Goal: Use online tool/utility: Use online tool/utility

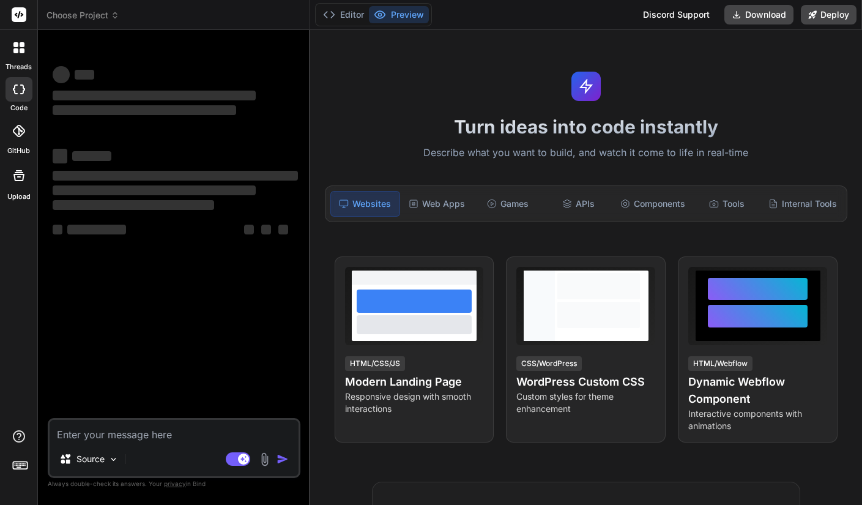
type textarea "x"
click at [158, 437] on textarea at bounding box center [174, 431] width 249 height 22
type textarea "c"
type textarea "x"
type textarea "cr"
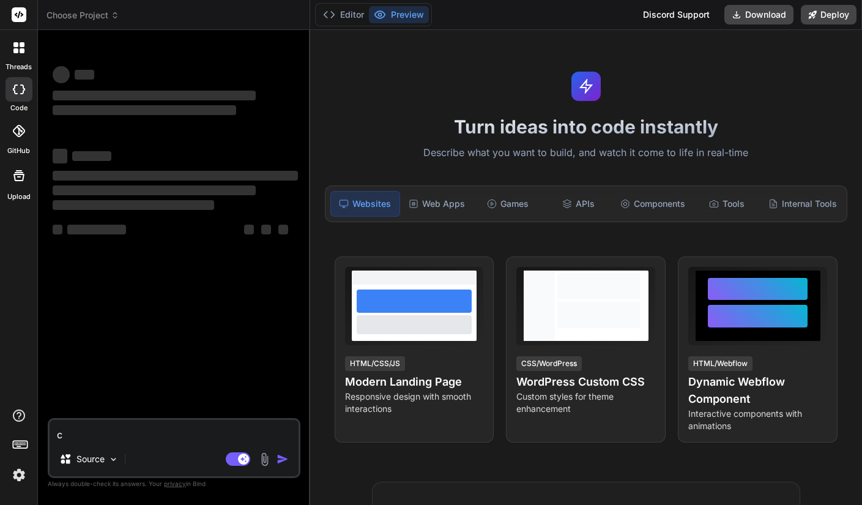
type textarea "x"
type textarea "cre"
type textarea "x"
type textarea "crea"
type textarea "x"
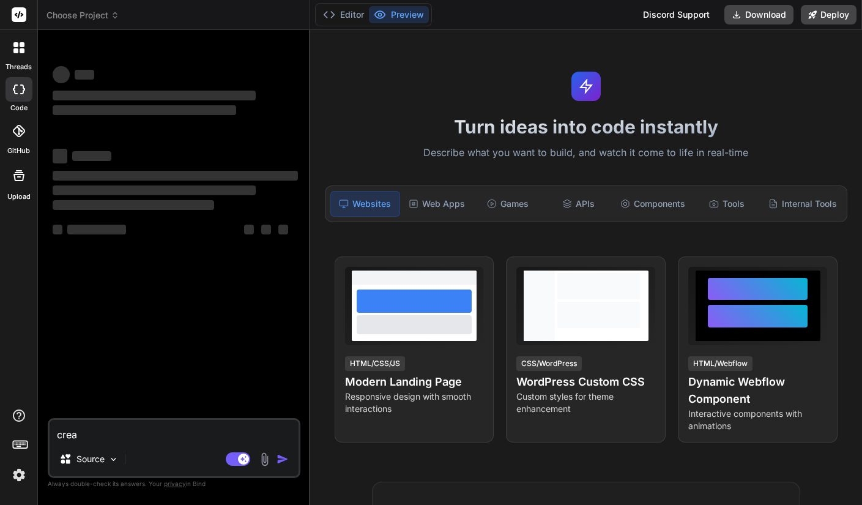
type textarea "creat"
type textarea "x"
type textarea "create"
type textarea "x"
type textarea "create"
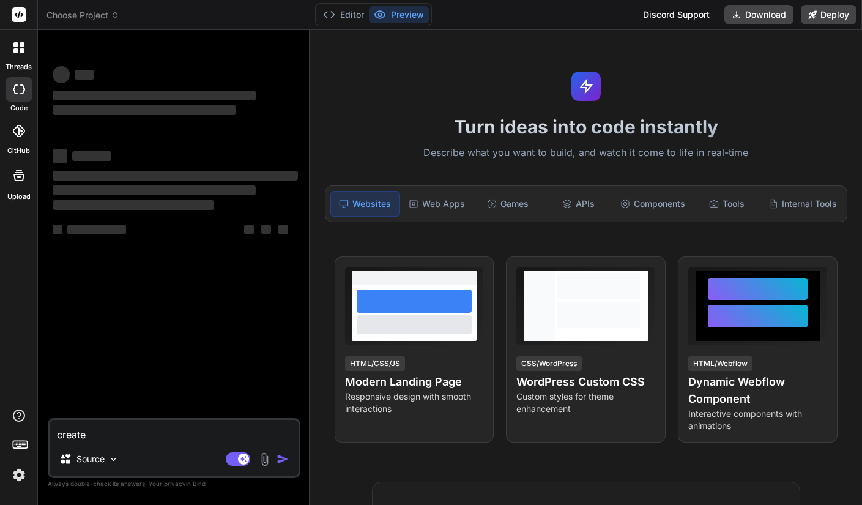
type textarea "x"
type textarea "create a"
type textarea "x"
type textarea "create a"
type textarea "x"
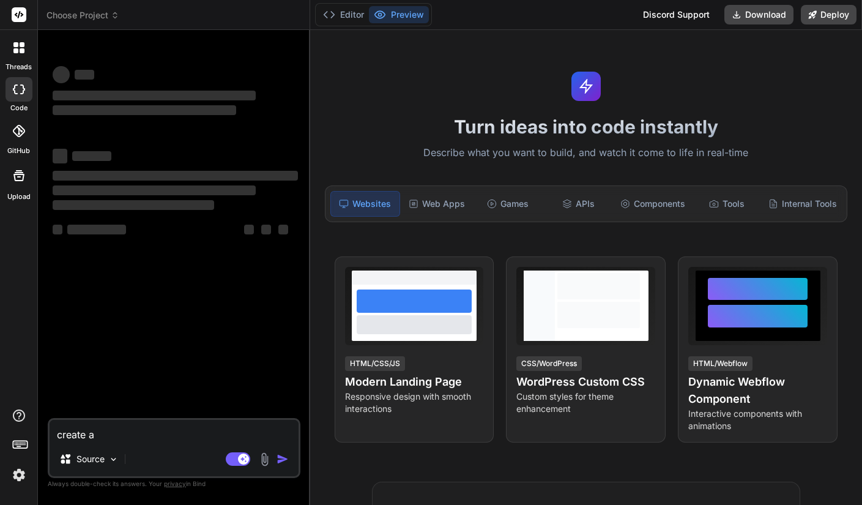
type textarea "create a w"
type textarea "x"
type textarea "create a we"
type textarea "x"
type textarea "create a wed"
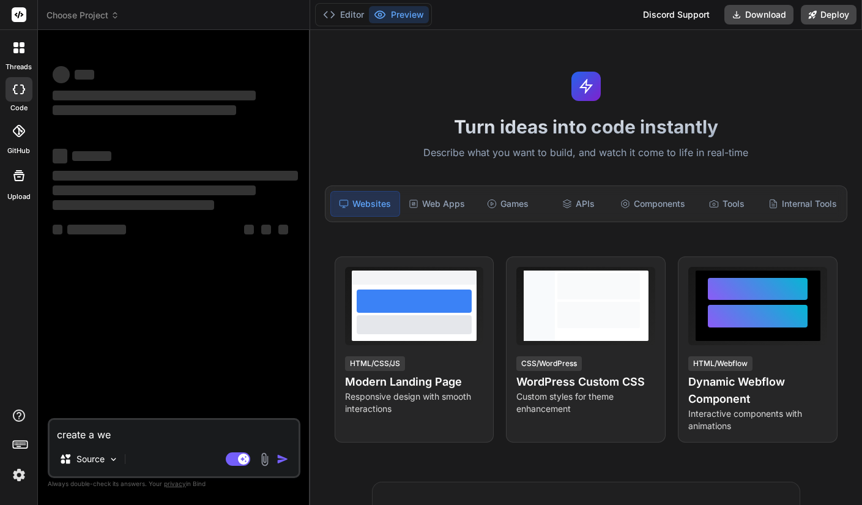
type textarea "x"
type textarea "create a wedd"
type textarea "x"
type textarea "create a weddi"
type textarea "x"
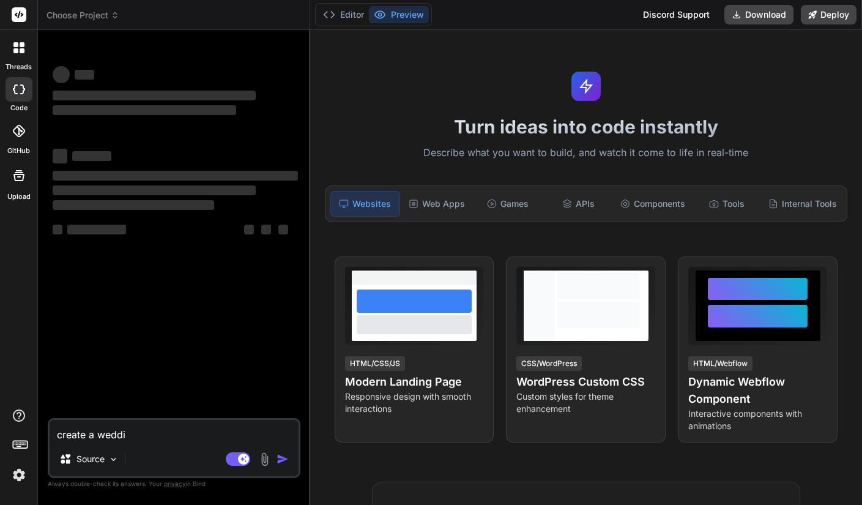
type textarea "create a weddin"
type textarea "x"
type textarea "create a wedding"
type textarea "x"
type textarea "create a wedding"
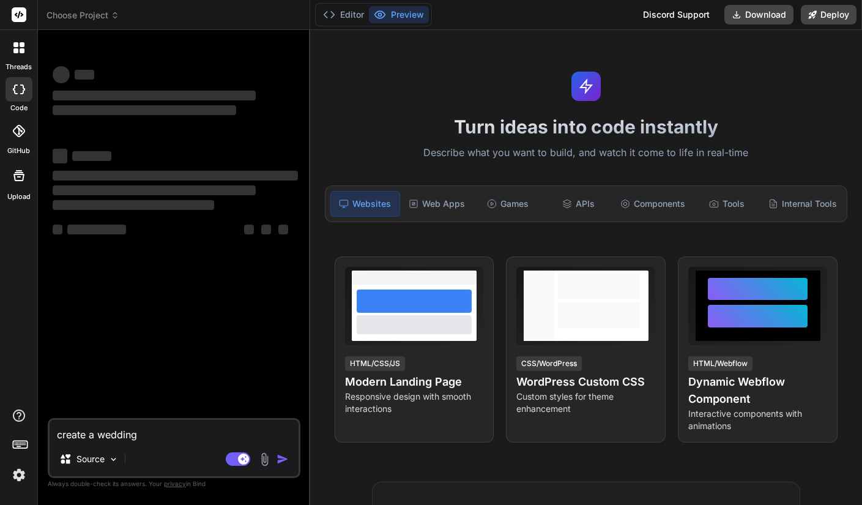
type textarea "x"
type textarea "create a wedding p"
type textarea "x"
type textarea "create a wedding ph"
type textarea "x"
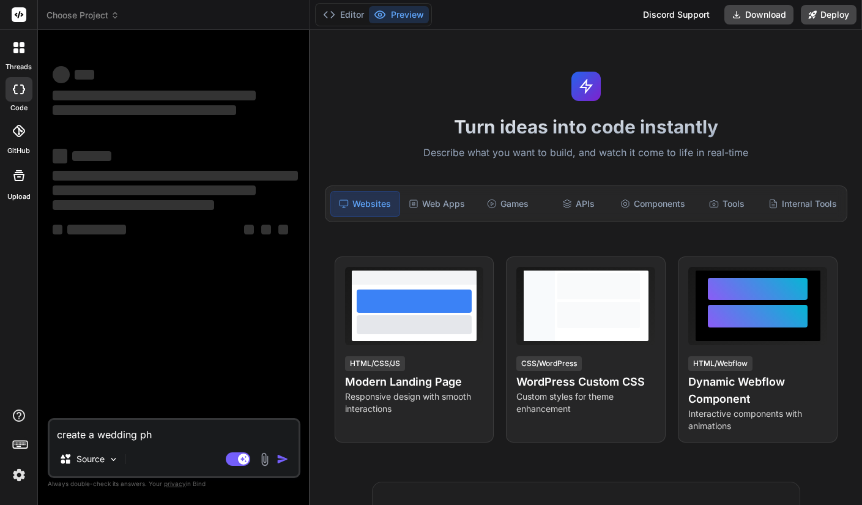
type textarea "create a wedding pho"
type textarea "x"
type textarea "create a wedding phot"
type textarea "x"
type textarea "create a wedding photo"
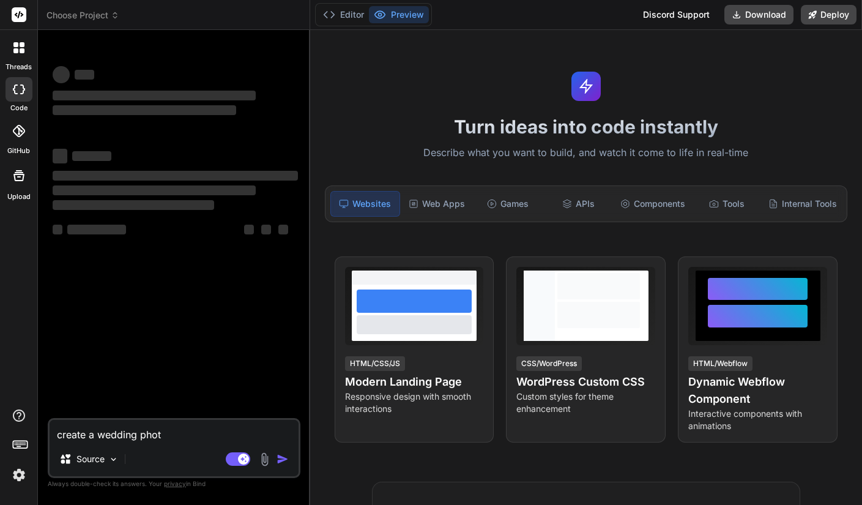
type textarea "x"
type textarea "create a wedding photog"
type textarea "x"
type textarea "create a wedding photogr"
type textarea "x"
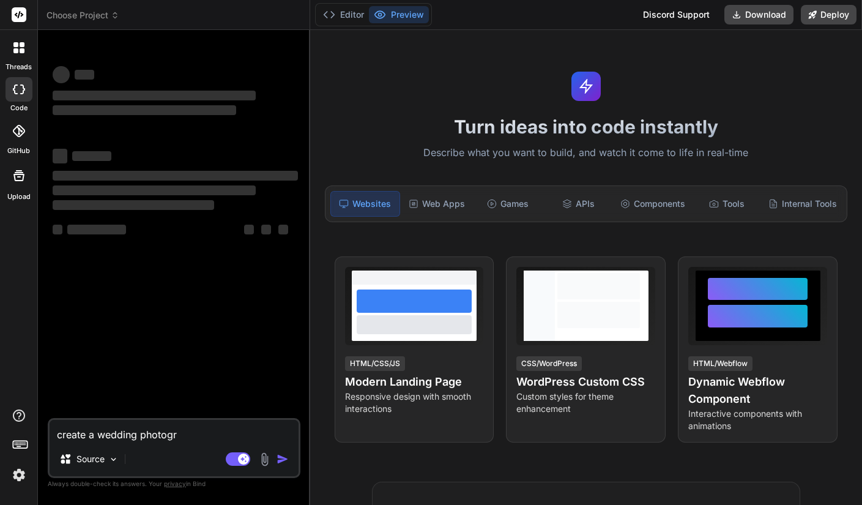
type textarea "create a wedding photogra"
type textarea "x"
type textarea "create a wedding photograp"
type textarea "x"
type textarea "create a wedding photograph"
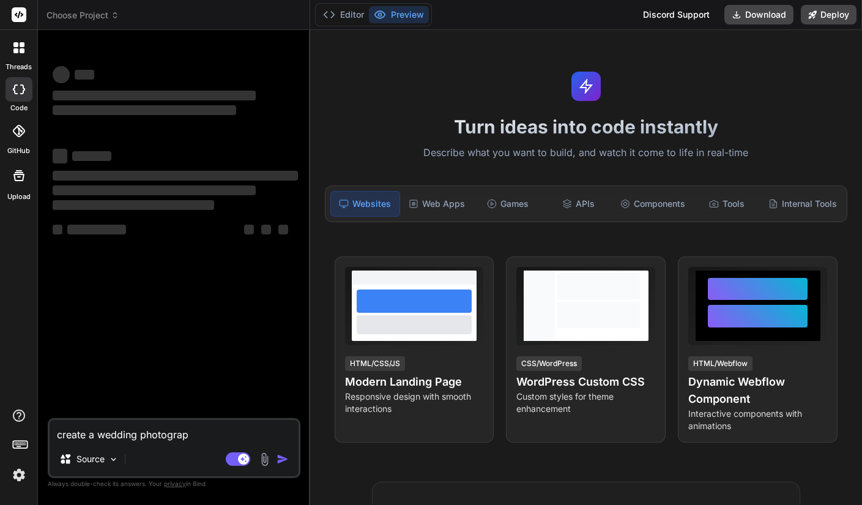
type textarea "x"
type textarea "create a wedding photography"
type textarea "x"
type textarea "create a wedding photography"
type textarea "x"
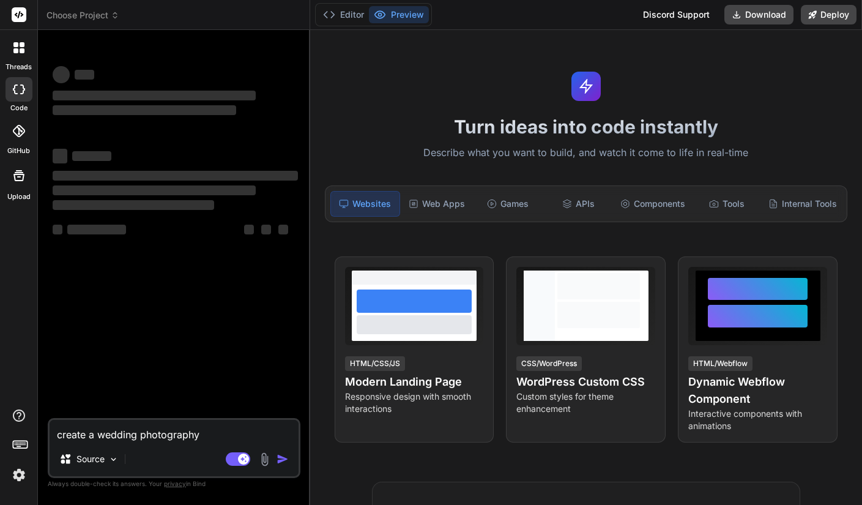
type textarea "create a wedding photography w"
type textarea "x"
type textarea "create a wedding photography we"
type textarea "x"
type textarea "create a wedding photography web"
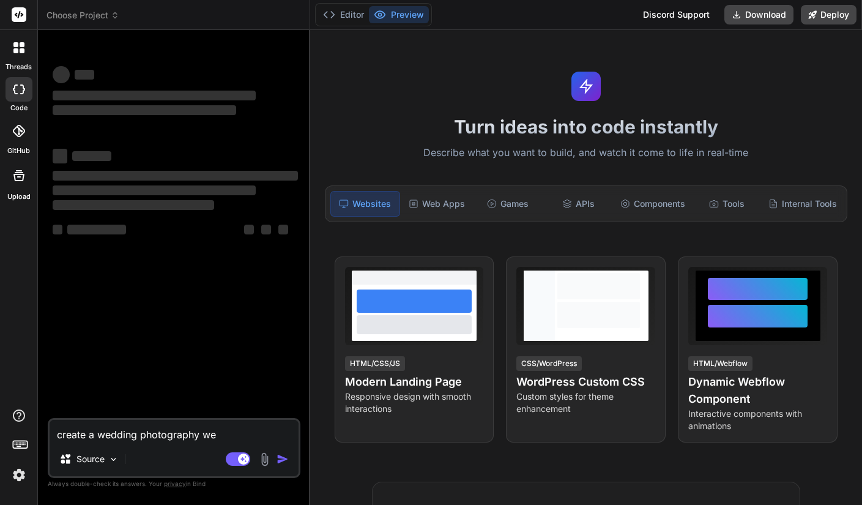
type textarea "x"
type textarea "create a wedding photography web"
type textarea "x"
type textarea "create a wedding photography web o"
type textarea "x"
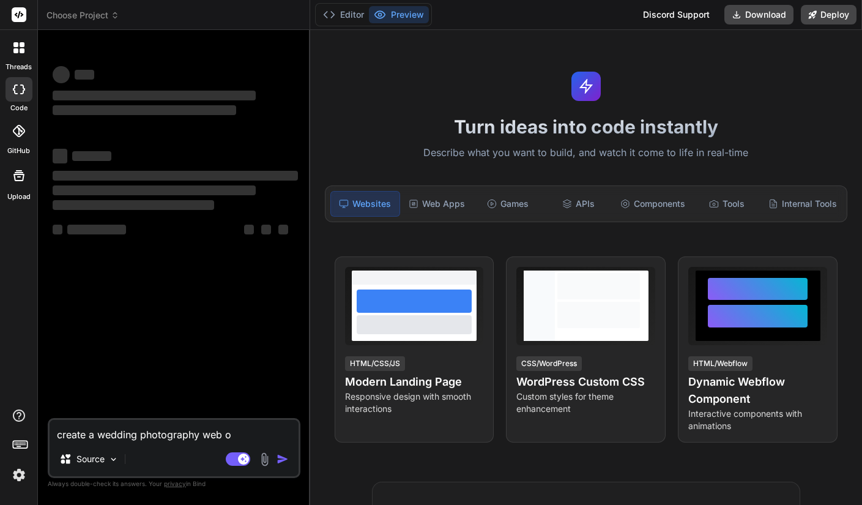
type textarea "create a wedding photography web oa"
type textarea "x"
type textarea "create a wedding photography web oas"
type textarea "x"
type textarea "create a wedding photography web oa"
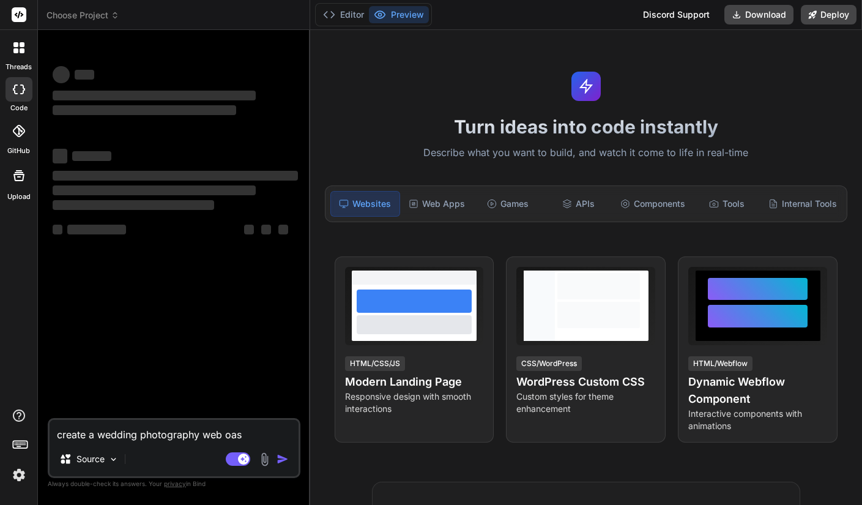
type textarea "x"
type textarea "create a wedding photography web o"
type textarea "x"
type textarea "create a wedding photography web"
type textarea "x"
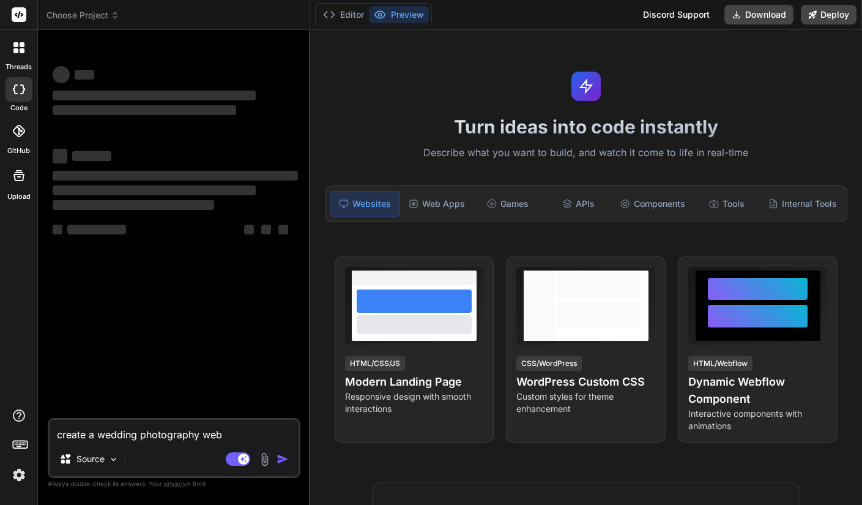
type textarea "create a wedding photography web"
type textarea "x"
type textarea "create a wedding photography web"
type textarea "x"
type textarea "create a wedding photography web s"
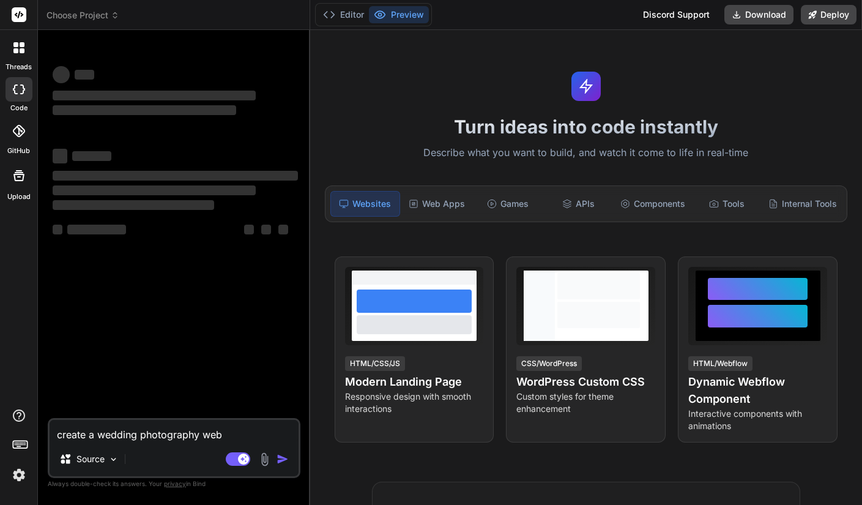
type textarea "x"
type textarea "create a wedding photography web si"
type textarea "x"
type textarea "create a wedding photography web sit"
type textarea "x"
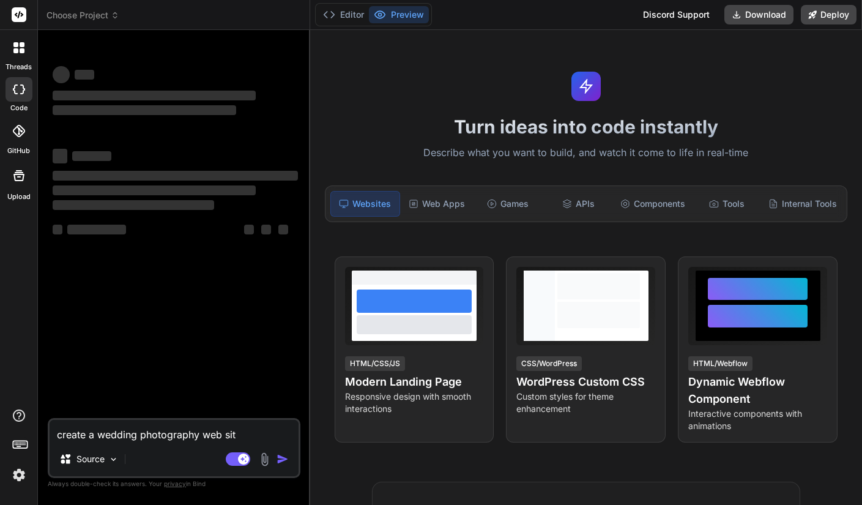
type textarea "create a wedding photography web site"
type textarea "x"
type textarea "create a wedding photography web site"
type textarea "x"
type textarea "create a wedding photography web site w"
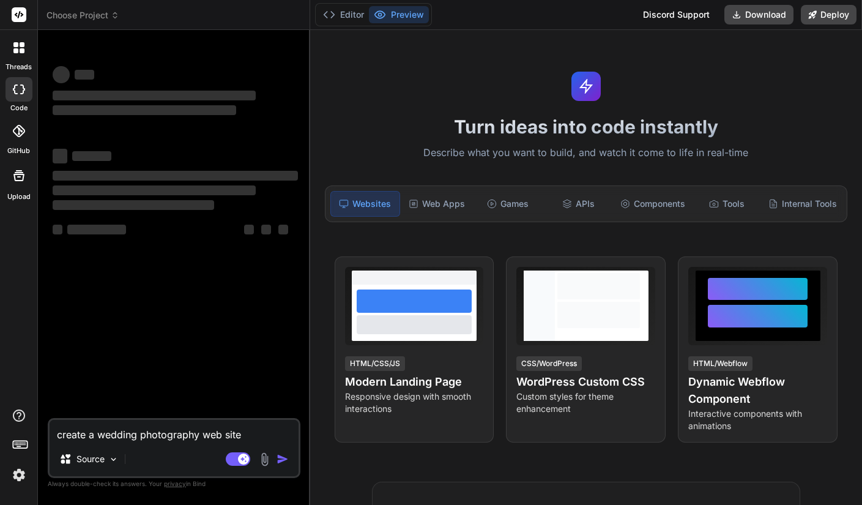
type textarea "x"
type textarea "create a wedding photography web site wi"
type textarea "x"
type textarea "create a wedding photography web site wit"
type textarea "x"
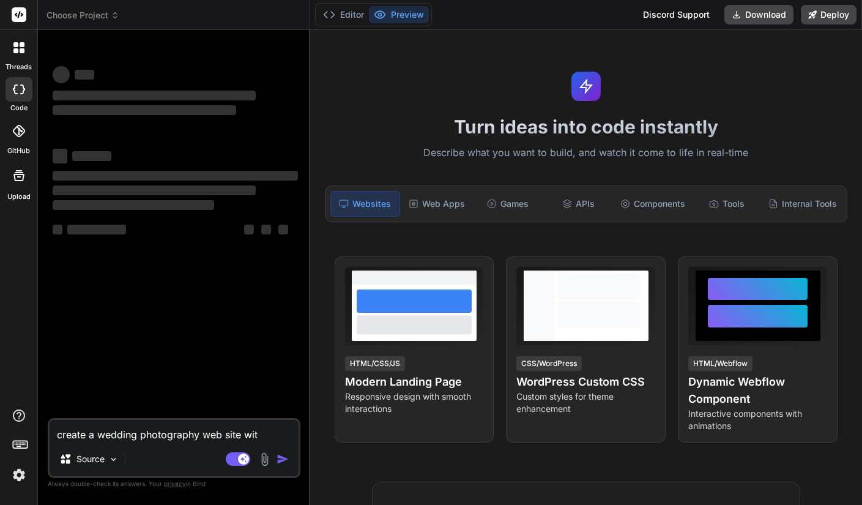
type textarea "create a wedding photography web site with"
type textarea "x"
type textarea "create a wedding photography web site with"
type textarea "x"
type textarea "create a wedding photography web site with e"
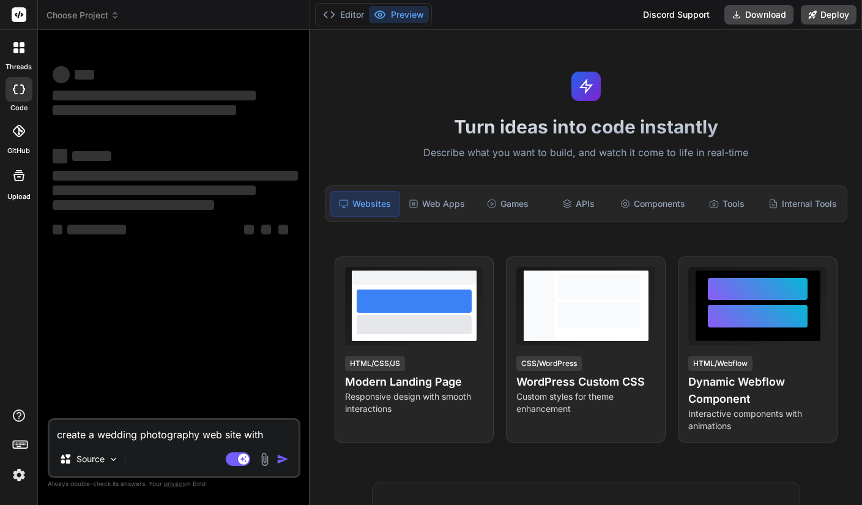
type textarea "x"
type textarea "create a wedding photography web site with ed"
type textarea "x"
type textarea "create a wedding photography web site with edi"
type textarea "x"
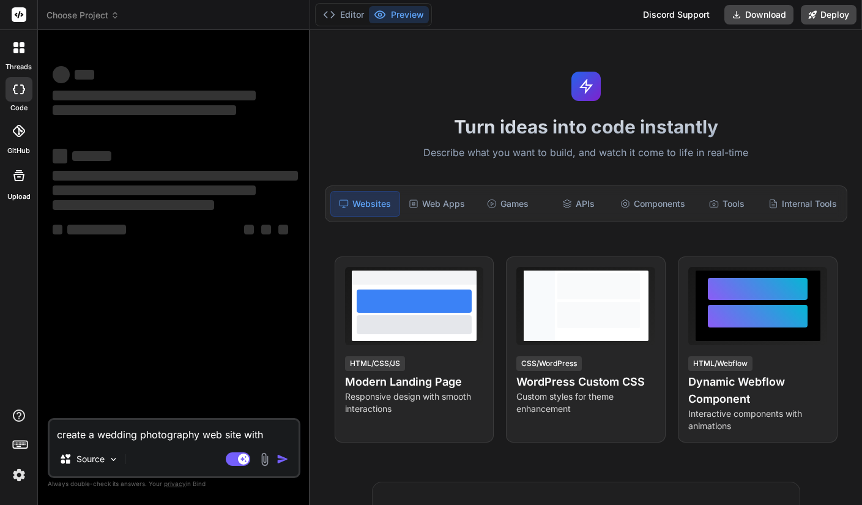
type textarea "create a wedding photography web site with edit"
type textarea "x"
type textarea "create a wedding photography web site with edita"
type textarea "x"
type textarea "create a wedding photography web site with editab"
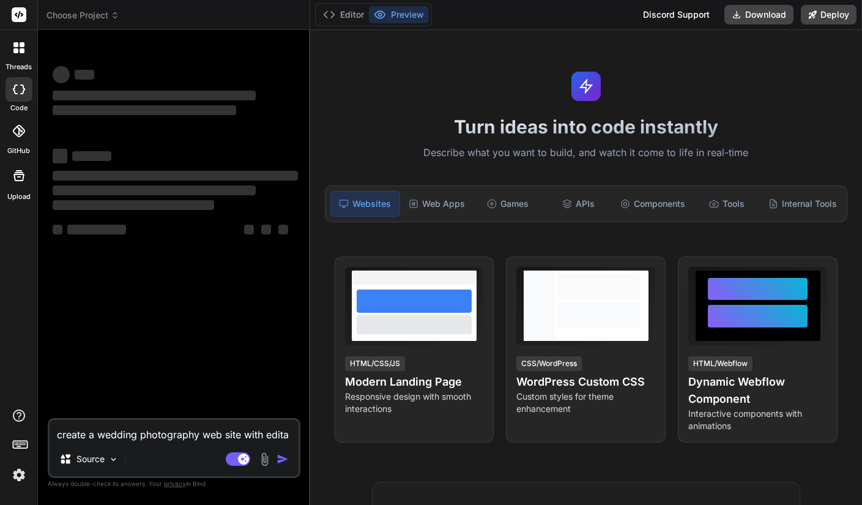
type textarea "x"
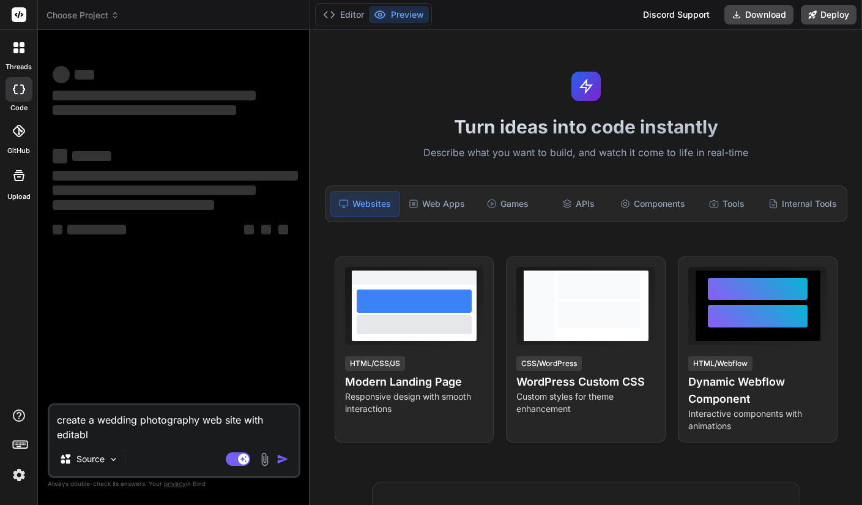
type textarea "create a wedding photography web site with editable"
type textarea "x"
type textarea "create a wedding photography web site with editable"
type textarea "x"
type textarea "create a wedding photography web site with editable s"
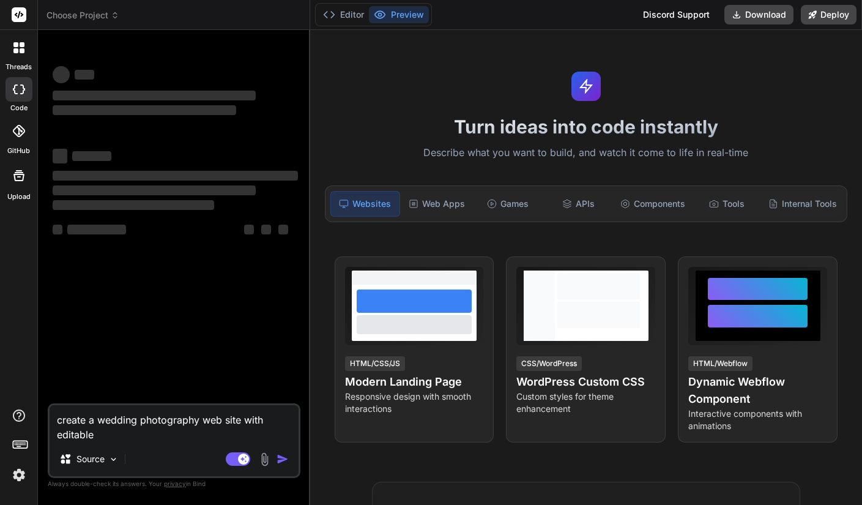
type textarea "x"
type textarea "create a wedding photography web site with editable se"
type textarea "x"
type textarea "create a wedding photography web site with editable sec"
type textarea "x"
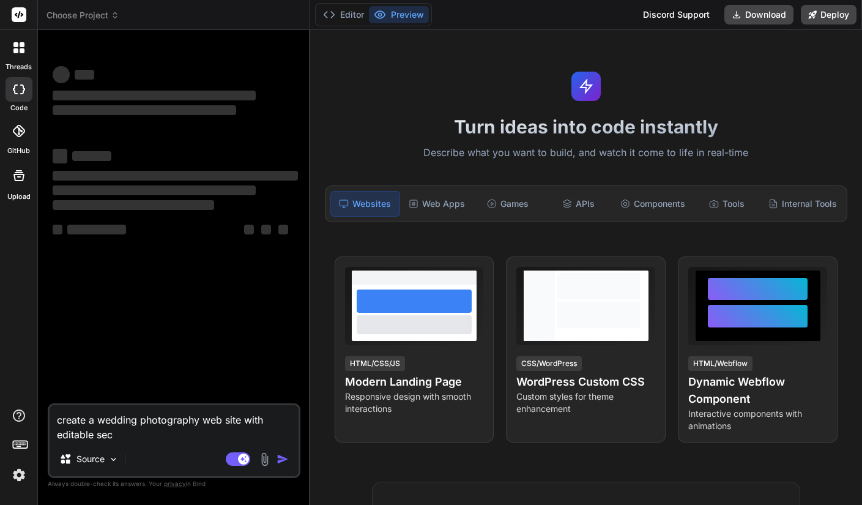
type textarea "create a wedding photography web site with editable sect"
type textarea "x"
type textarea "create a wedding photography web site with editable secti"
type textarea "x"
type textarea "create a wedding photography web site with editable sectio"
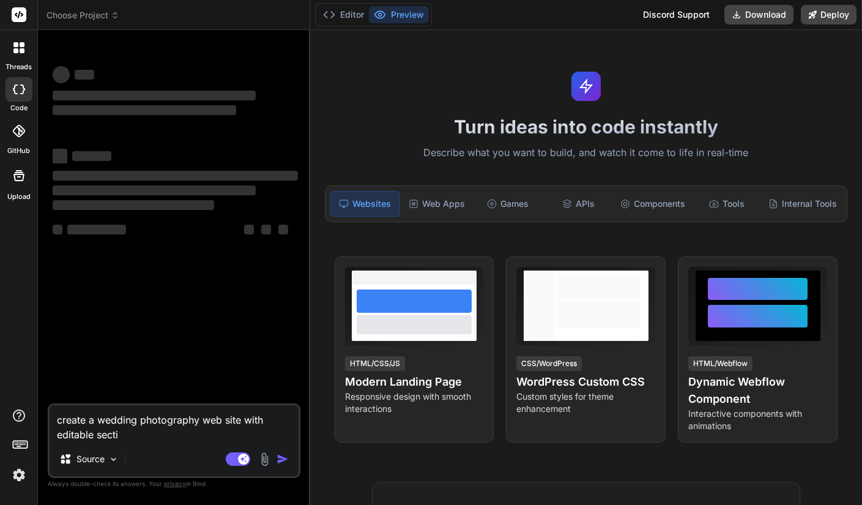
type textarea "x"
type textarea "create a wedding photography web site with editable section"
type textarea "x"
type textarea "create a wedding photography web site with editable sections"
type textarea "x"
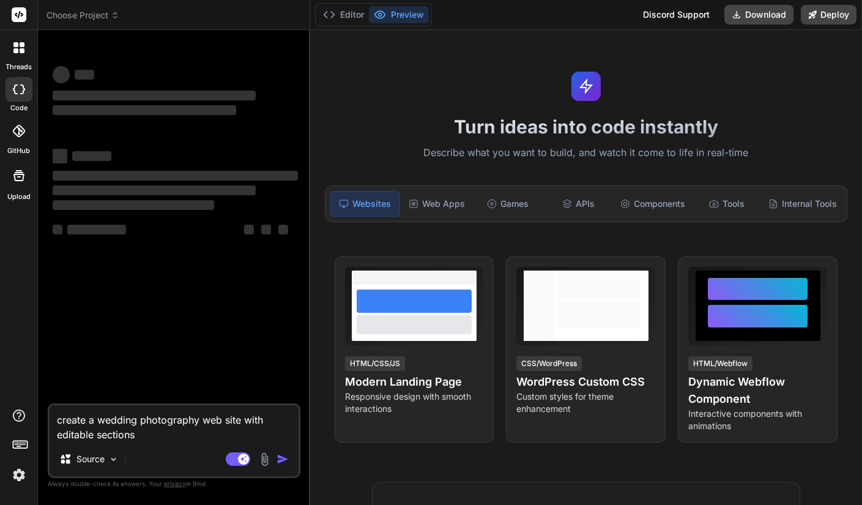
type textarea "create a wedding photography web site with editable sections"
type textarea "x"
type textarea "create a wedding photography web site with editable sections a"
type textarea "x"
type textarea "create a wedding photography web site with editable sections an"
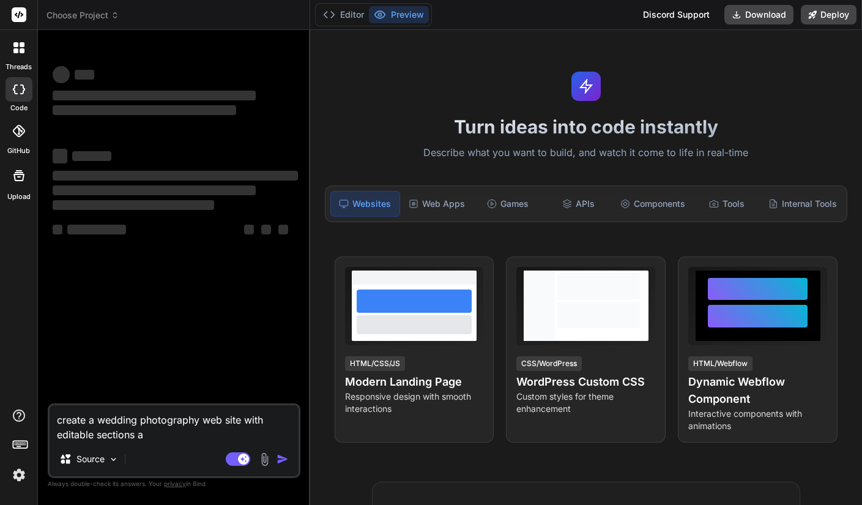
type textarea "x"
type textarea "create a wedding photography web site with editable sections and"
type textarea "x"
type textarea "create a wedding photography web site with editable sections and"
type textarea "x"
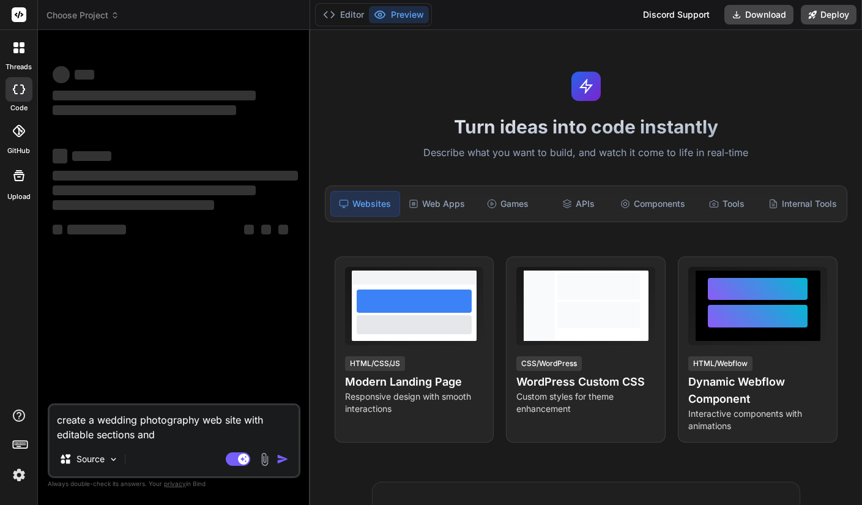
type textarea "create a wedding photography web site with editable sections and g"
type textarea "x"
type textarea "create a wedding photography web site with editable sections and ga"
type textarea "x"
type textarea "create a wedding photography web site with editable sections and gal"
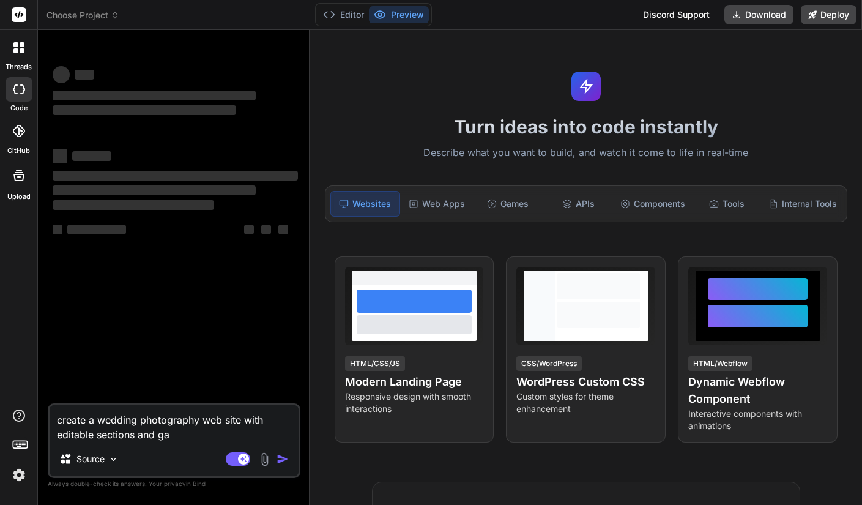
type textarea "x"
type textarea "create a wedding photography web site with editable sections and gall"
type textarea "x"
type textarea "create a wedding photography web site with editable sections and galle"
type textarea "x"
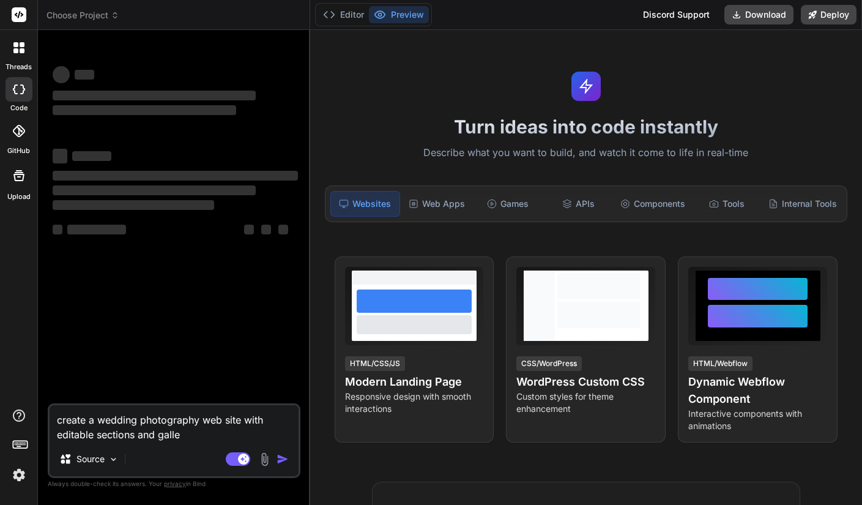
type textarea "create a wedding photography web site with editable sections and galler"
type textarea "x"
type textarea "create a wedding photography web site with editable sections and gallery"
type textarea "x"
type textarea "create a wedding photography web site with editable sections and gallery"
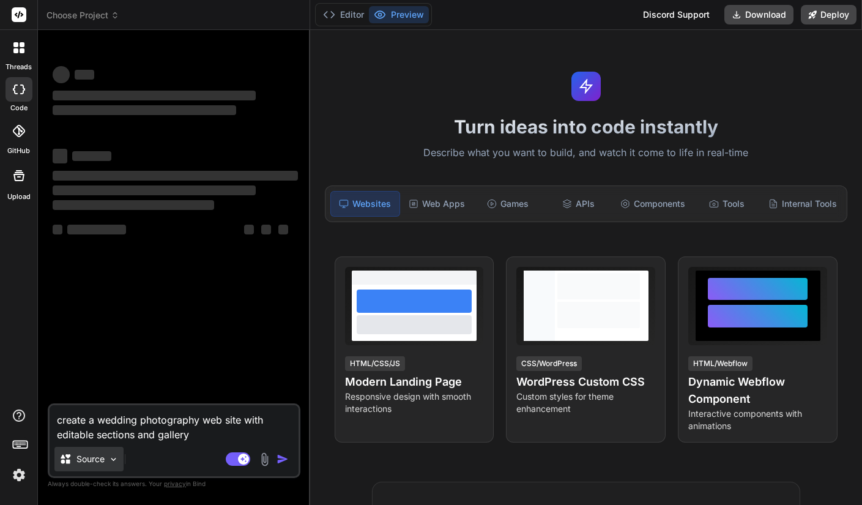
click at [76, 458] on div "Source" at bounding box center [81, 459] width 45 height 12
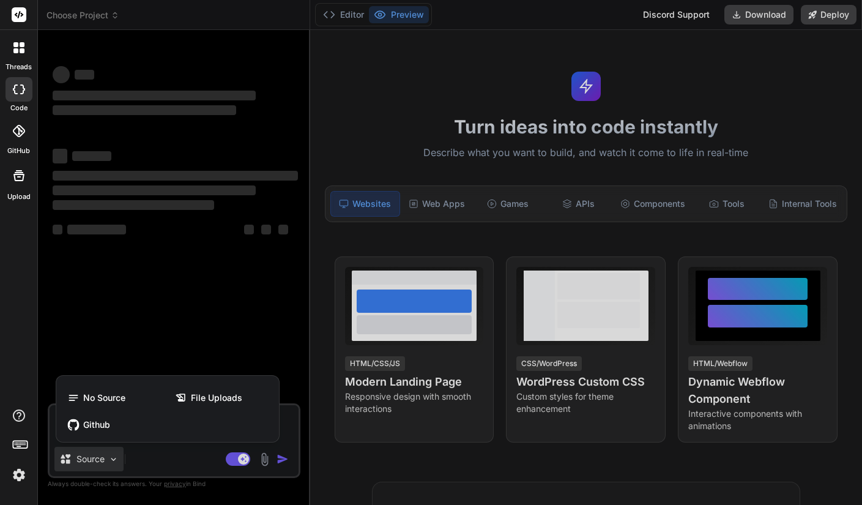
click at [136, 460] on div at bounding box center [431, 252] width 862 height 505
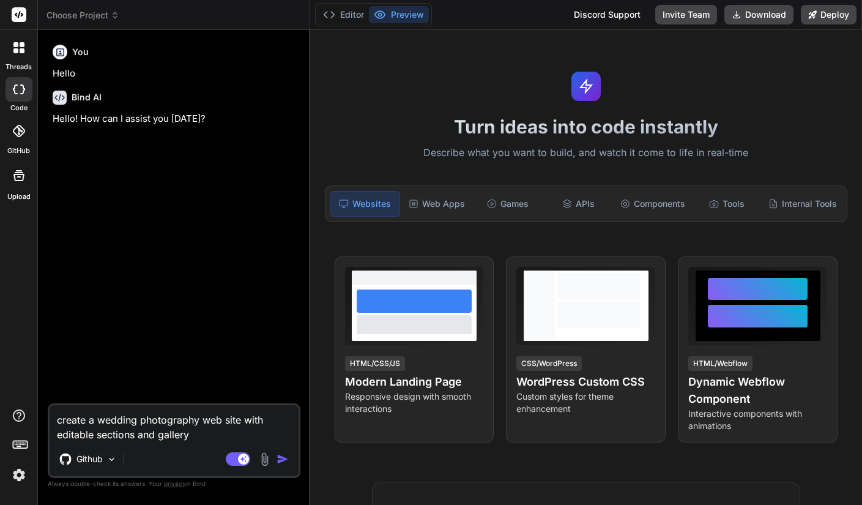
click at [283, 457] on img "button" at bounding box center [283, 459] width 12 height 12
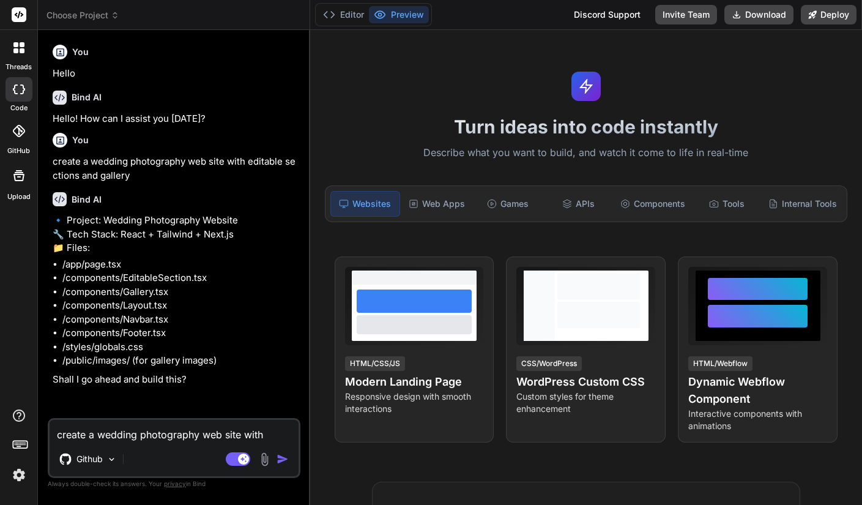
type textarea "x"
click at [143, 437] on textarea "create a wedding photography web site with editable sections and gallery" at bounding box center [174, 431] width 249 height 22
type textarea "y"
type textarea "x"
type textarea "ye"
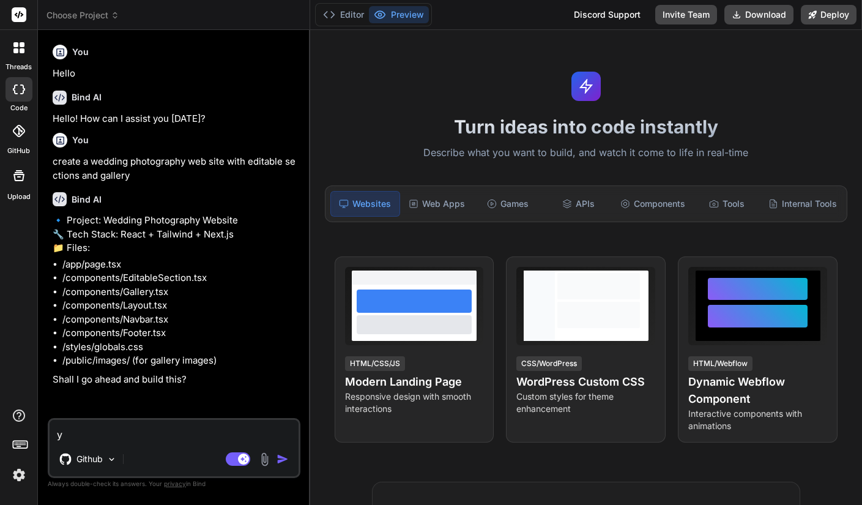
type textarea "x"
type textarea "yes"
type textarea "x"
type textarea "yes"
type textarea "x"
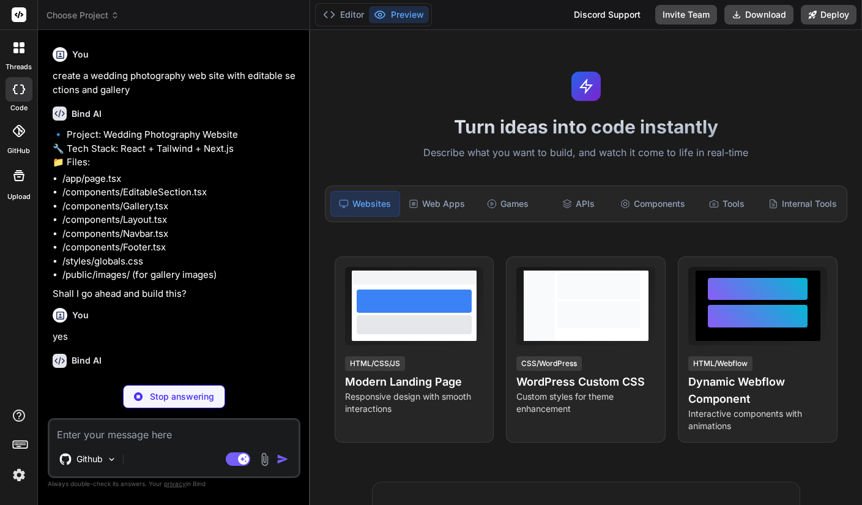
scroll to position [98, 0]
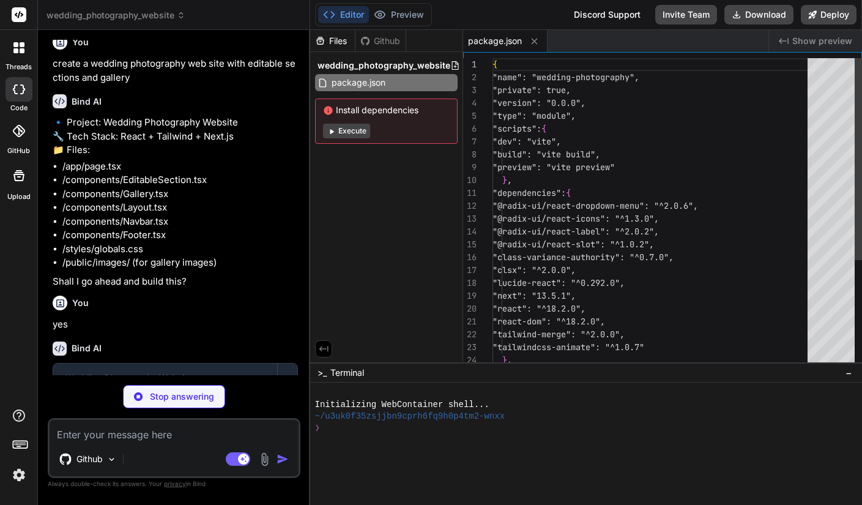
type textarea "x"
type textarea "/** @type {import('next').NextConfig} */ const nextConfig = { reactStrictMode: …"
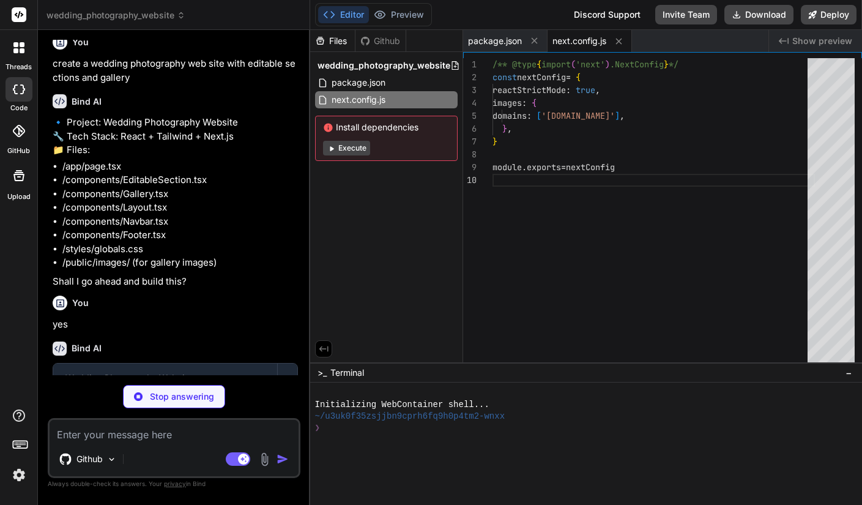
type textarea "x"
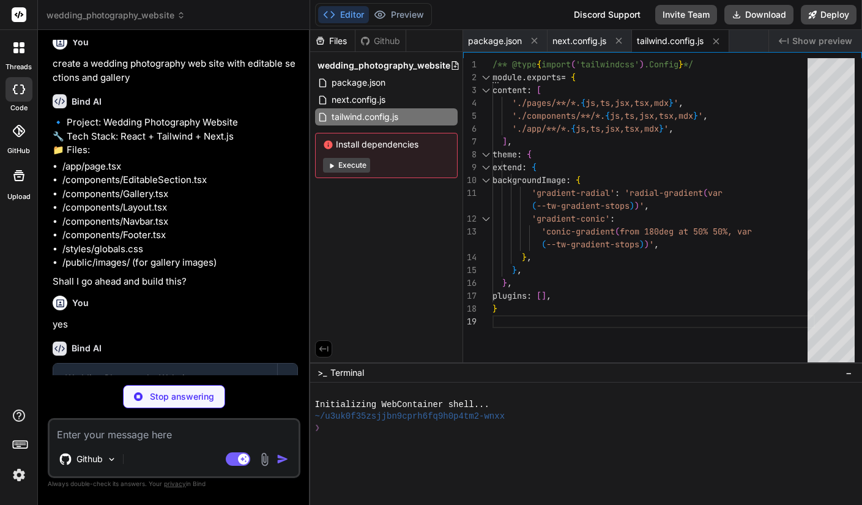
click at [354, 163] on button "Execute" at bounding box center [346, 165] width 47 height 15
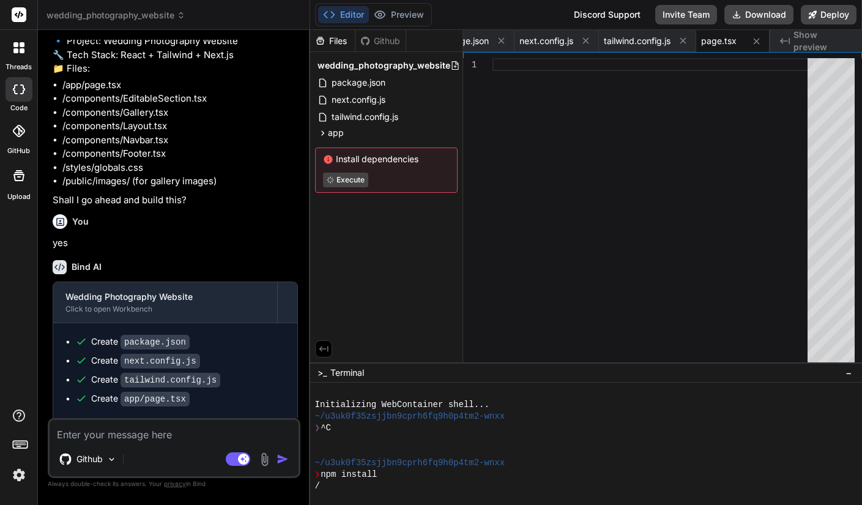
scroll to position [81, 0]
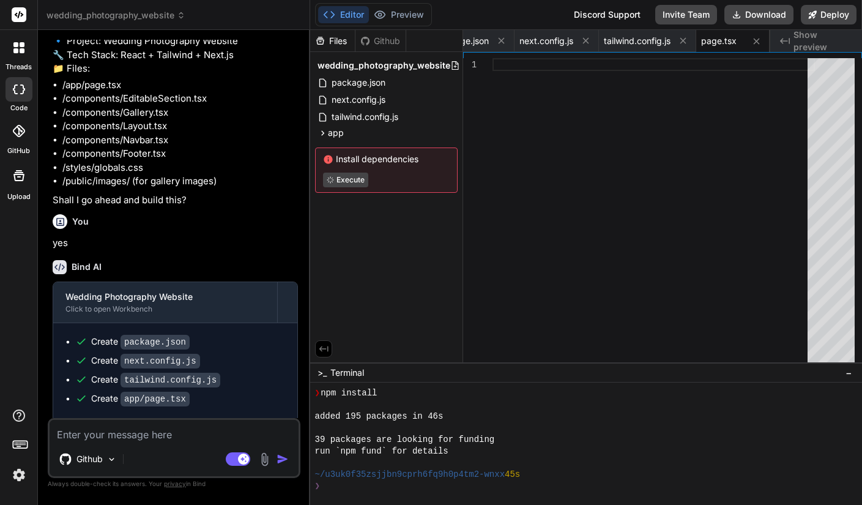
type textarea "x"
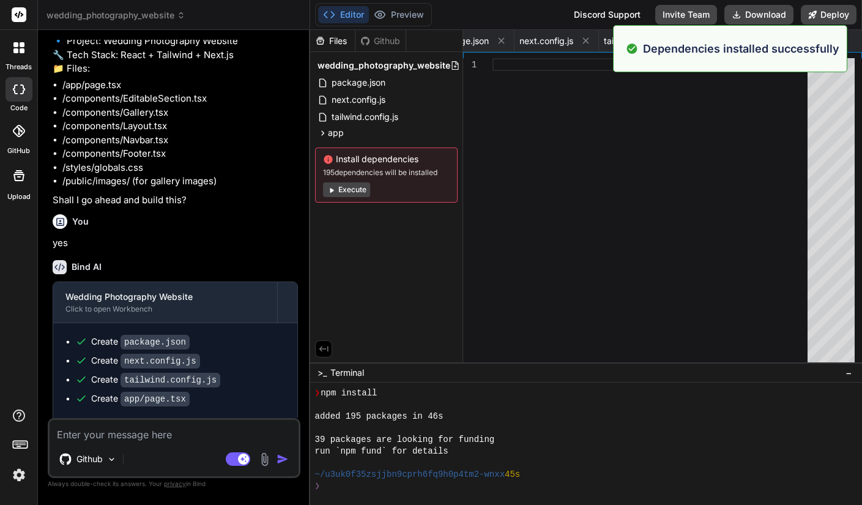
scroll to position [116, 0]
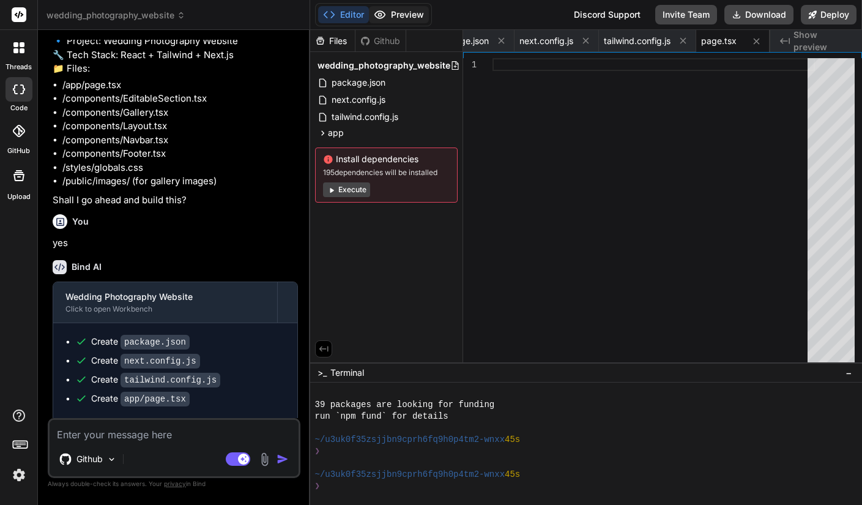
click at [408, 13] on button "Preview" at bounding box center [399, 14] width 60 height 17
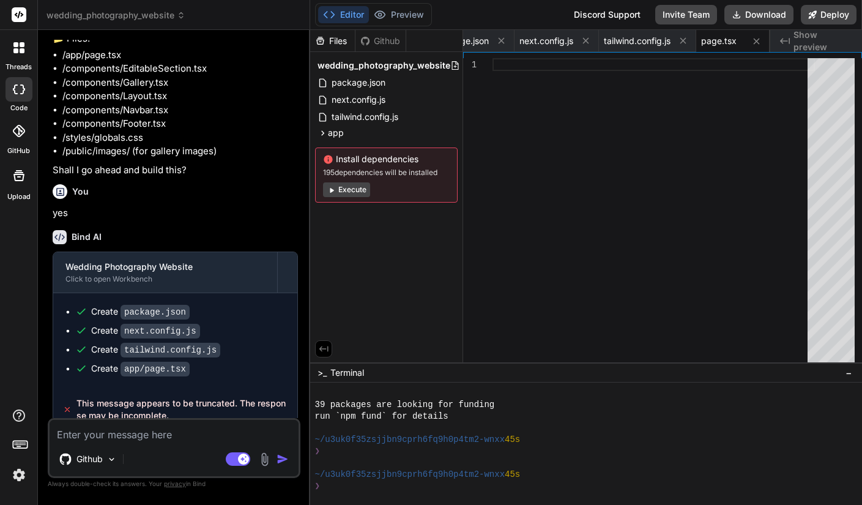
scroll to position [223, 0]
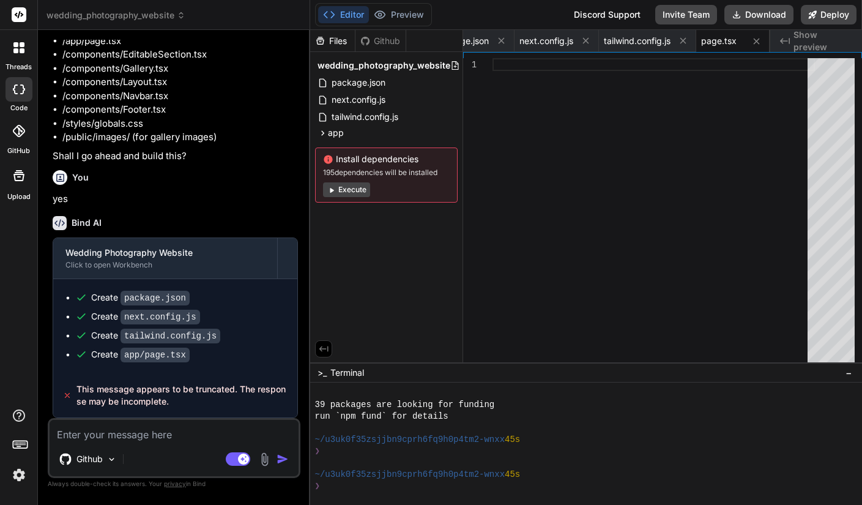
click at [138, 438] on textarea at bounding box center [174, 431] width 249 height 22
type textarea "?"
type textarea "x"
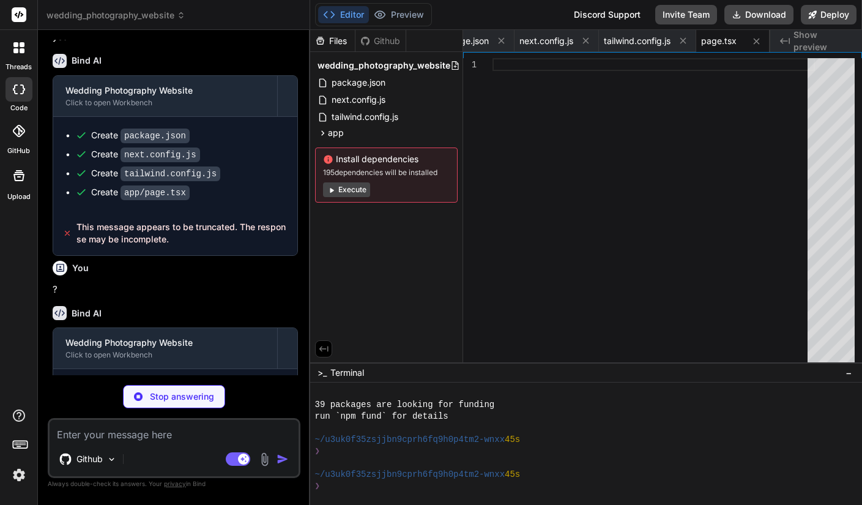
scroll to position [417, 0]
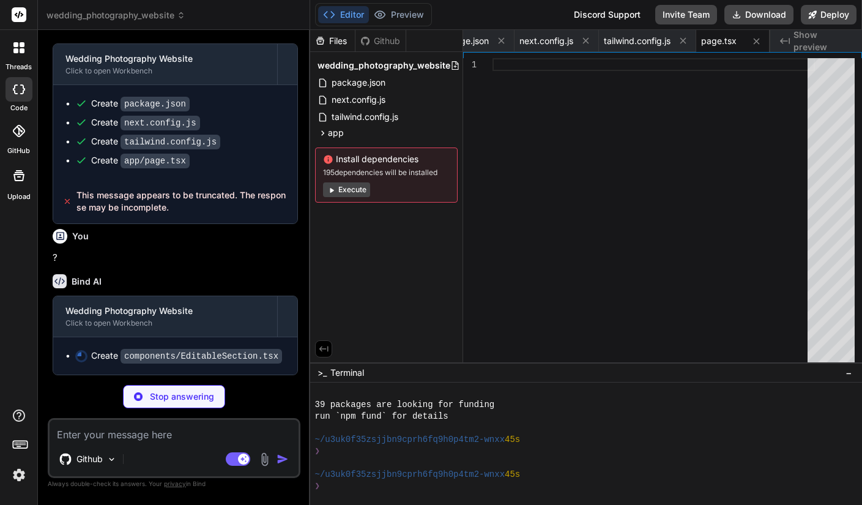
type textarea "x"
type textarea "</div> ) }"
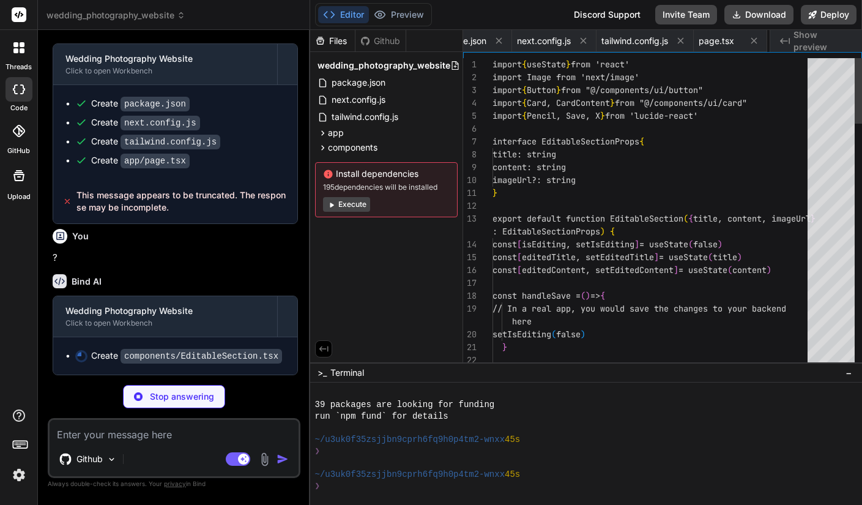
scroll to position [0, 143]
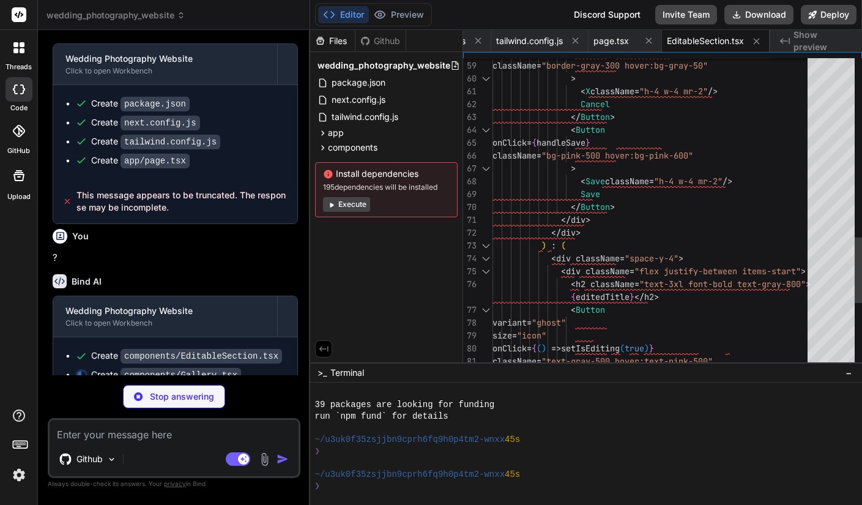
click at [819, 154] on div at bounding box center [831, 213] width 47 height 310
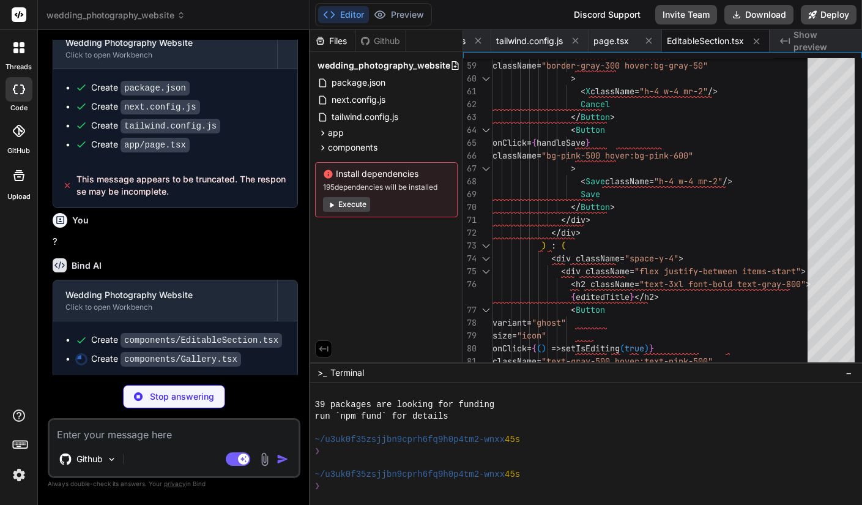
scroll to position [436, 0]
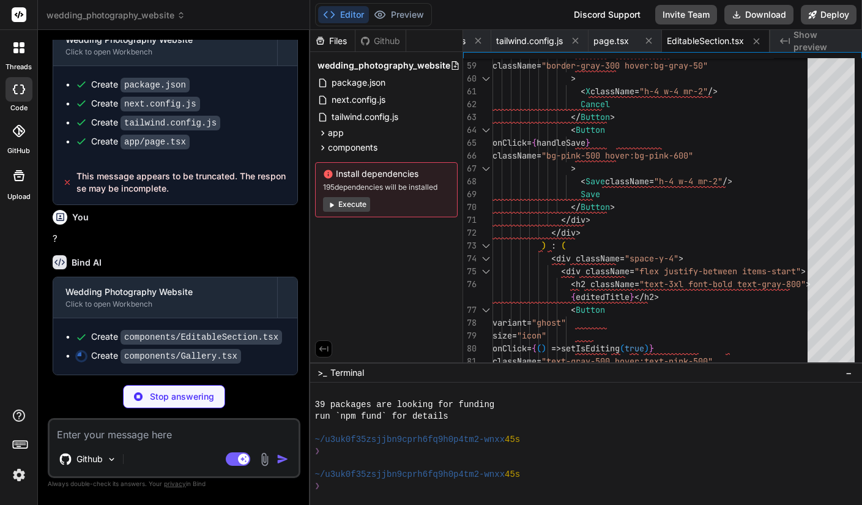
type textarea "x"
type textarea "</Dialog> </div> ) }"
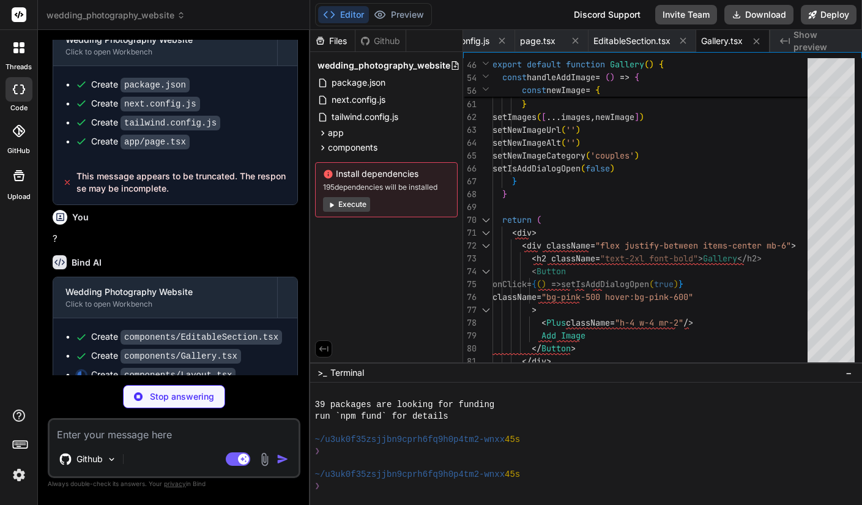
type textarea "x"
type textarea "<div className="min-h-screen flex flex-col"> <Navbar /> <main className="flex-g…"
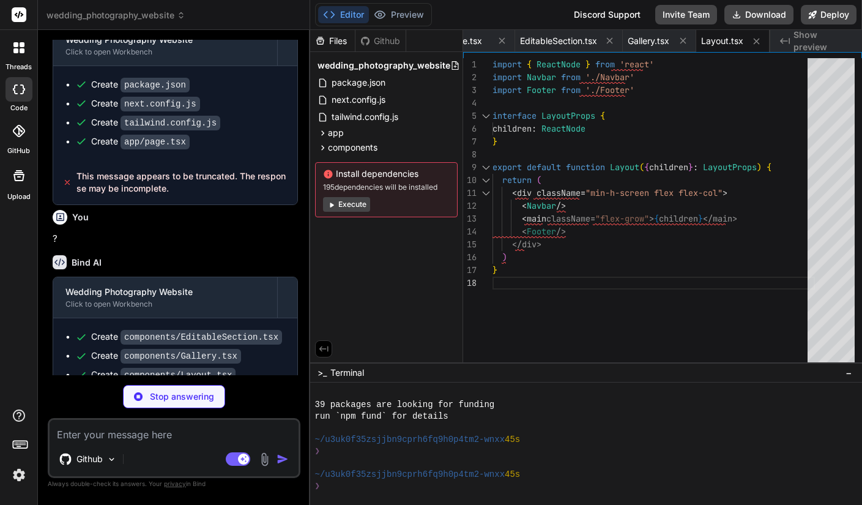
type textarea "x"
type textarea "hover:text-pink-500">Contact</Link> </nav> <Button className="bg-pink-500 hover…"
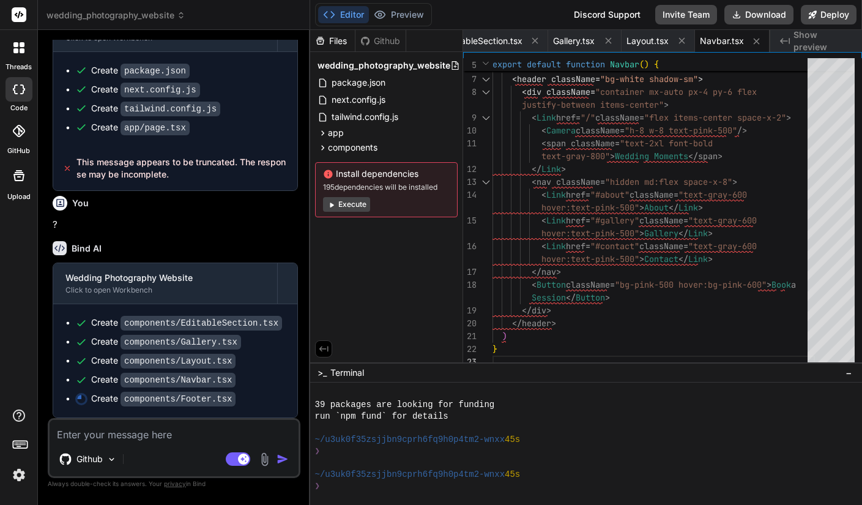
scroll to position [450, 0]
type textarea "x"
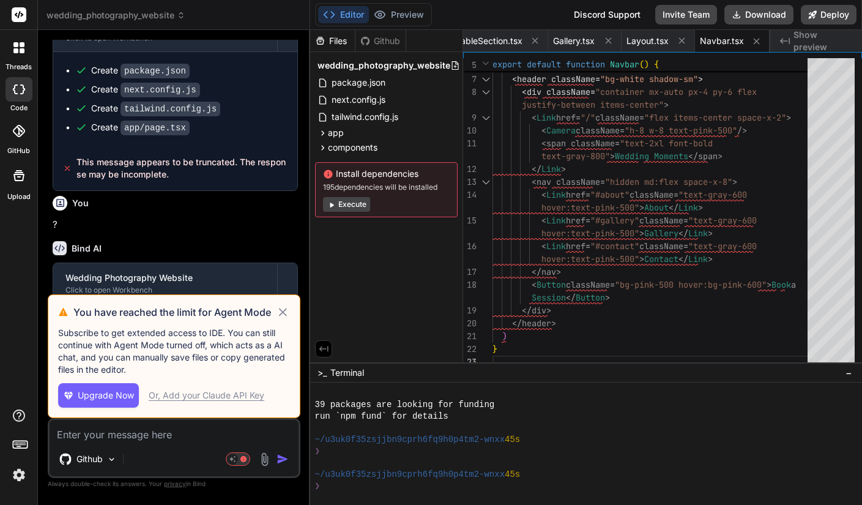
scroll to position [493, 0]
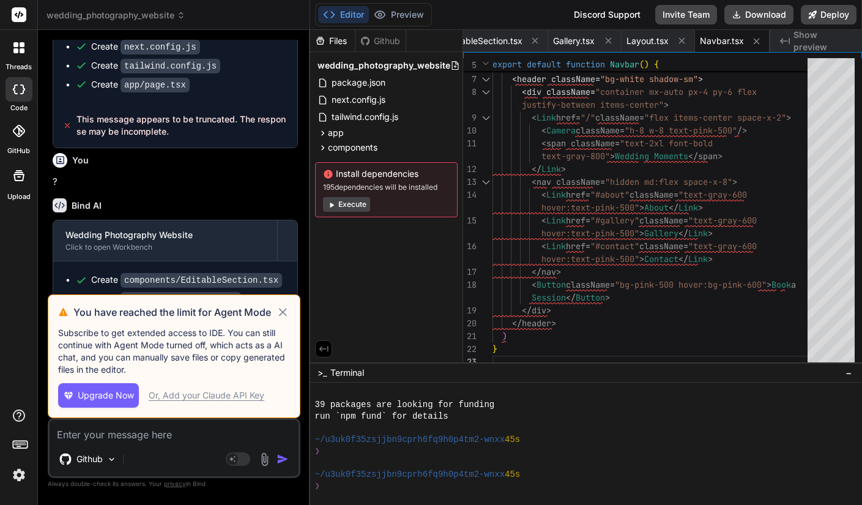
click at [12, 481] on img at bounding box center [19, 474] width 21 height 21
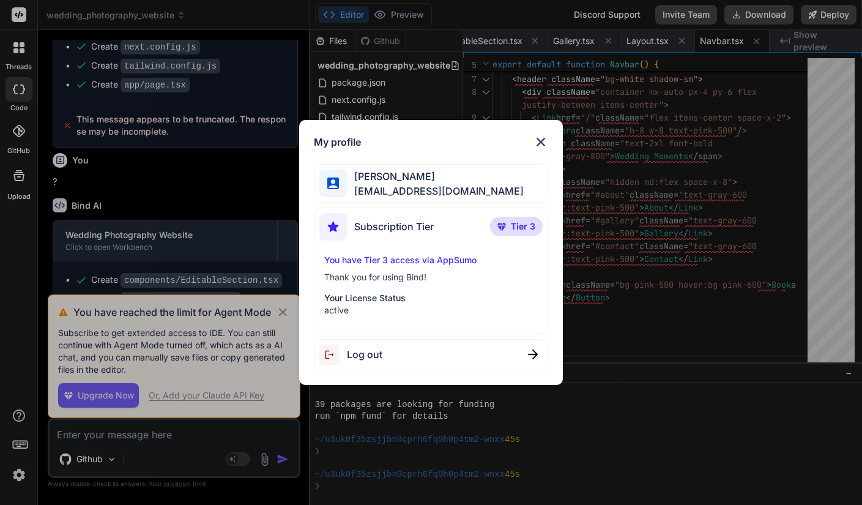
click at [539, 142] on img at bounding box center [540, 142] width 15 height 15
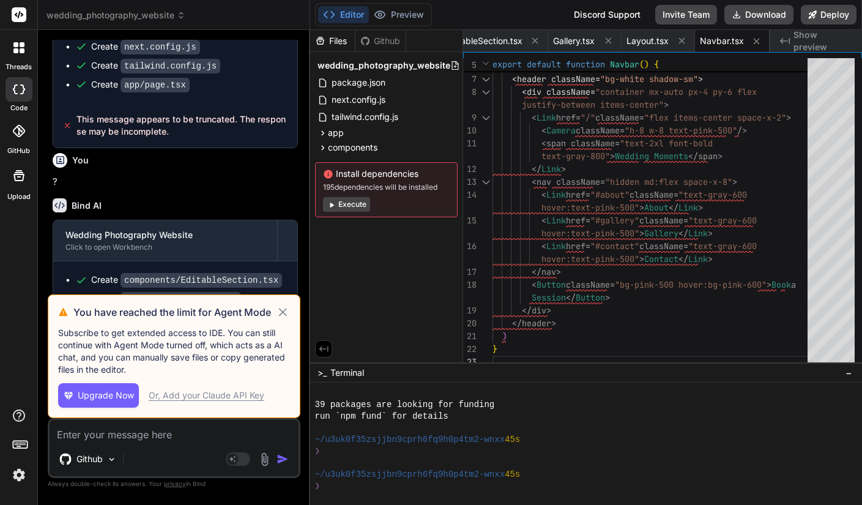
scroll to position [0, 437]
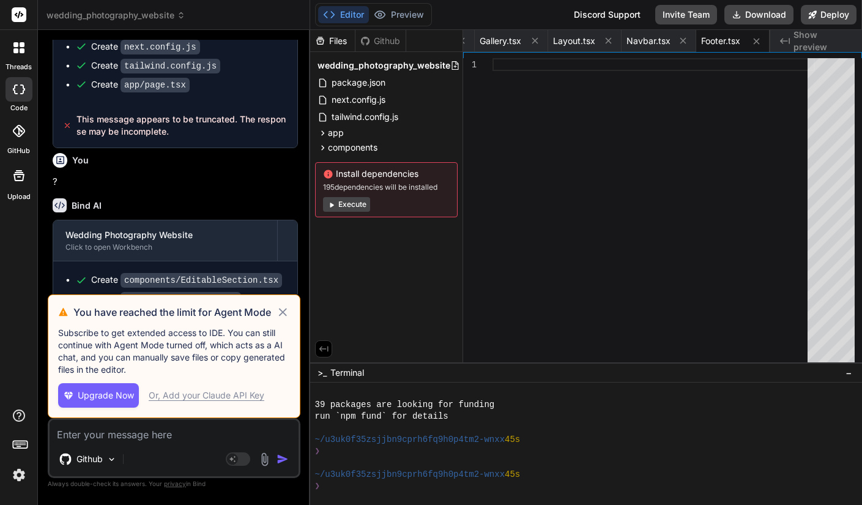
click at [24, 474] on img at bounding box center [19, 474] width 21 height 21
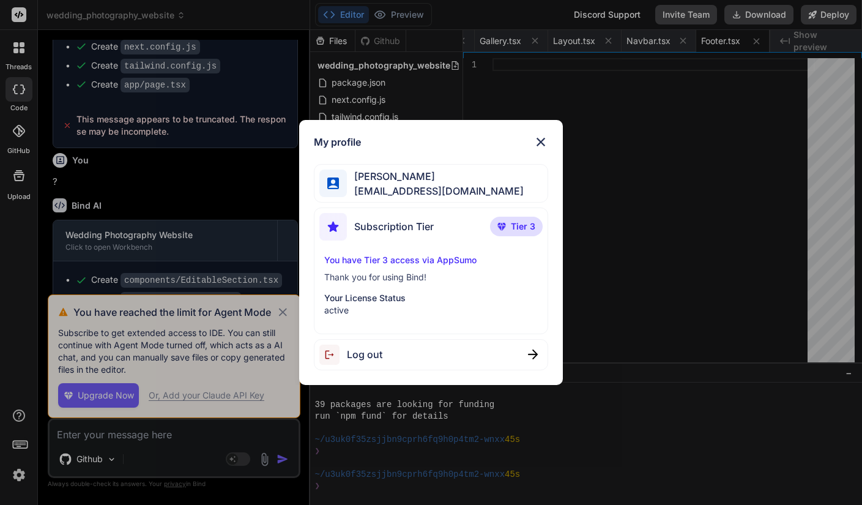
click at [352, 297] on p "Your License Status" at bounding box center [431, 298] width 214 height 12
click at [354, 276] on p "Thank you for using Bind!" at bounding box center [431, 277] width 214 height 12
click at [532, 225] on span "Tier 3" at bounding box center [523, 226] width 24 height 12
click at [373, 223] on span "Subscription Tier" at bounding box center [394, 226] width 80 height 15
click at [540, 143] on img at bounding box center [540, 142] width 15 height 15
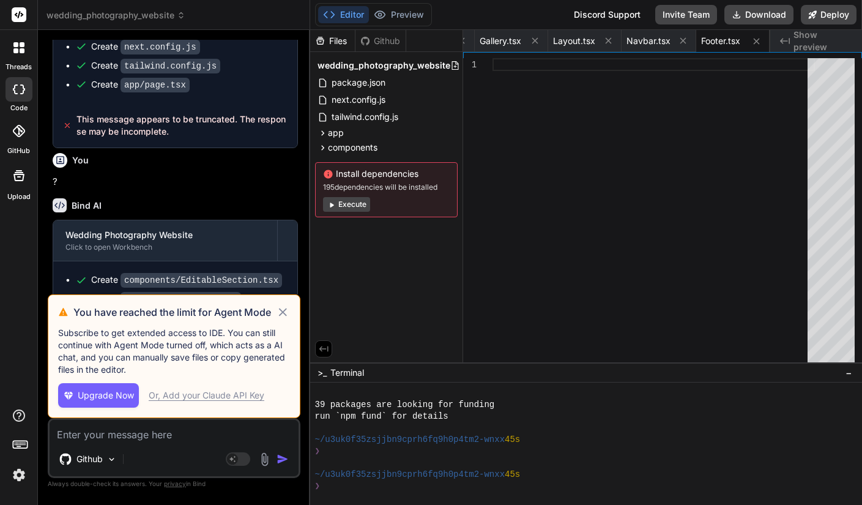
click at [16, 475] on img at bounding box center [19, 474] width 21 height 21
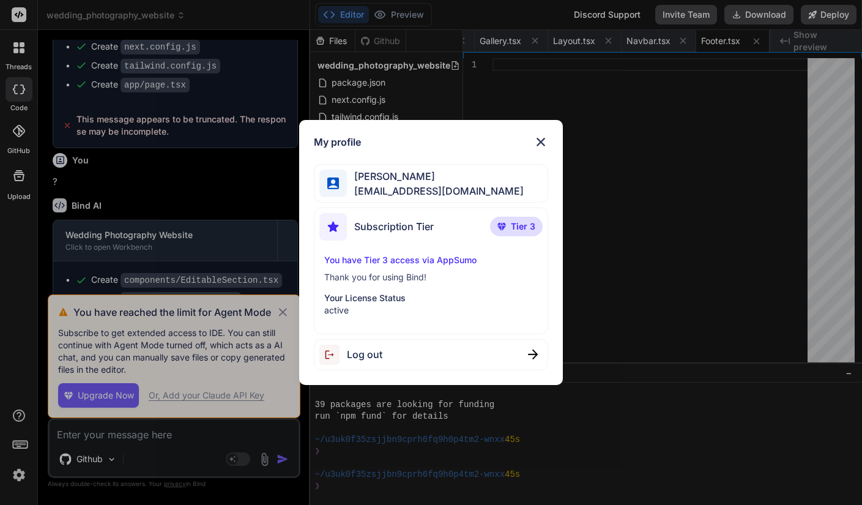
click at [542, 143] on img at bounding box center [540, 142] width 15 height 15
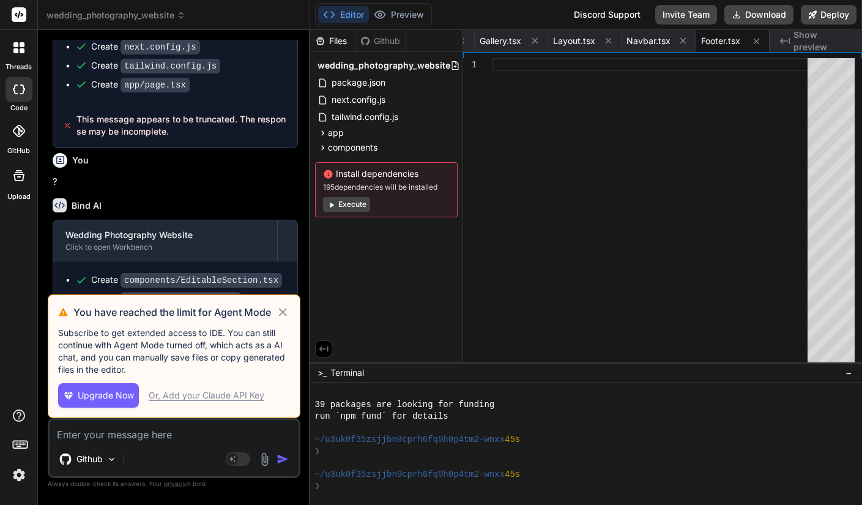
click at [20, 471] on img at bounding box center [19, 474] width 21 height 21
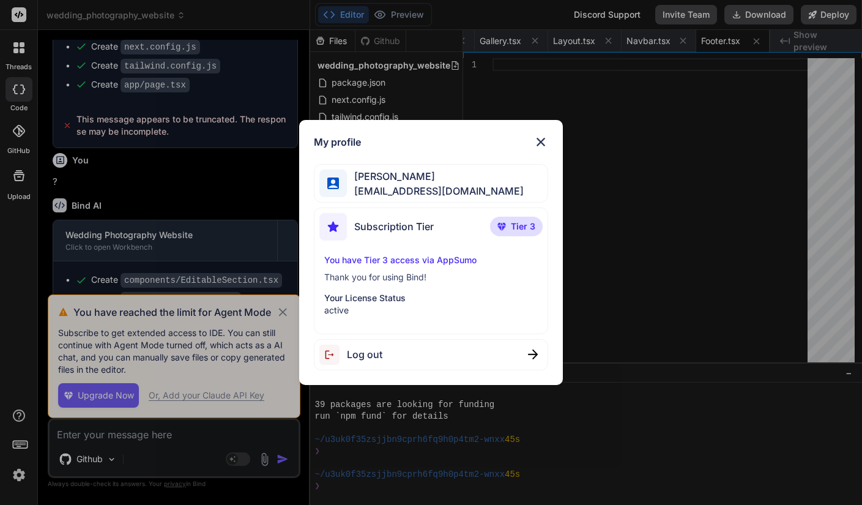
click at [9, 443] on div "My profile David West davwez@gmail.com Subscription Tier Tier 3 You have Tier 3…" at bounding box center [431, 252] width 862 height 505
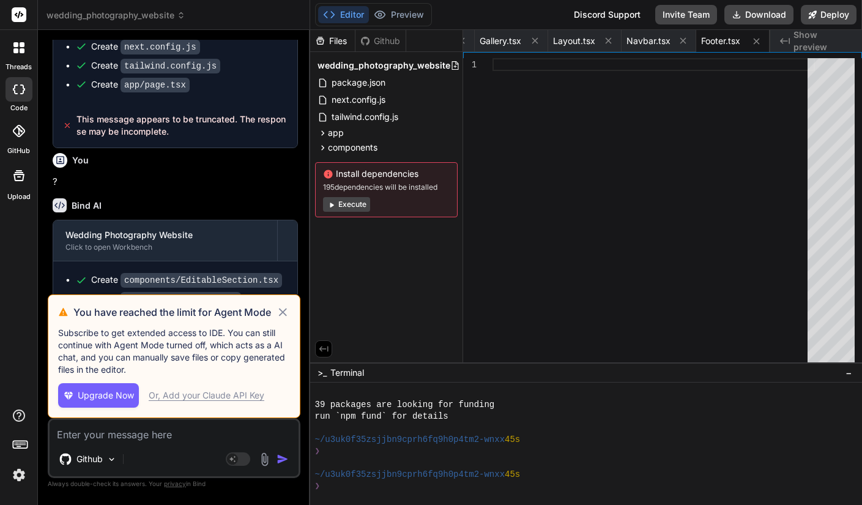
click at [16, 442] on icon at bounding box center [20, 443] width 17 height 17
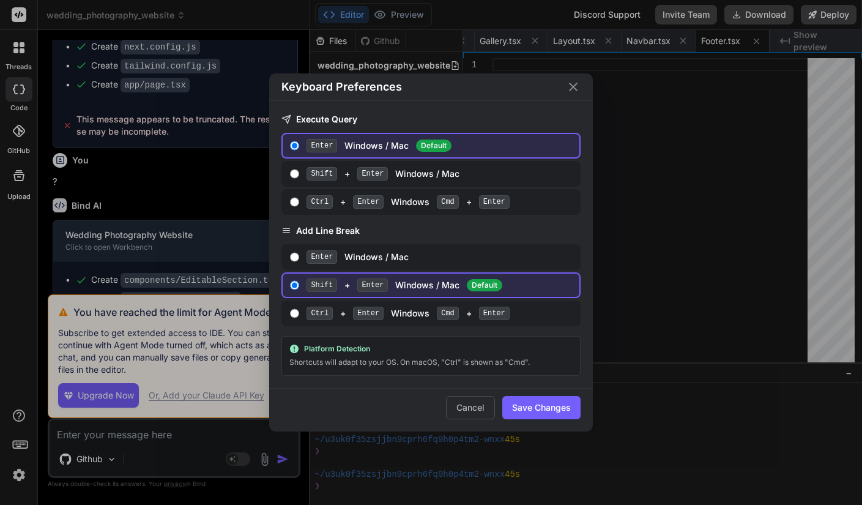
click at [14, 417] on div "Keyboard Preferences Execute Query Enter Windows / Mac Default Shift + Enter Wi…" at bounding box center [431, 252] width 862 height 505
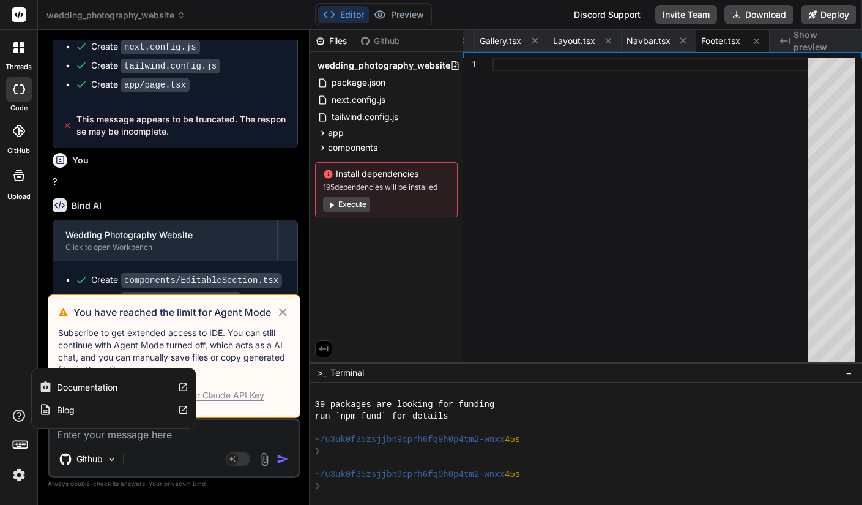
click at [78, 387] on label "Documentation" at bounding box center [87, 387] width 61 height 12
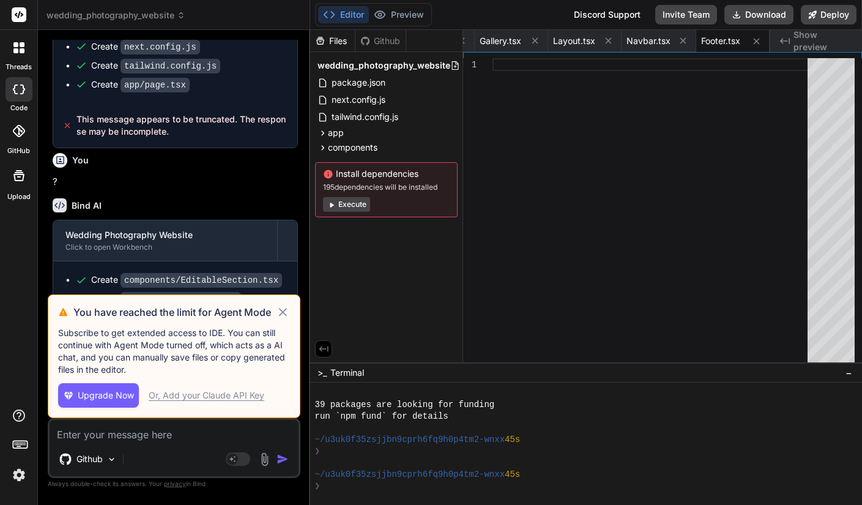
click at [288, 310] on icon at bounding box center [283, 312] width 14 height 15
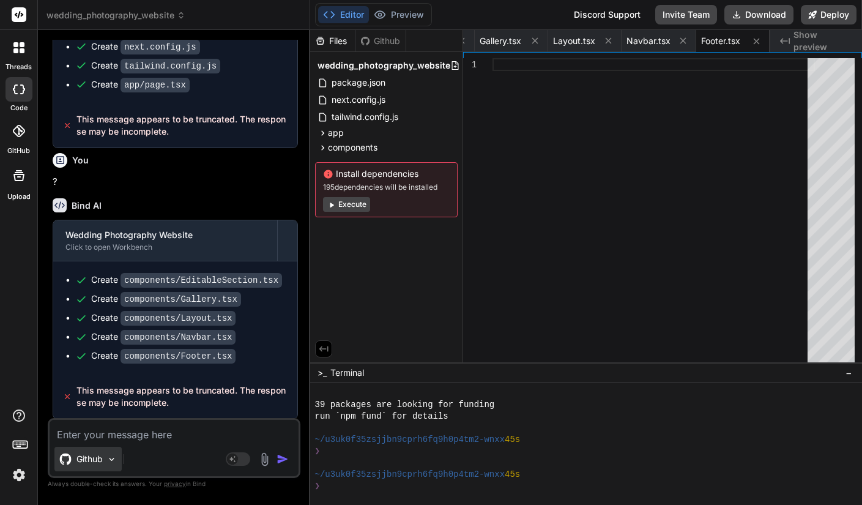
click at [105, 465] on div "Github" at bounding box center [87, 459] width 67 height 24
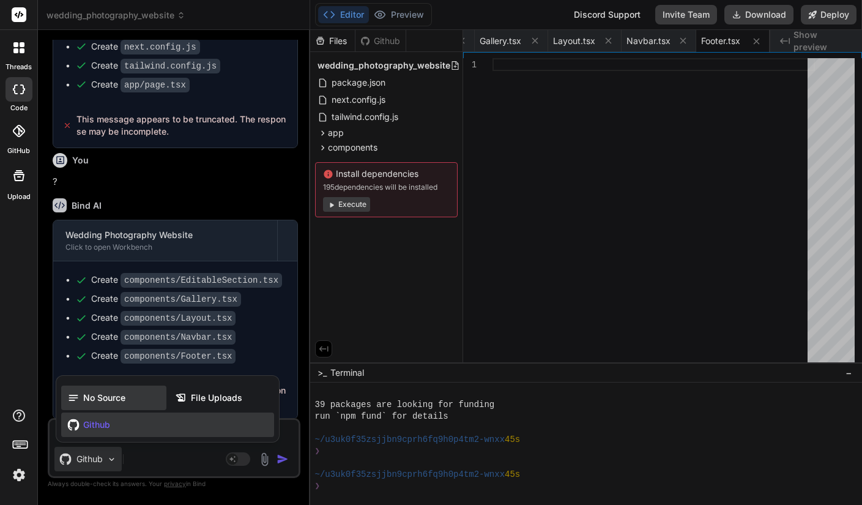
click at [98, 396] on span "No Source" at bounding box center [104, 398] width 42 height 12
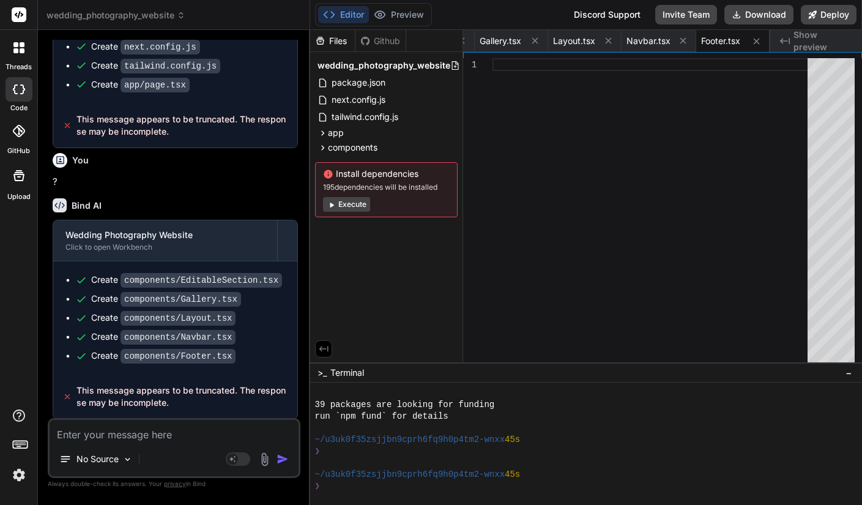
scroll to position [494, 0]
click at [147, 436] on textarea at bounding box center [174, 431] width 249 height 22
click at [135, 456] on div "No Source" at bounding box center [95, 459] width 83 height 24
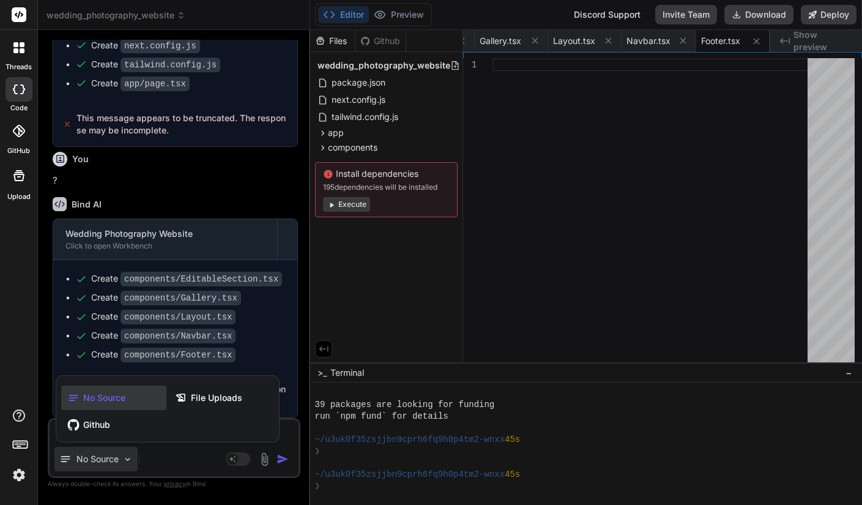
click at [225, 264] on div at bounding box center [431, 252] width 862 height 505
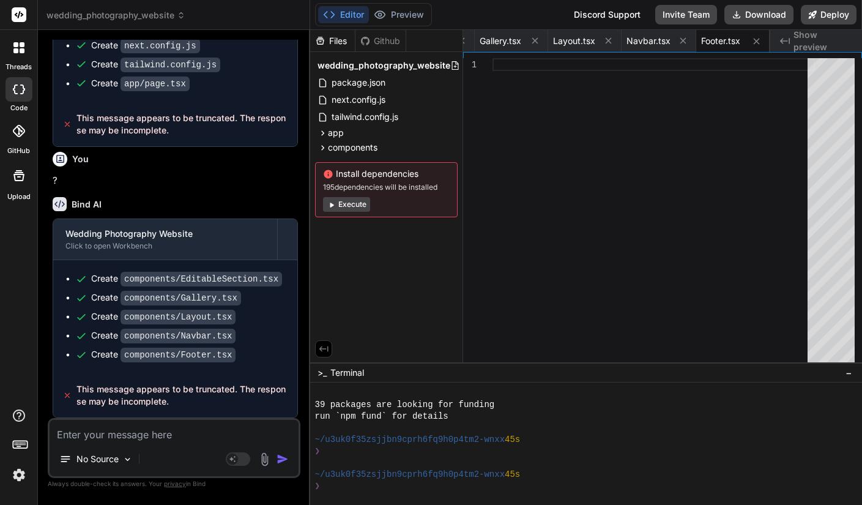
click at [21, 46] on icon at bounding box center [22, 44] width 5 height 5
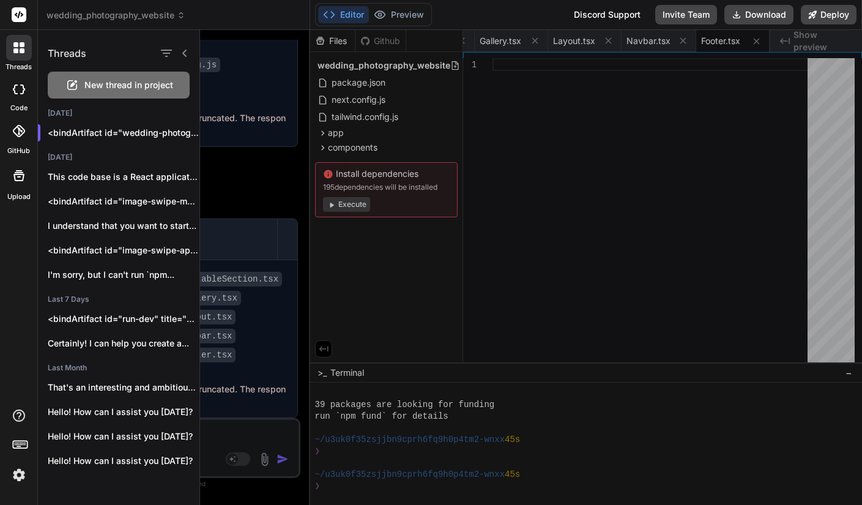
click at [15, 474] on img at bounding box center [19, 474] width 21 height 21
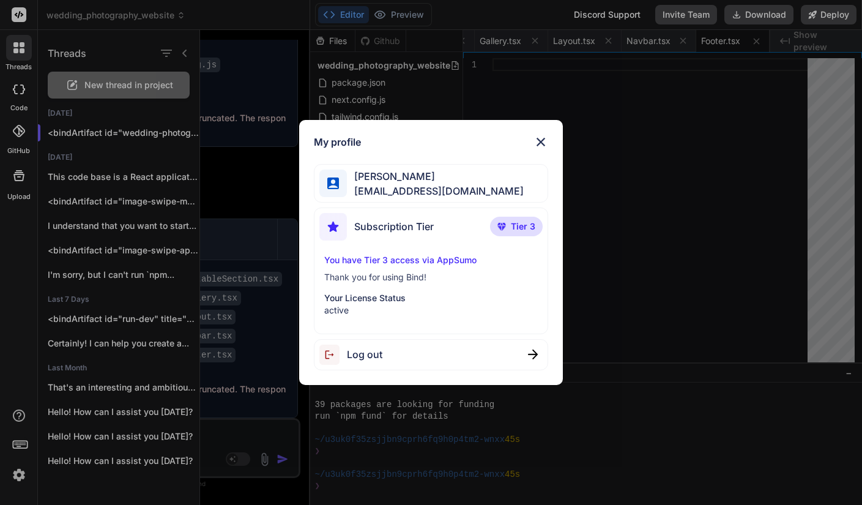
click at [543, 141] on img at bounding box center [540, 142] width 15 height 15
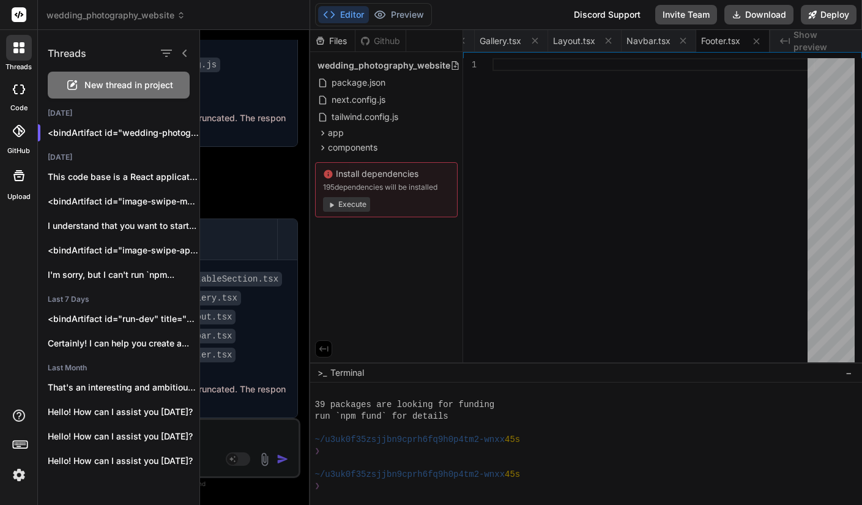
click at [21, 132] on icon at bounding box center [18, 131] width 12 height 12
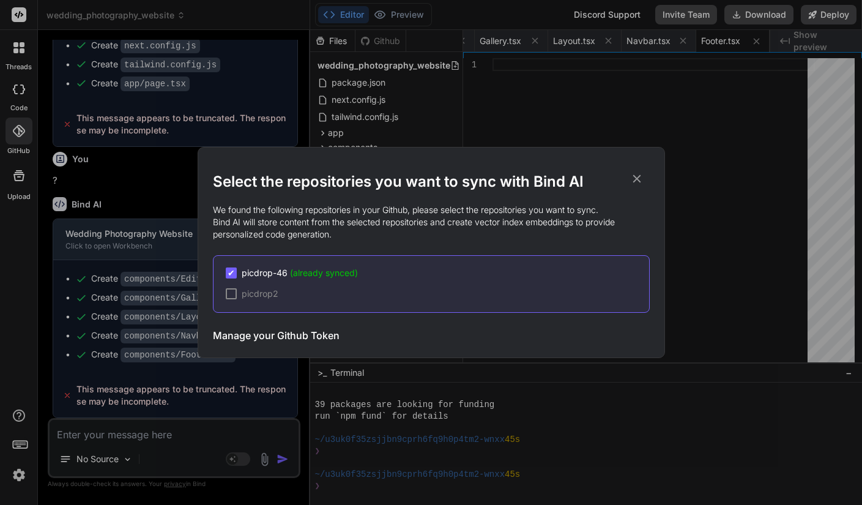
click at [633, 176] on icon at bounding box center [636, 178] width 13 height 13
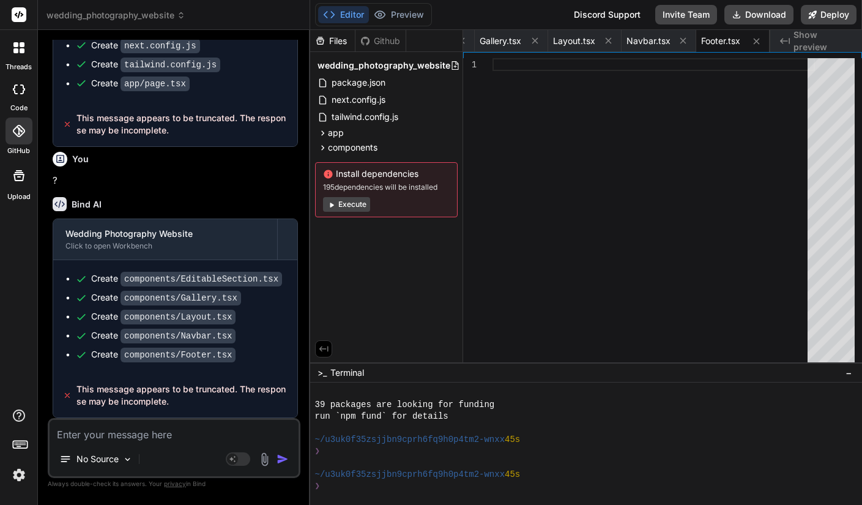
click at [13, 91] on icon at bounding box center [19, 89] width 12 height 10
click at [144, 282] on code "components/EditableSection.tsx" at bounding box center [202, 279] width 162 height 15
click at [24, 61] on div "threads" at bounding box center [18, 51] width 37 height 42
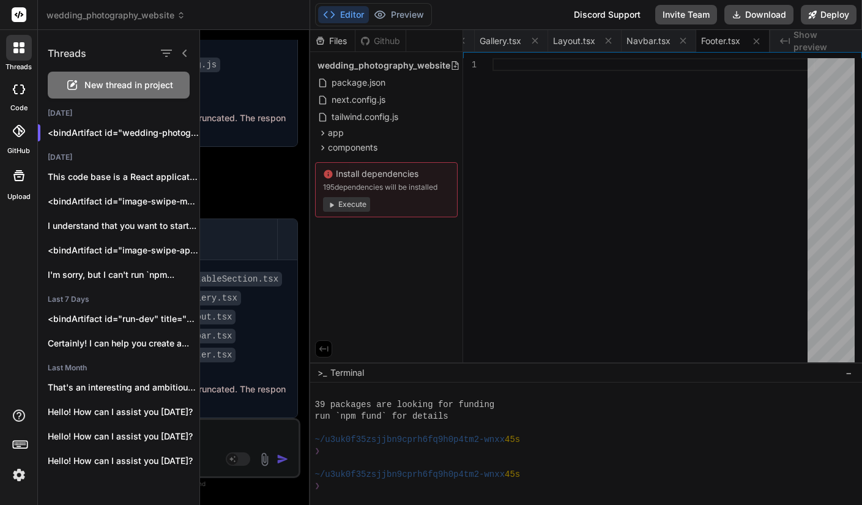
click at [18, 18] on icon at bounding box center [19, 14] width 9 height 7
click at [7, 180] on div at bounding box center [18, 175] width 29 height 29
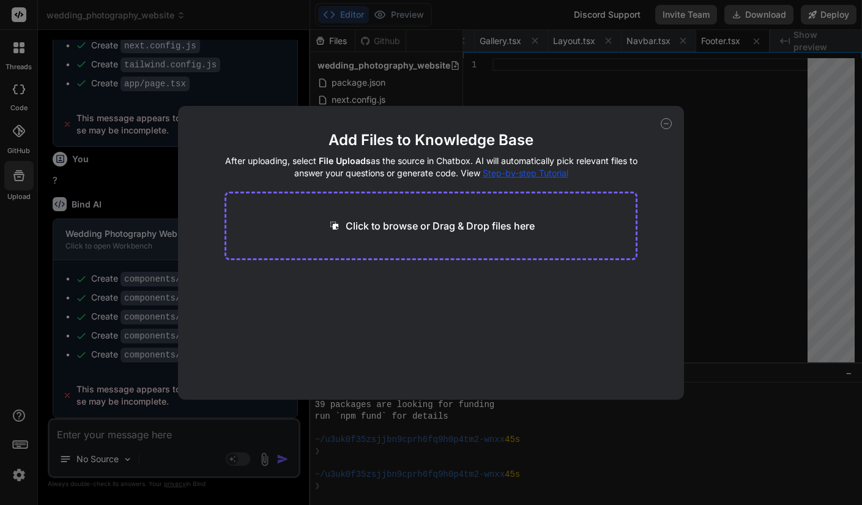
click at [664, 127] on icon at bounding box center [666, 123] width 11 height 11
type textarea "x"
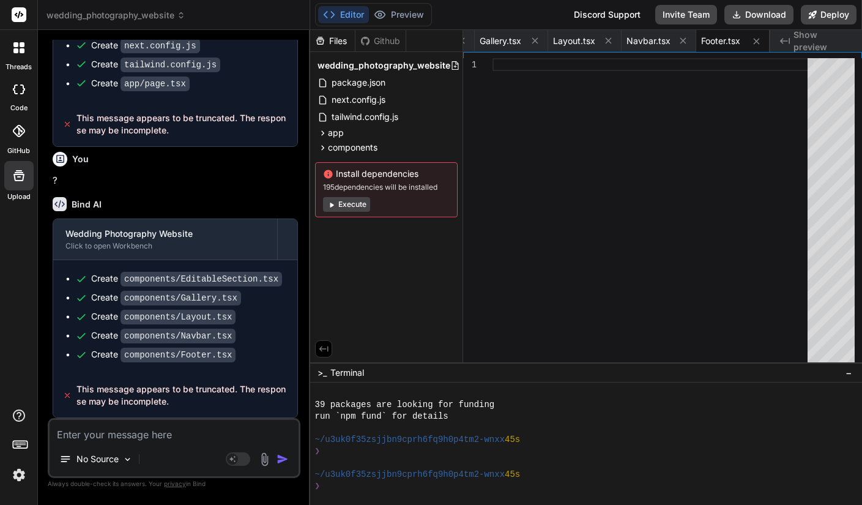
click at [15, 480] on img at bounding box center [19, 474] width 21 height 21
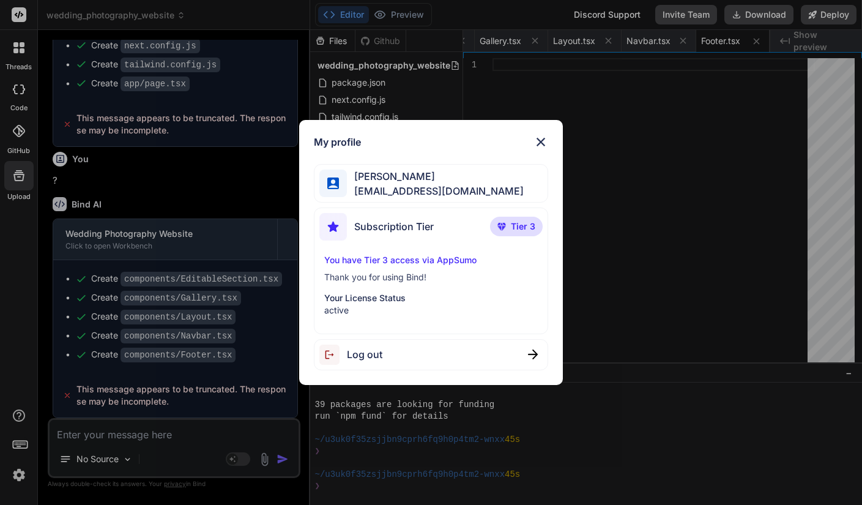
click at [541, 143] on img at bounding box center [540, 142] width 15 height 15
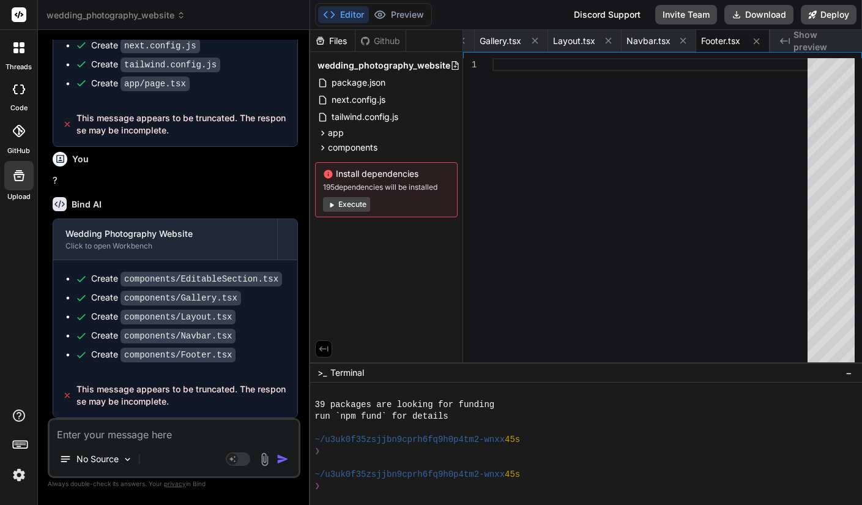
click at [9, 438] on div at bounding box center [19, 443] width 20 height 17
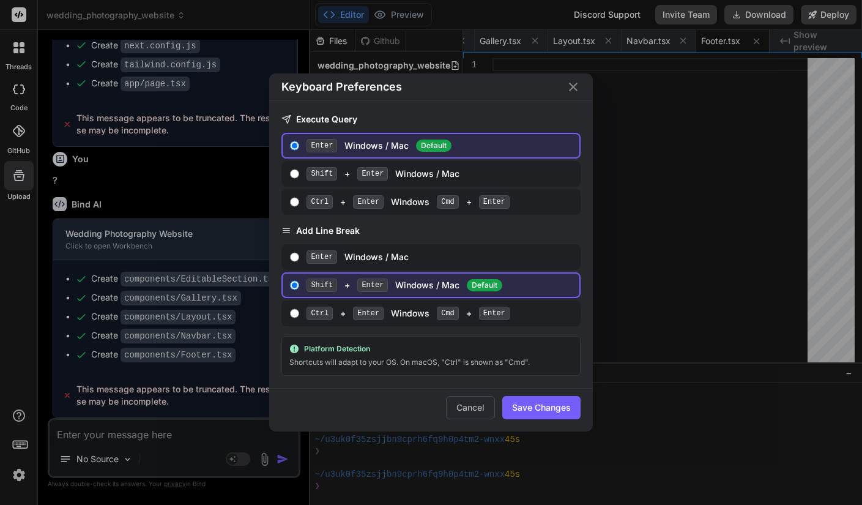
click at [571, 87] on icon "Close" at bounding box center [573, 87] width 15 height 15
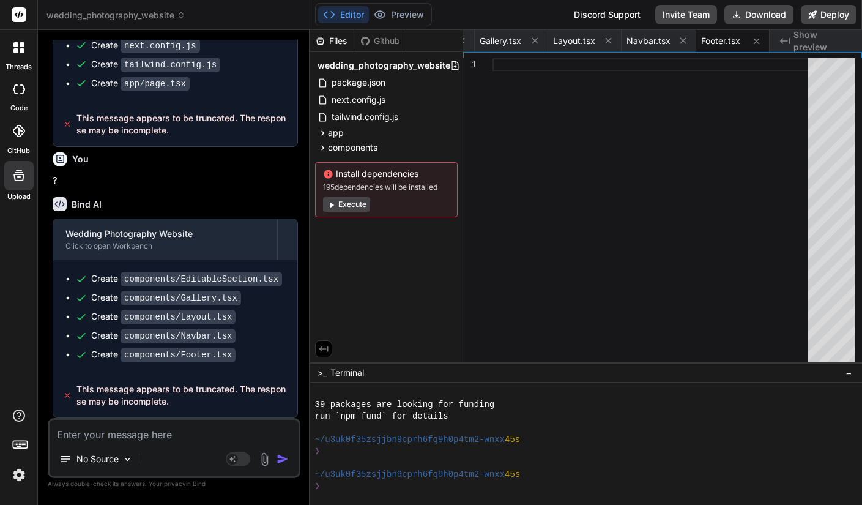
click at [605, 9] on div "Discord Support" at bounding box center [606, 15] width 81 height 20
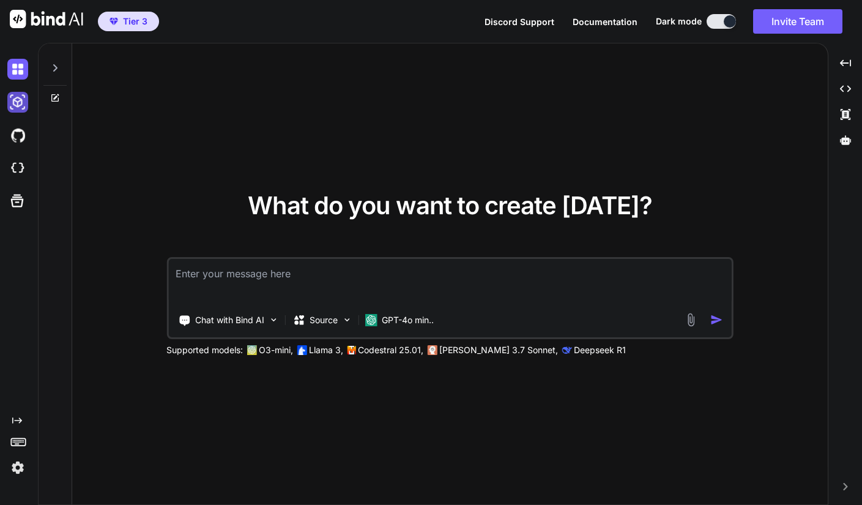
click at [17, 105] on img at bounding box center [17, 102] width 21 height 21
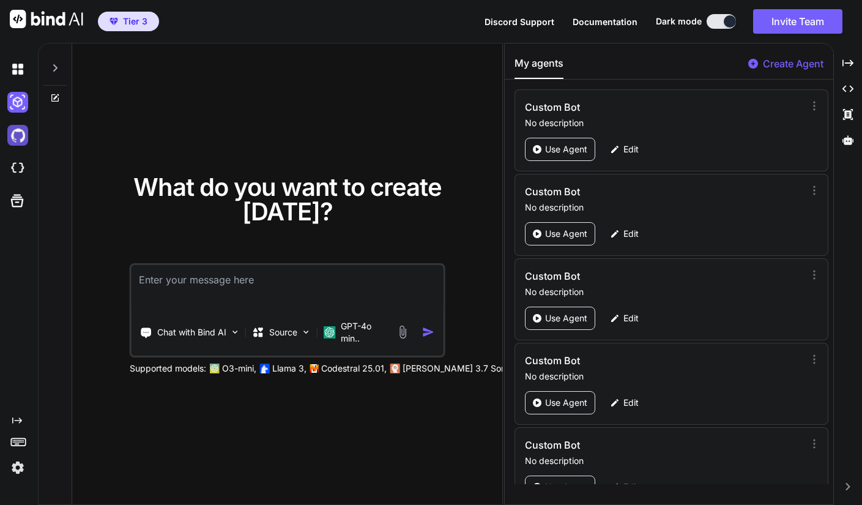
click at [14, 133] on img at bounding box center [17, 135] width 21 height 21
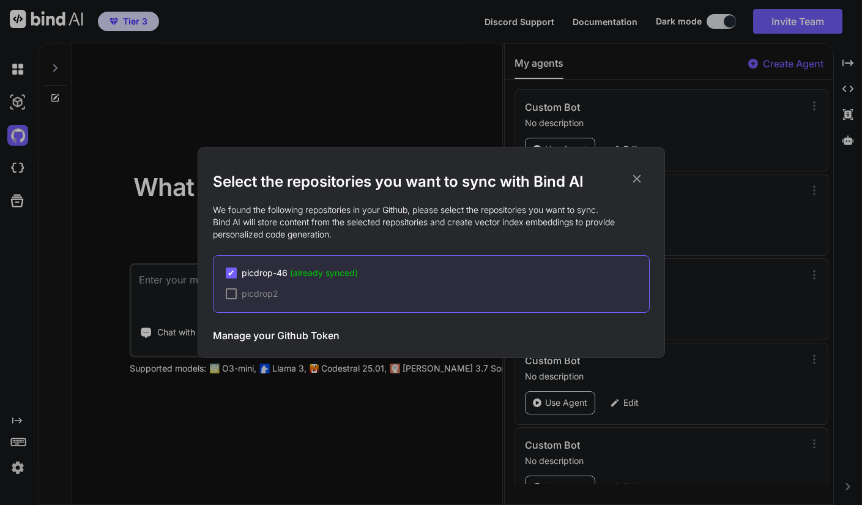
click at [15, 169] on div "Select the repositories you want to sync with Bind AI We found the following re…" at bounding box center [431, 252] width 862 height 505
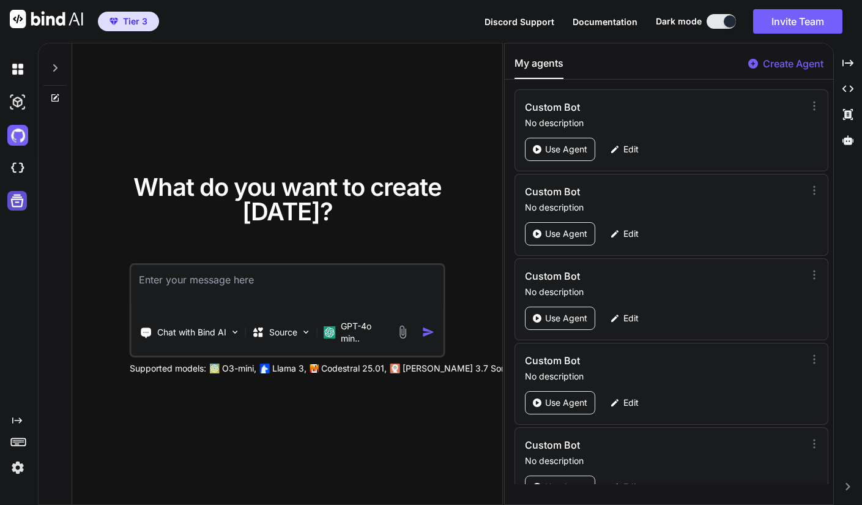
click at [18, 199] on icon at bounding box center [17, 201] width 13 height 13
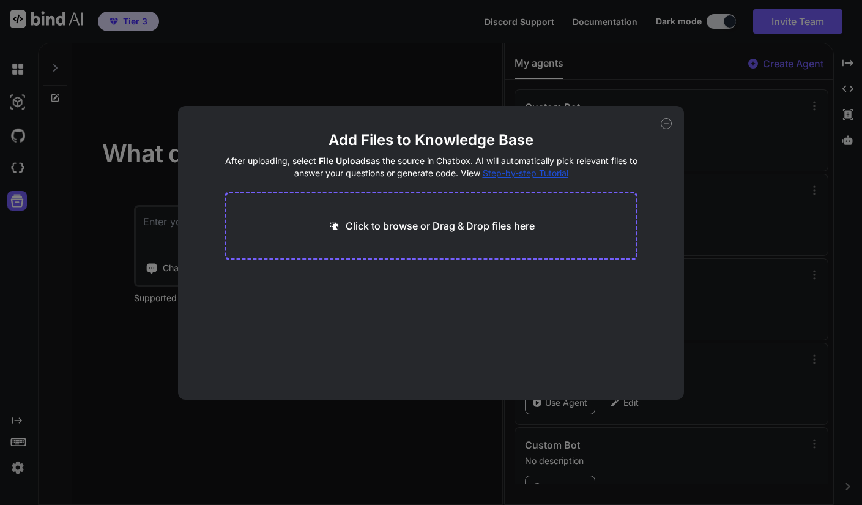
click at [24, 63] on div "Add Files to Knowledge Base After uploading, select File Uploads as the source …" at bounding box center [431, 252] width 862 height 505
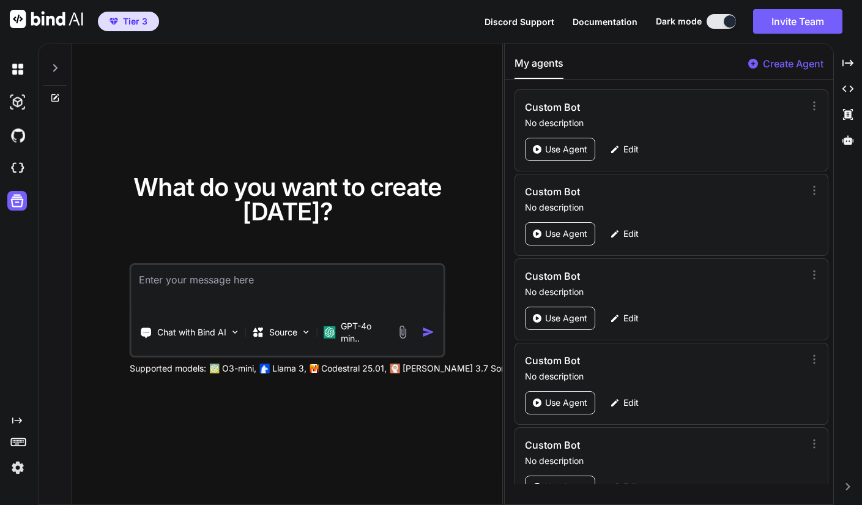
click at [793, 62] on p "Create Agent" at bounding box center [793, 63] width 61 height 15
type textarea "x"
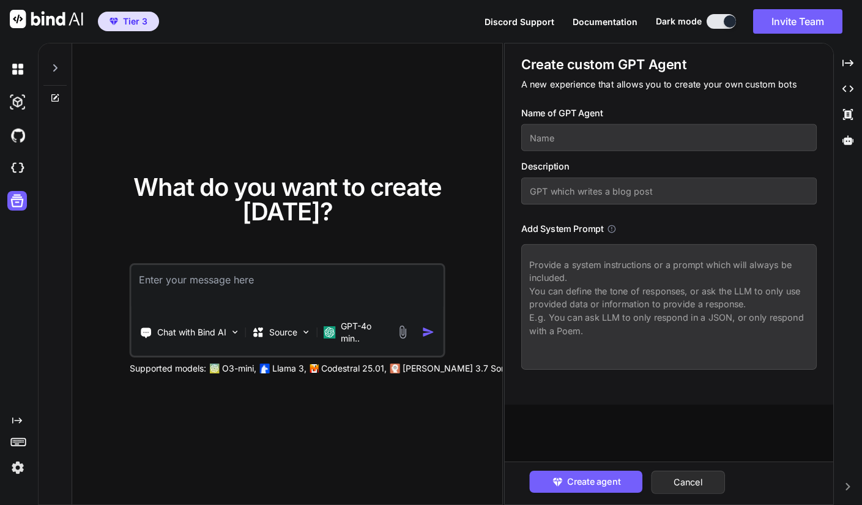
click at [603, 21] on span "Documentation" at bounding box center [605, 22] width 65 height 10
click at [295, 326] on p "Source" at bounding box center [283, 332] width 28 height 12
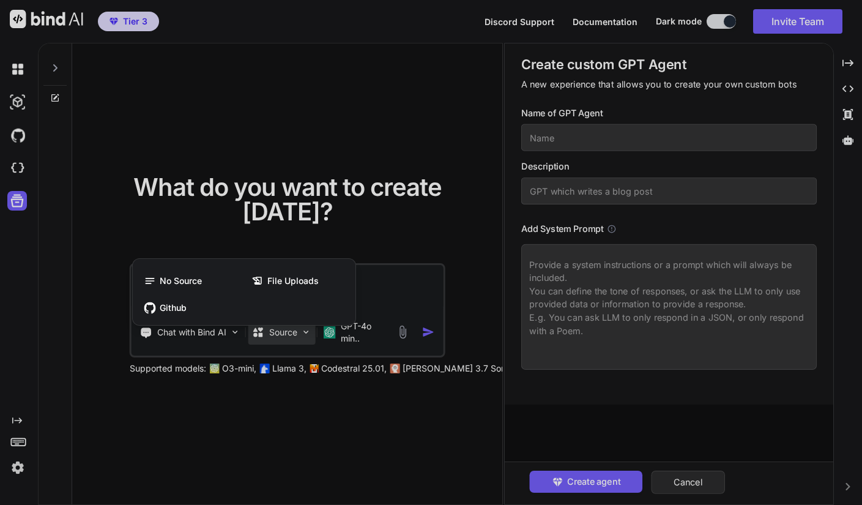
click at [373, 198] on div at bounding box center [431, 252] width 862 height 505
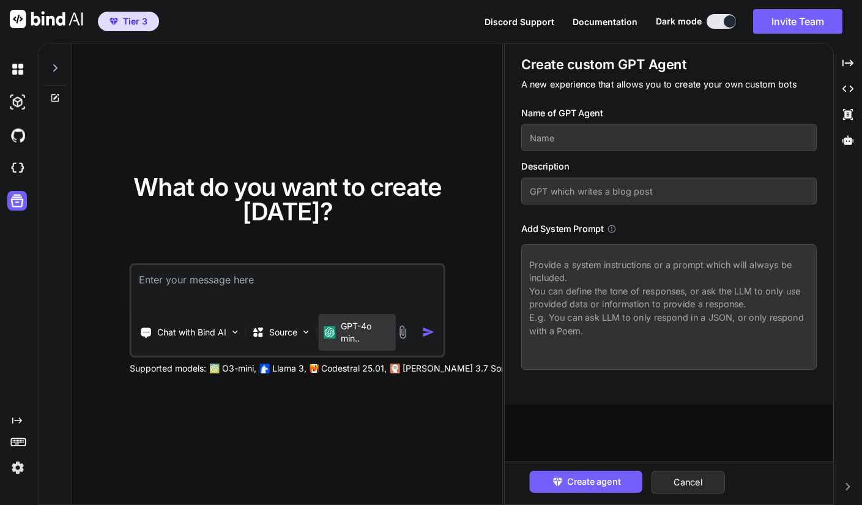
click at [341, 322] on p "GPT-4o min.." at bounding box center [366, 332] width 50 height 24
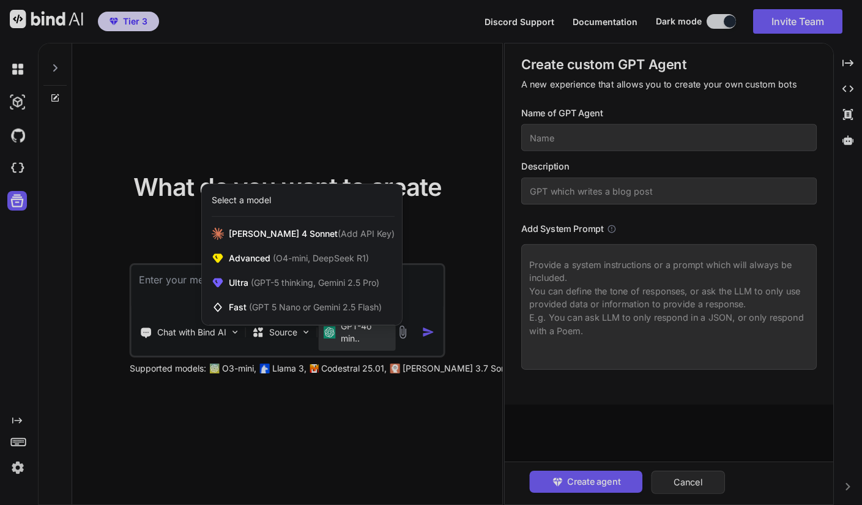
click at [322, 122] on div at bounding box center [431, 252] width 862 height 505
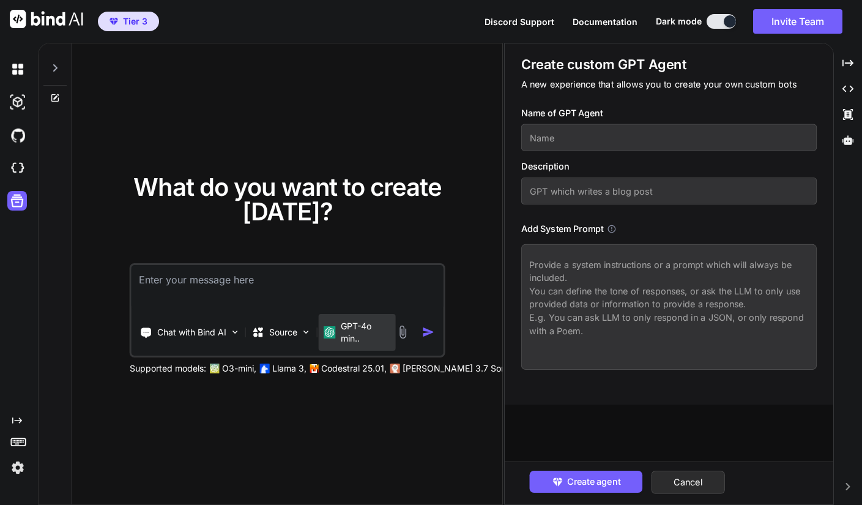
click at [353, 324] on p "GPT-4o min.." at bounding box center [366, 332] width 50 height 24
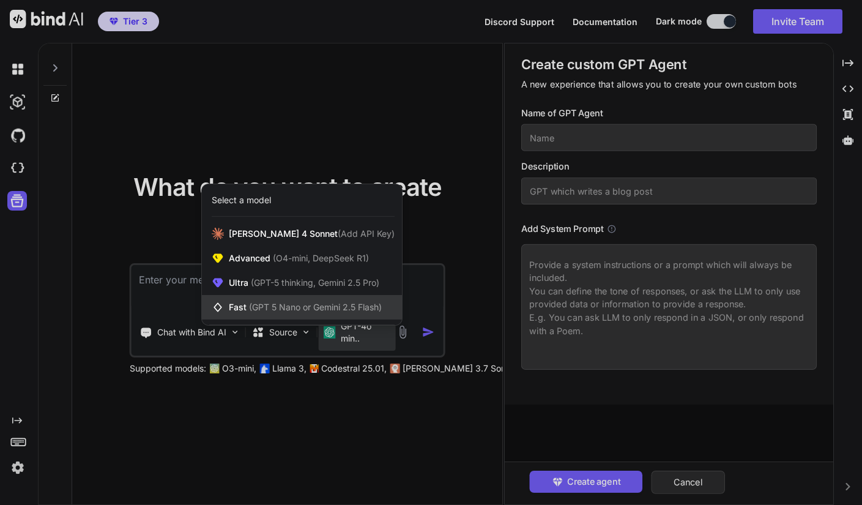
click at [236, 305] on span "Fast (GPT 5 Nano or Gemini 2.5 Flash)" at bounding box center [305, 307] width 153 height 12
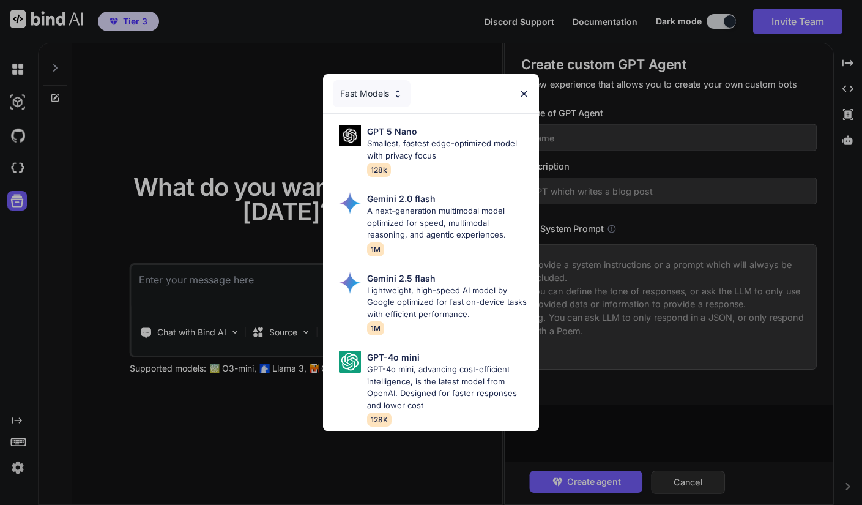
click at [425, 138] on p "Smallest, fastest edge-optimized model with privacy focus" at bounding box center [448, 150] width 162 height 24
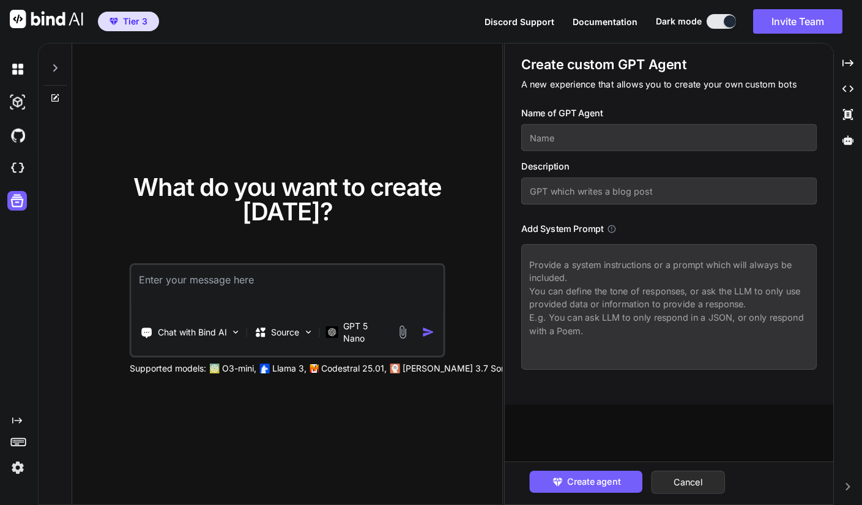
click at [600, 147] on input "text" at bounding box center [668, 137] width 295 height 27
type input "no idea"
click at [574, 190] on input "text" at bounding box center [668, 190] width 295 height 27
type input "w"
click at [589, 267] on textarea at bounding box center [668, 306] width 295 height 125
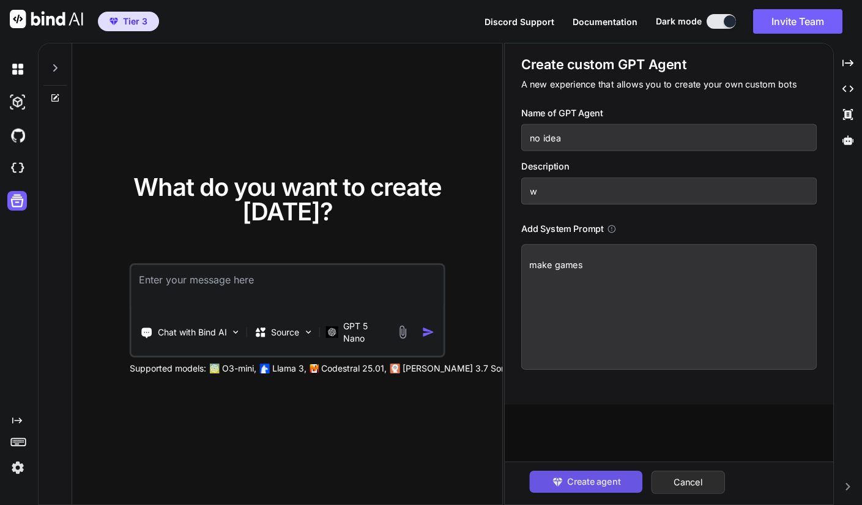
type textarea "make games"
click at [588, 488] on span "Create agent" at bounding box center [593, 481] width 53 height 13
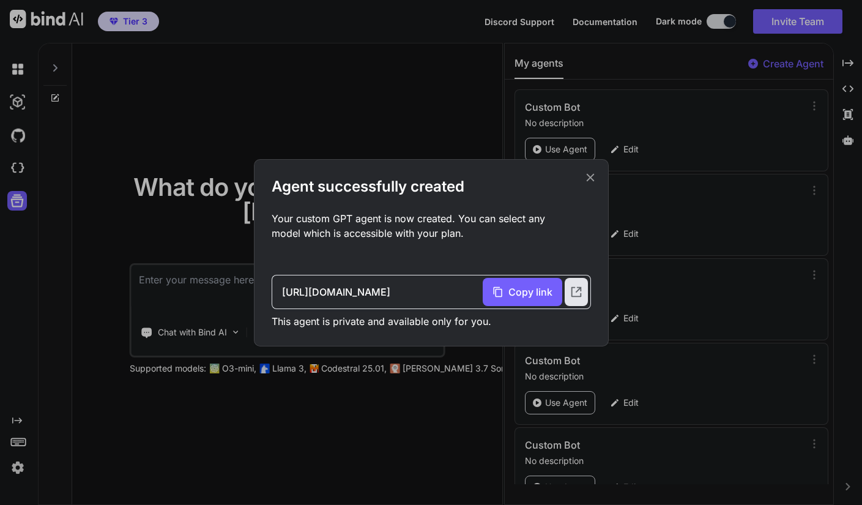
click at [31, 26] on div "Agent successfully created Your custom GPT agent is now created. You can select…" at bounding box center [431, 252] width 862 height 505
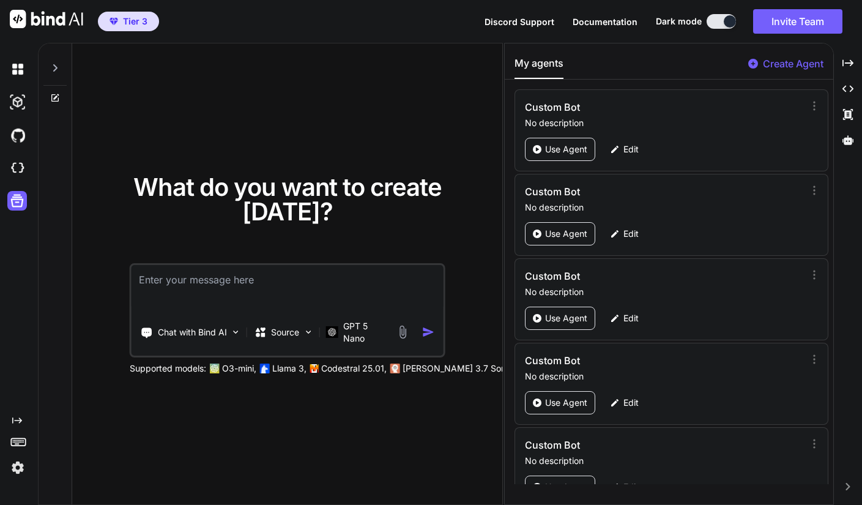
click at [36, 11] on img at bounding box center [46, 19] width 73 height 18
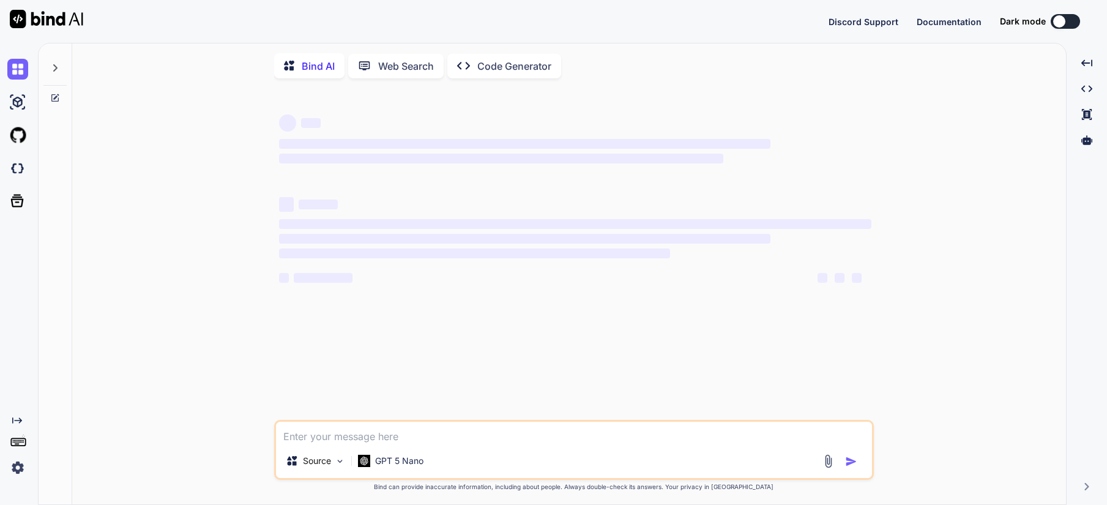
click at [440, 429] on textarea at bounding box center [574, 433] width 596 height 22
click at [494, 70] on p "Code Generator" at bounding box center [514, 66] width 74 height 15
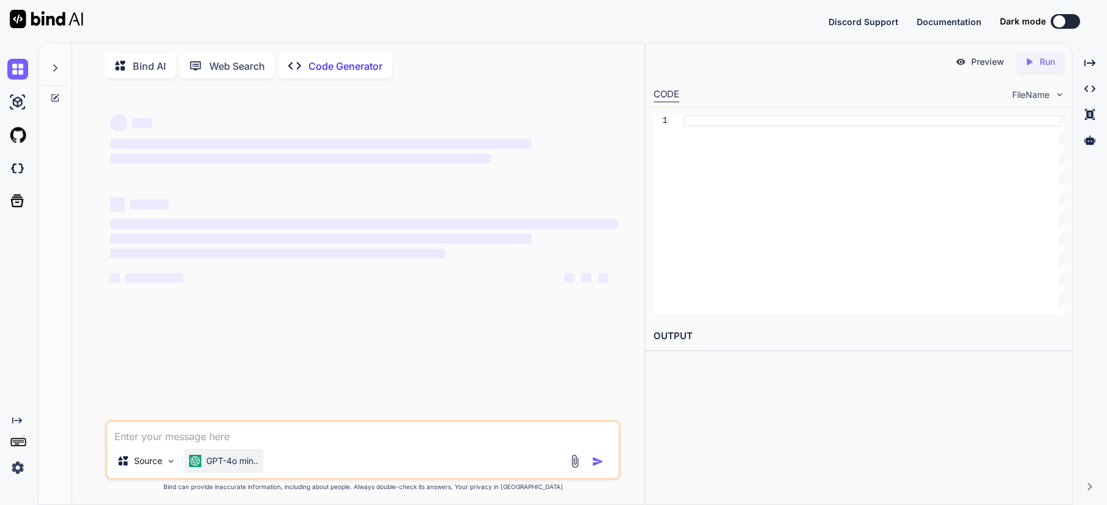
click at [231, 470] on div "GPT-4o min.." at bounding box center [223, 460] width 79 height 24
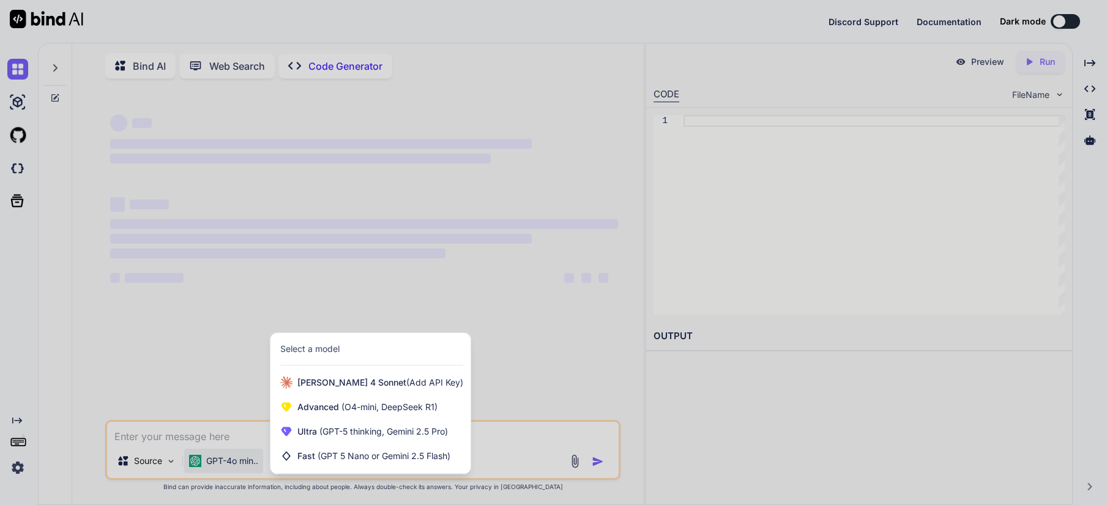
click at [207, 371] on div at bounding box center [553, 252] width 1107 height 505
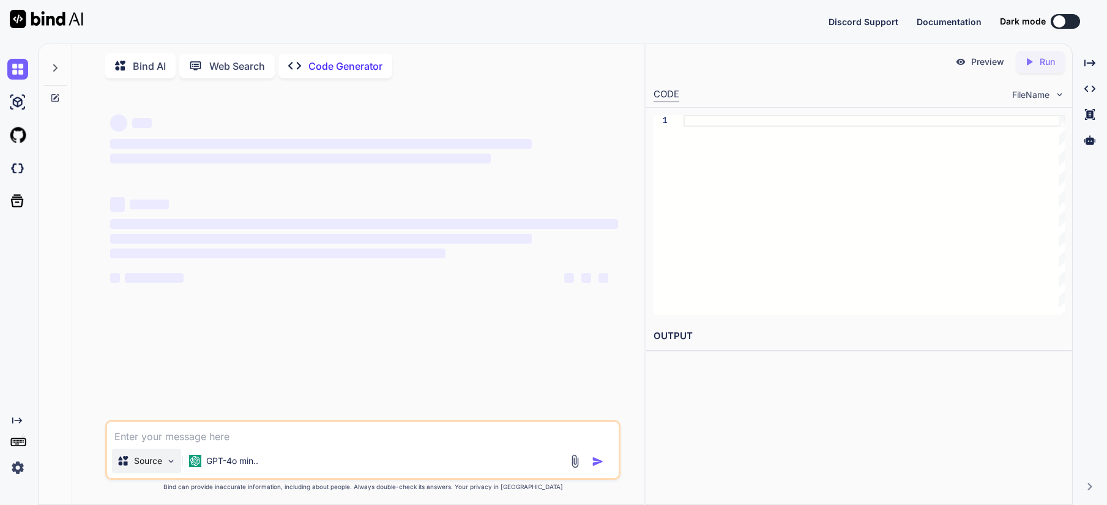
click at [157, 464] on p "Source" at bounding box center [148, 461] width 28 height 12
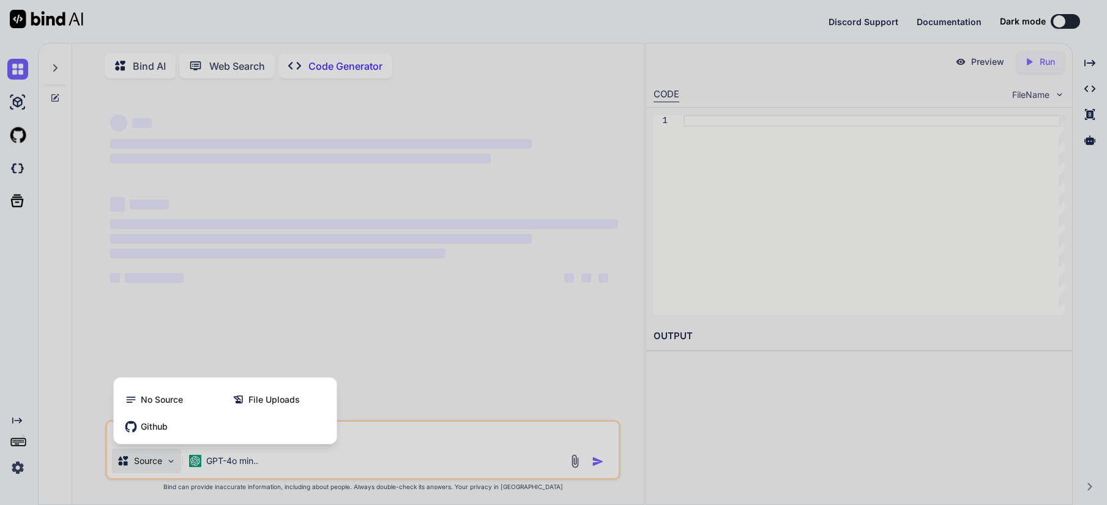
click at [432, 396] on div at bounding box center [553, 252] width 1107 height 505
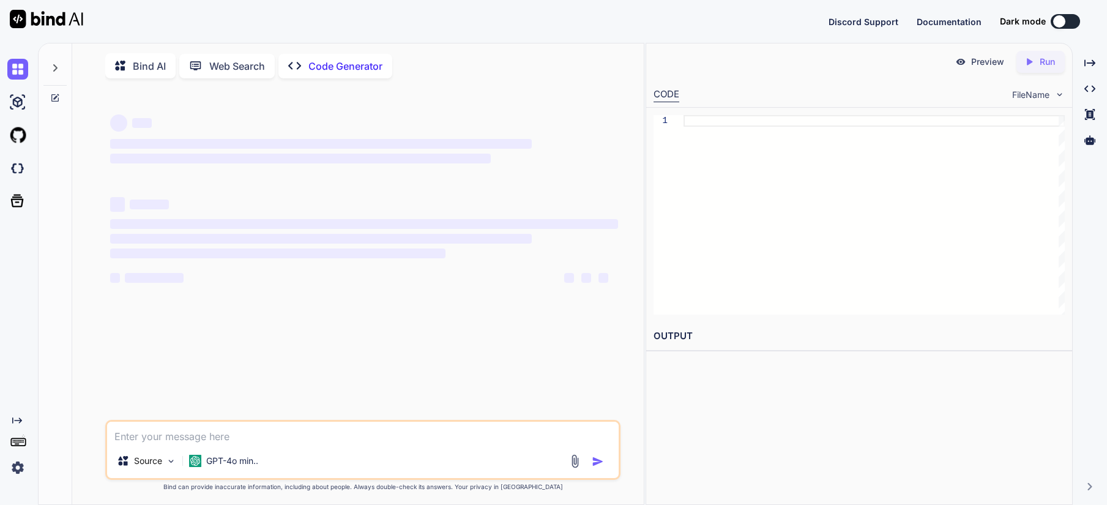
click at [241, 442] on textarea at bounding box center [362, 433] width 511 height 22
type textarea "x"
type textarea "m"
type textarea "x"
type textarea "ma"
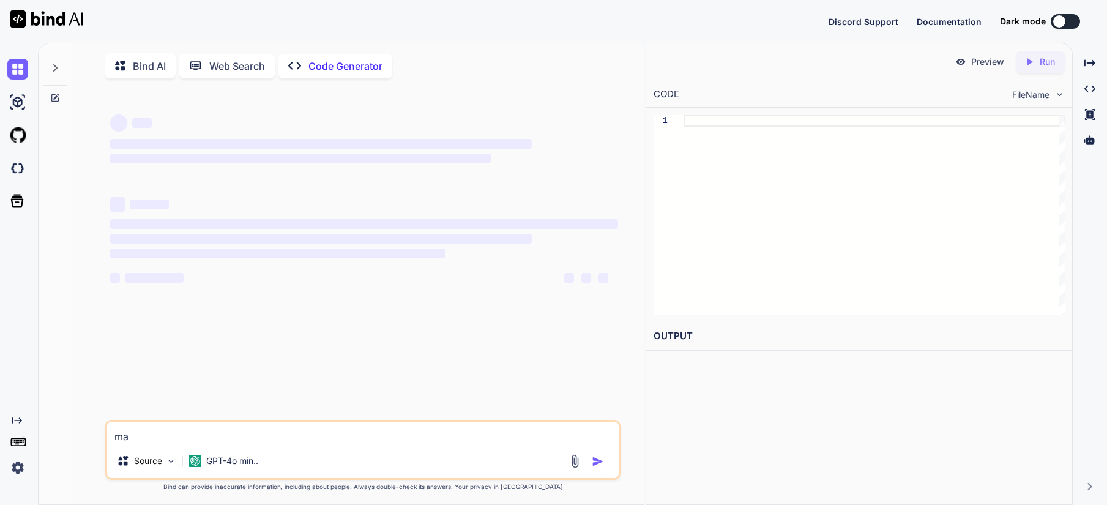
type textarea "x"
type textarea "mak"
type textarea "x"
type textarea "make"
type textarea "x"
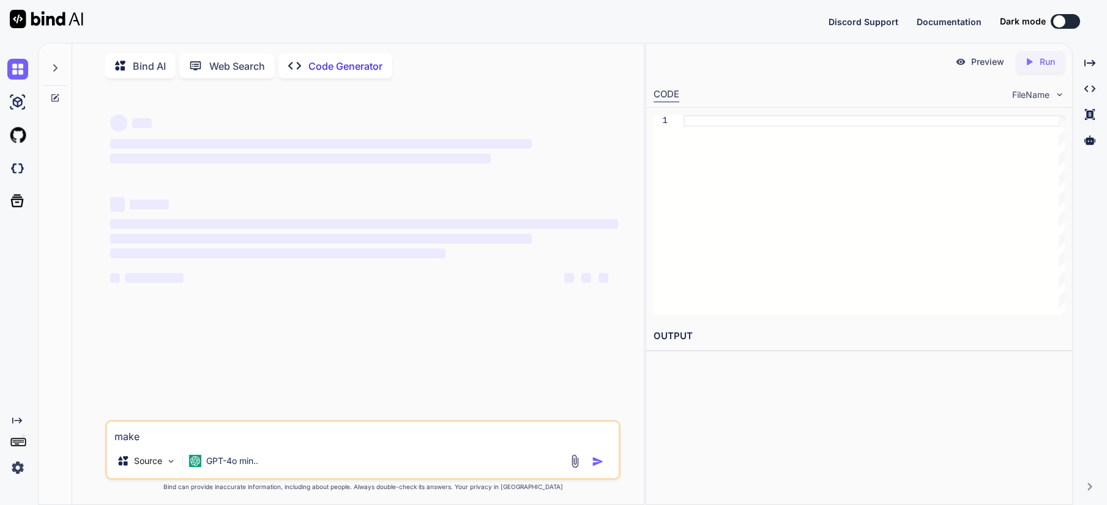
type textarea "make m"
type textarea "x"
type textarea "make ma"
type textarea "x"
type textarea "make mae"
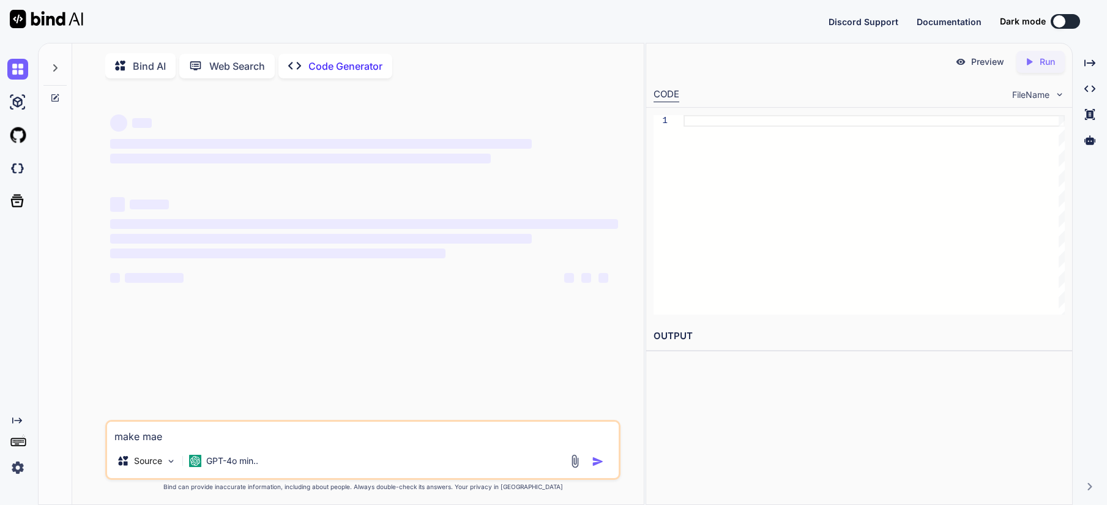
type textarea "x"
type textarea "make ma"
type textarea "x"
type textarea "make m"
type textarea "x"
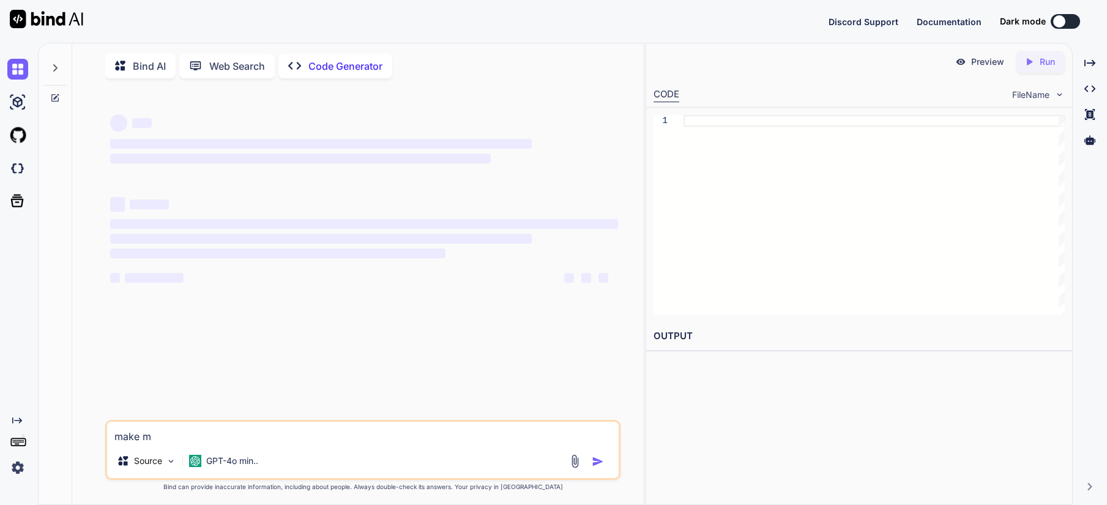
type textarea "make me"
type textarea "x"
type textarea "make me"
type textarea "x"
type textarea "make me a"
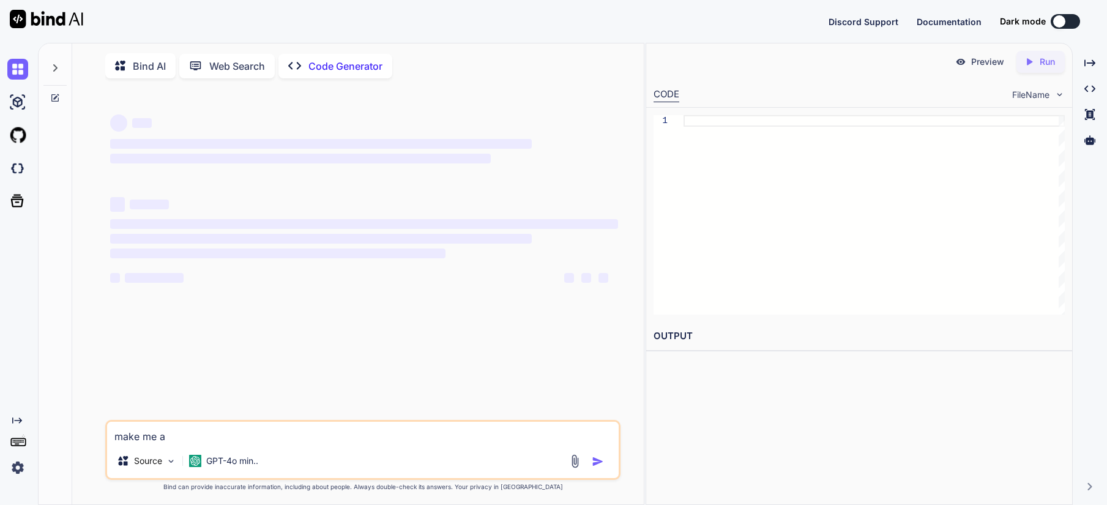
type textarea "x"
type textarea "make me a"
type textarea "x"
type textarea "make me a w"
type textarea "x"
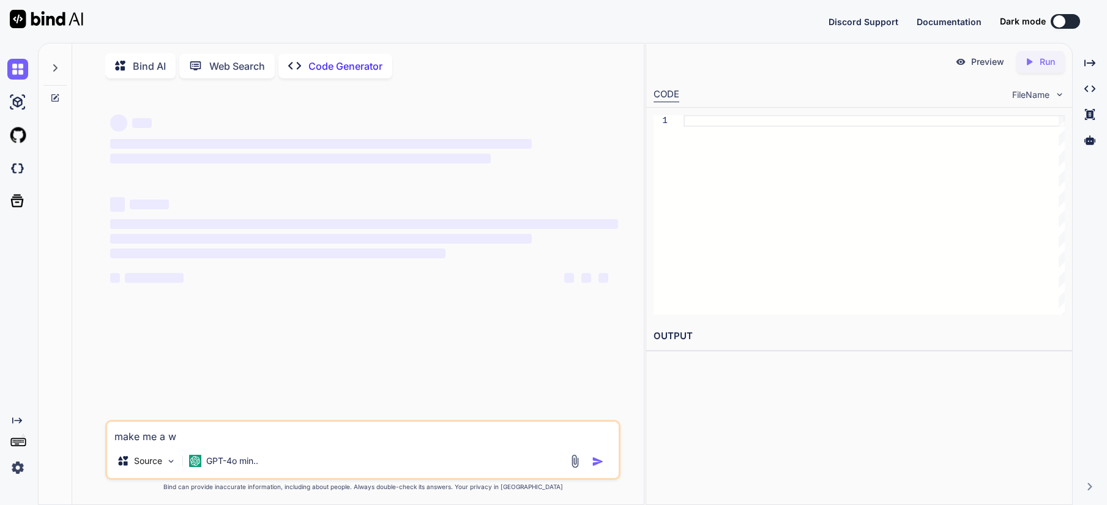
type textarea "make me a we"
type textarea "x"
type textarea "make me a web"
type textarea "x"
type textarea "make me a web"
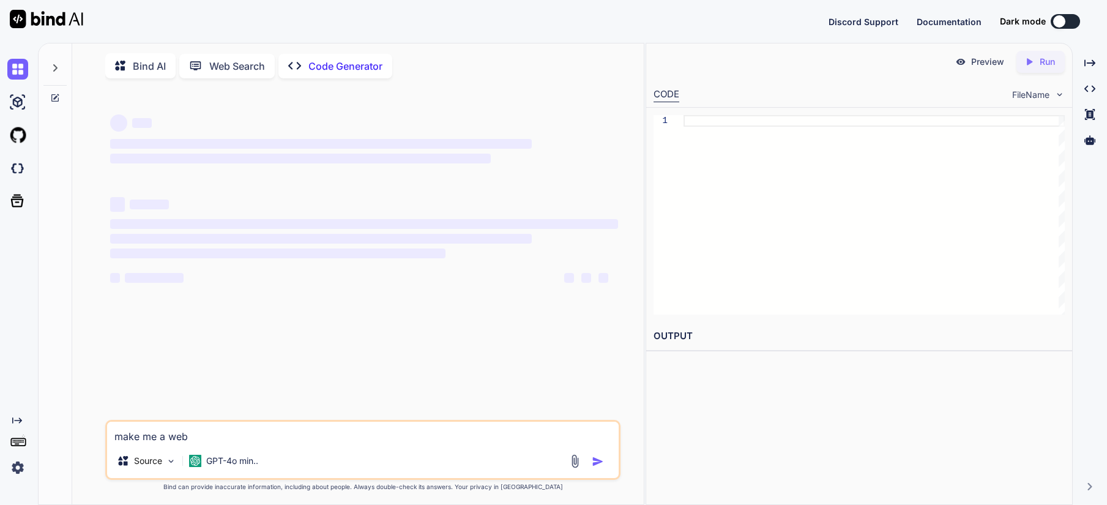
type textarea "x"
type textarea "make me a web a"
type textarea "x"
type textarea "make me a web ap"
type textarea "x"
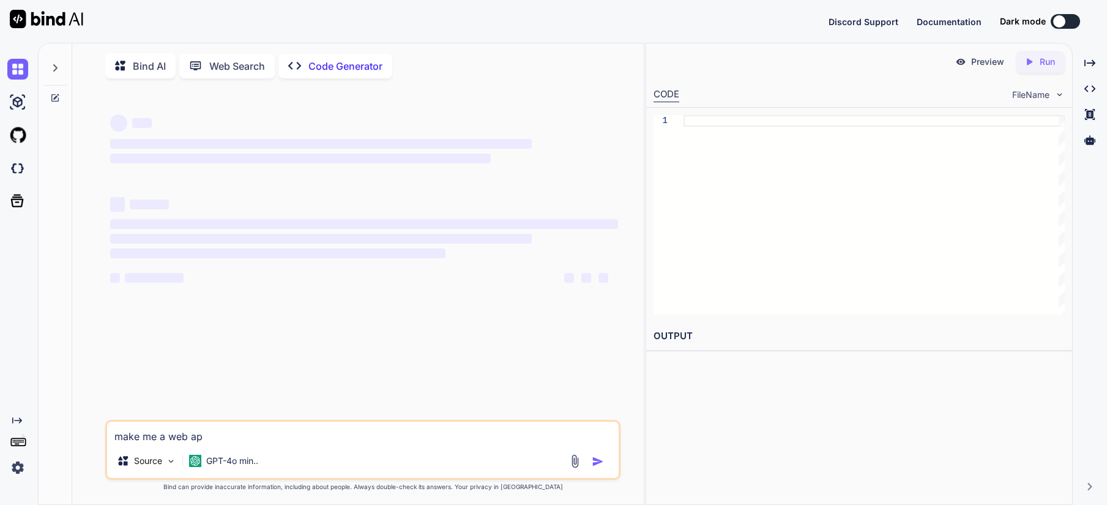
type textarea "make me a web apg"
type textarea "x"
type textarea "make me a web apge"
type textarea "x"
type textarea "make me a web apge"
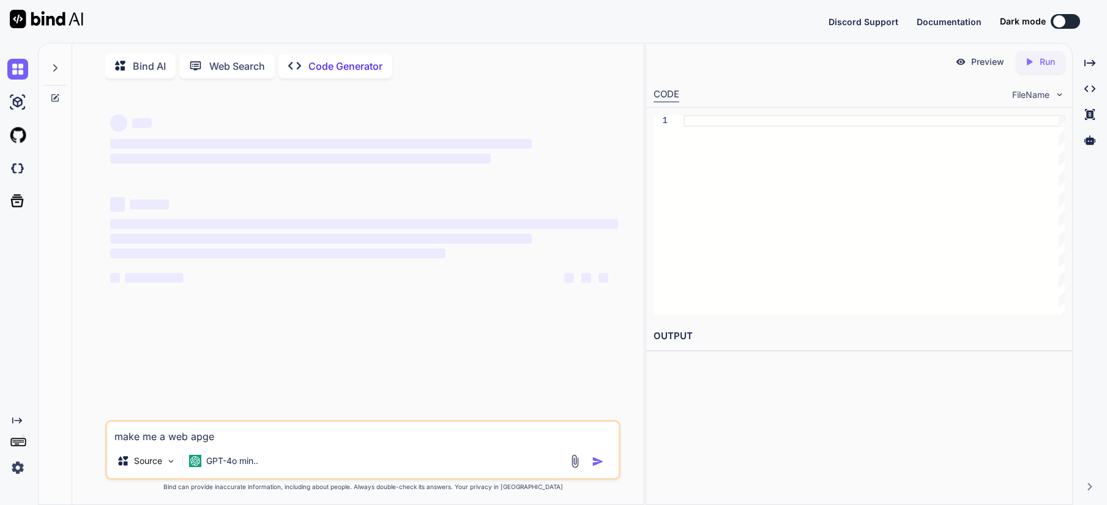
type textarea "x"
type textarea "make me a web apge f"
type textarea "x"
type textarea "make me a web apge fo"
type textarea "x"
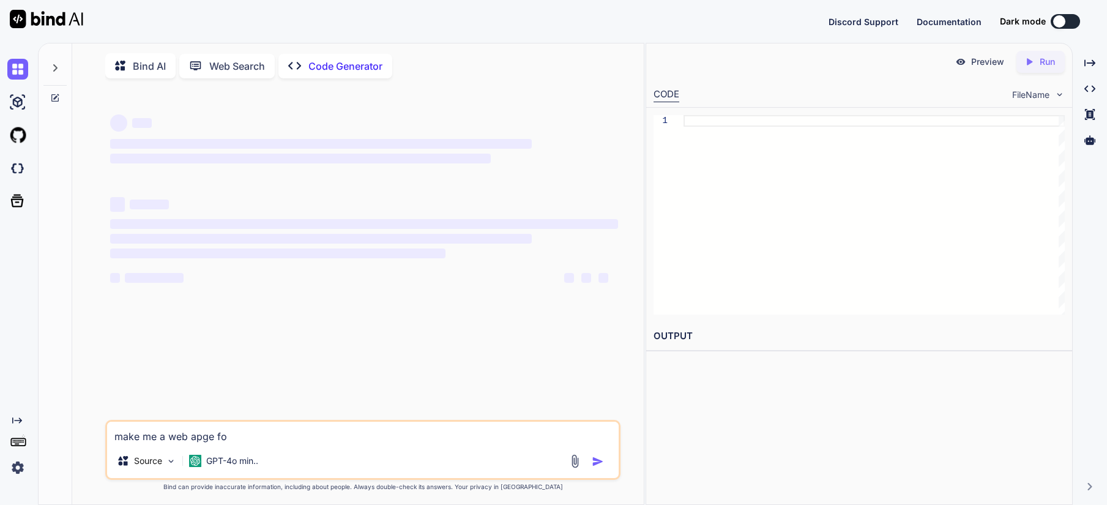
type textarea "make me a web apge for"
type textarea "x"
type textarea "make me a web apge for"
type textarea "x"
type textarea "make me a web apge for w"
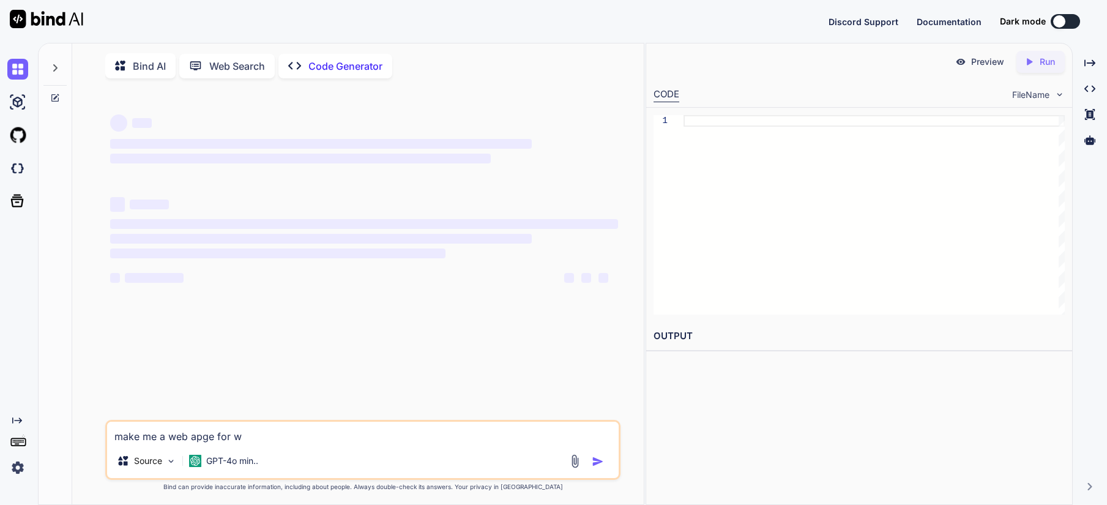
type textarea "x"
type textarea "make me a web apge for we"
type textarea "x"
type textarea "make me a web apge for wed"
type textarea "x"
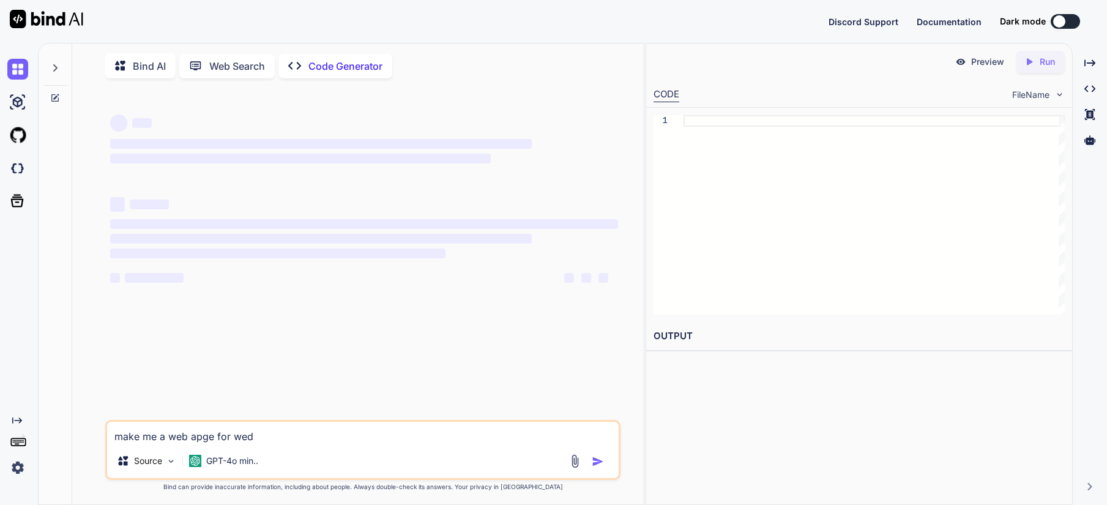
type textarea "make me a web apge for wedd"
type textarea "x"
type textarea "make me a web apge for weddi"
type textarea "x"
type textarea "make me a web apge for weddin"
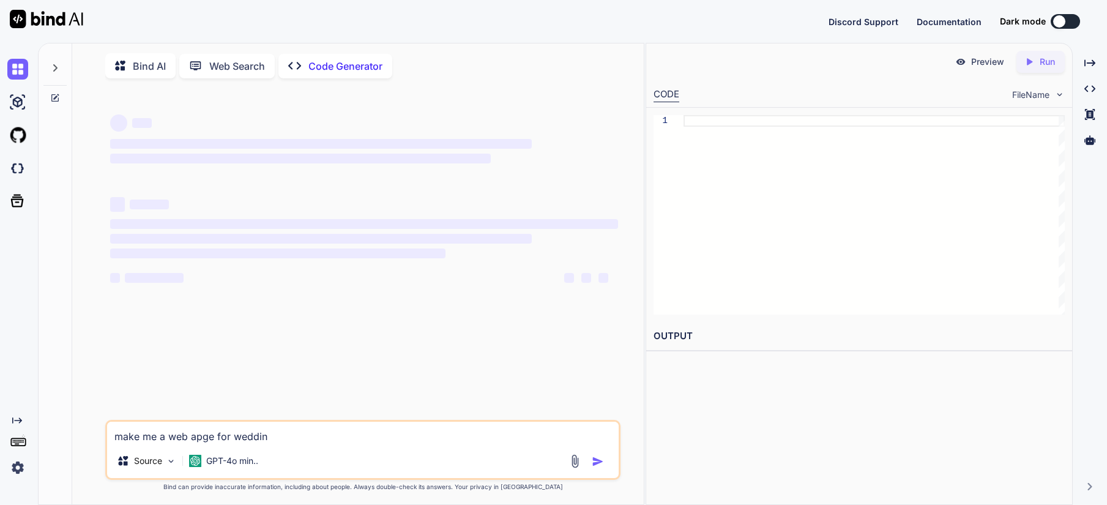
type textarea "x"
type textarea "make me a web apge for wedding"
type textarea "x"
type textarea "make me a web apge for wedding"
type textarea "x"
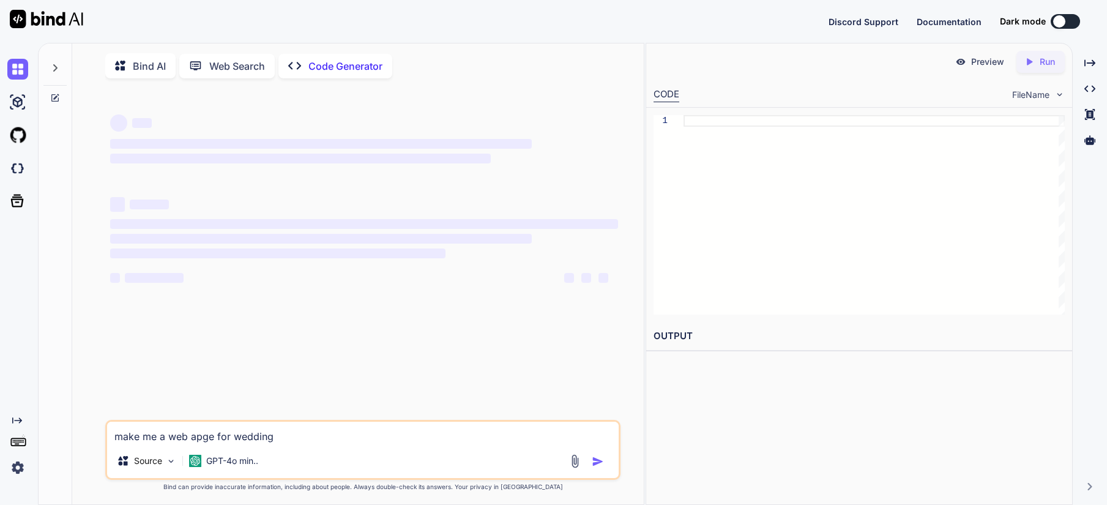
type textarea "make me a web apge for wedding p"
type textarea "x"
type textarea "make me a web apge for wedding ph"
type textarea "x"
type textarea "make me a web apge for wedding pho"
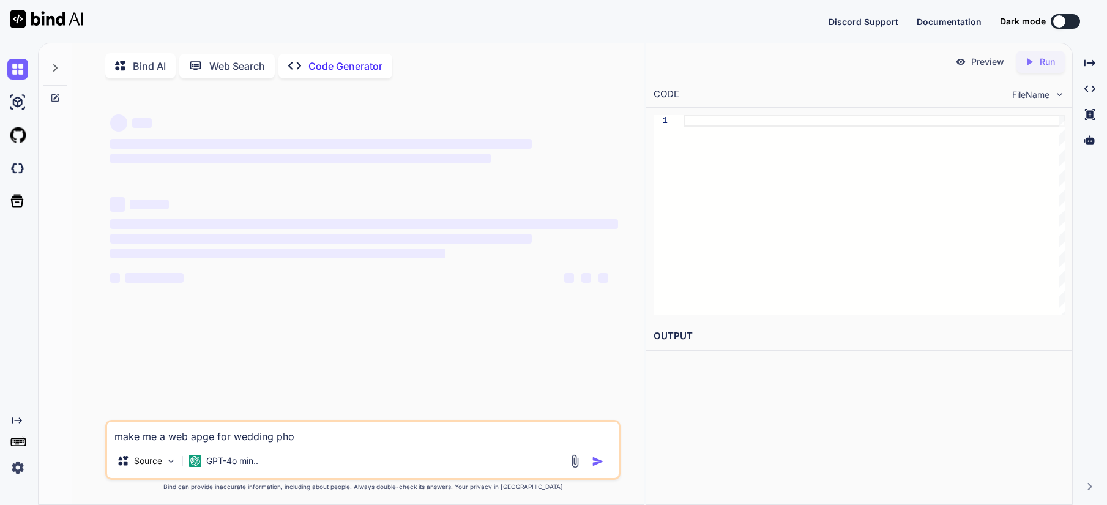
type textarea "x"
type textarea "make me a web apge for wedding phot"
type textarea "x"
type textarea "make me a web apge for wedding photo"
type textarea "x"
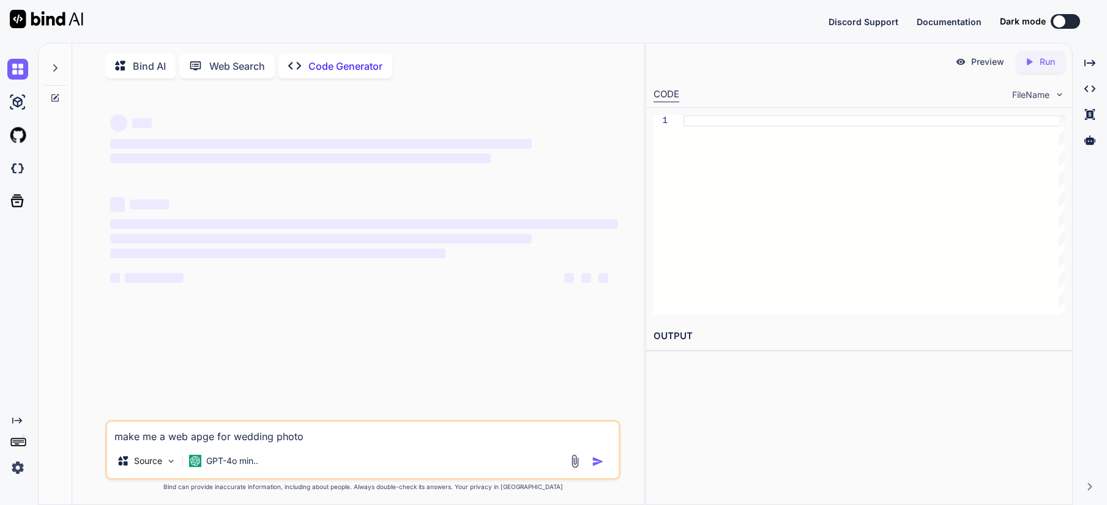
type textarea "make me a web apge for wedding photog"
type textarea "x"
type textarea "make me a web apge for wedding photoge"
type textarea "x"
type textarea "make me a web apge for wedding photogea"
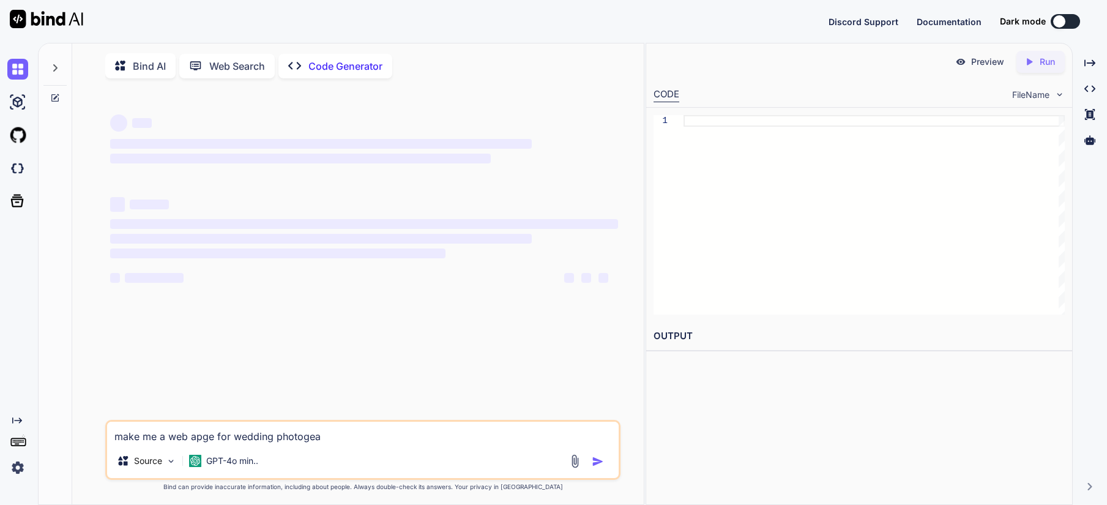
type textarea "x"
type textarea "make me a web apge for wedding photoge"
type textarea "x"
type textarea "make me a web apge for wedding photog"
type textarea "x"
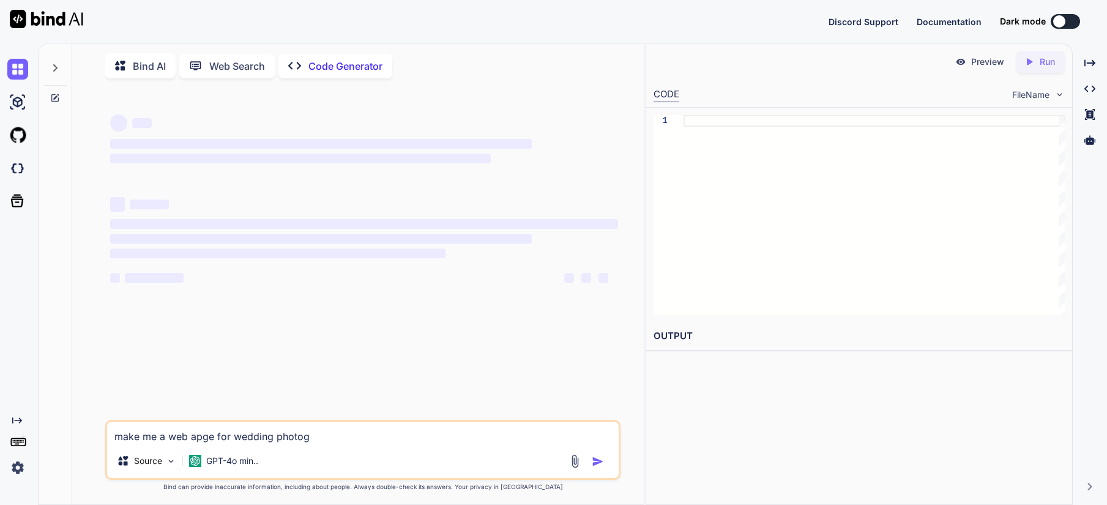
type textarea "make me a web apge for wedding photogR"
type textarea "x"
type textarea "make me a web apge for wedding photogRA"
type textarea "x"
type textarea "make me a web apge for wedding photogRAP"
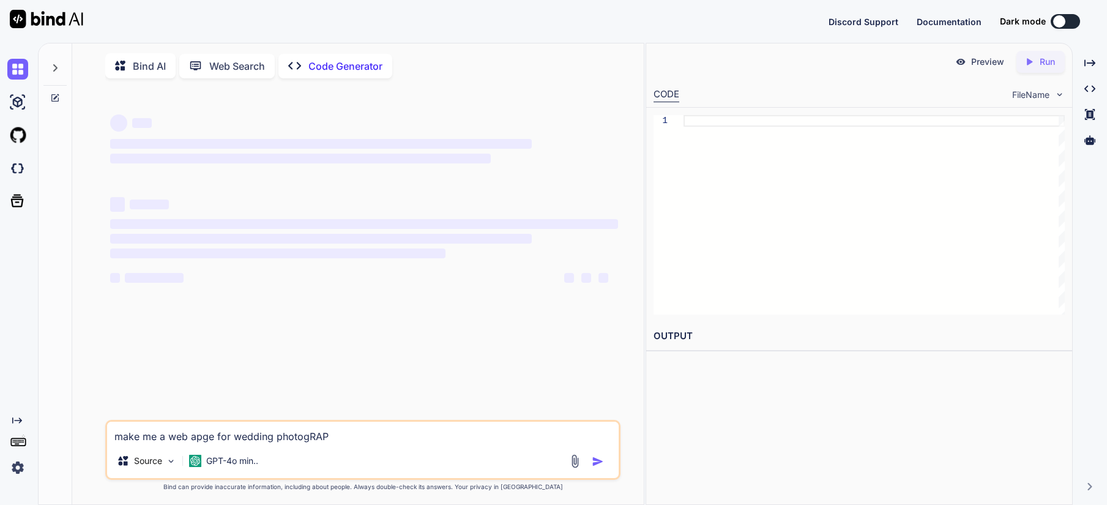
type textarea "x"
type textarea "make me a web apge for wedding photogRAPH"
type textarea "x"
type textarea "make me a web apge for wedding photogRAPHY"
type textarea "x"
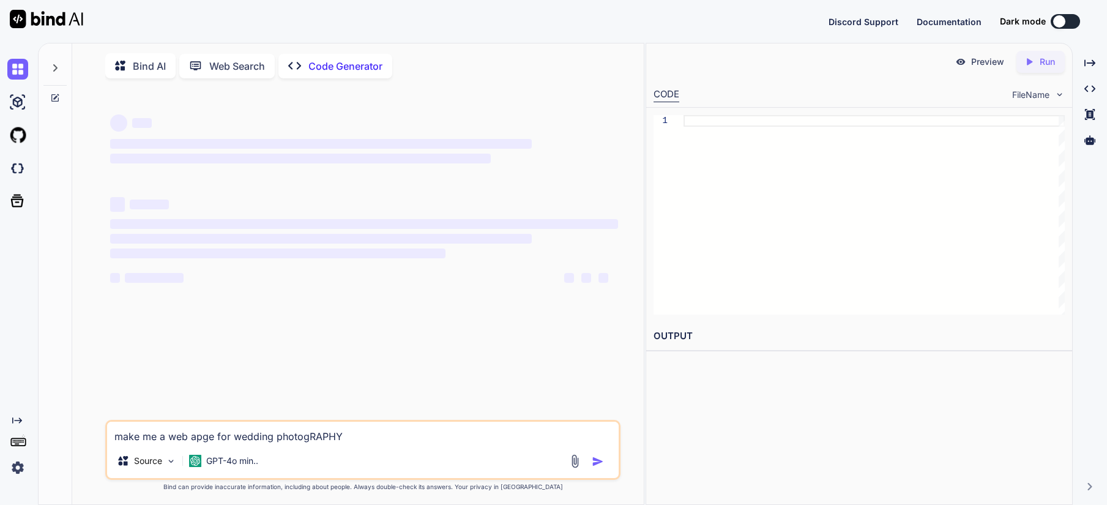
type textarea "make me a web apge for wedding photogRAPH"
type textarea "x"
type textarea "make me a web apge for wedding photogRAP"
type textarea "x"
type textarea "make me a web apge for wedding photogRA"
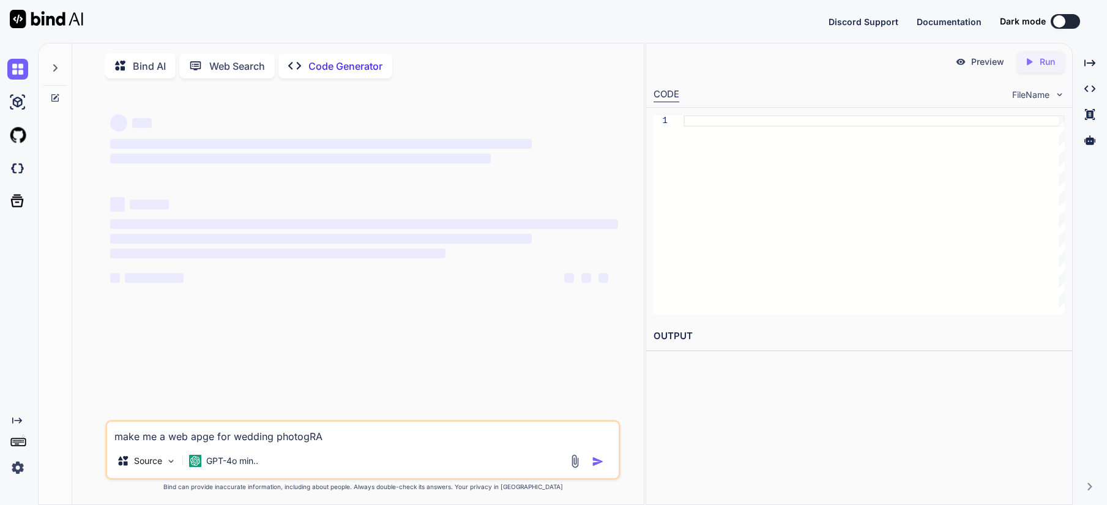
type textarea "x"
type textarea "make me a web apge for wedding photogR"
type textarea "x"
type textarea "make me a web apge for wedding photog"
type textarea "x"
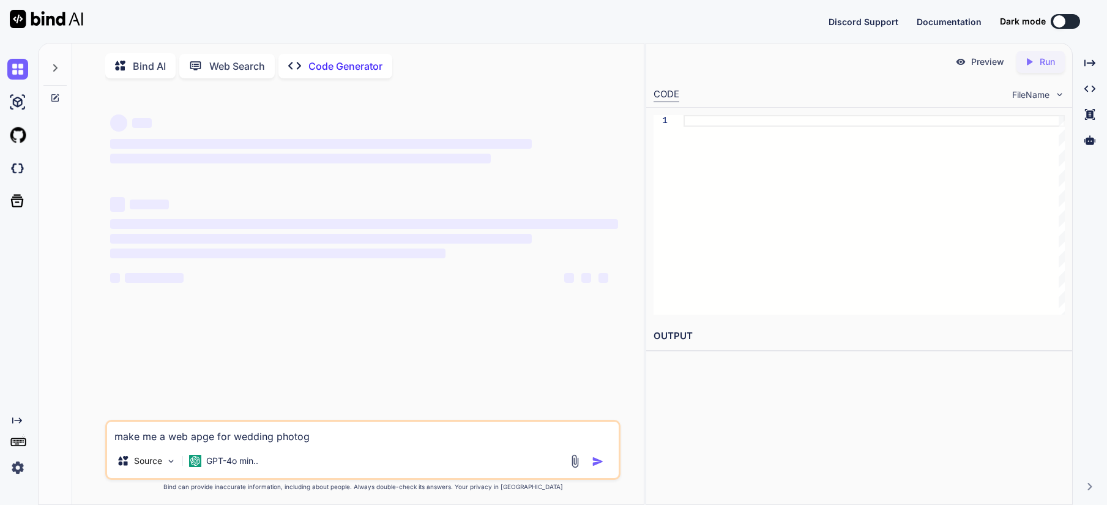
type textarea "make me a web apge for wedding photo"
type textarea "x"
type textarea "make me a web apge for wedding phot"
type textarea "x"
type textarea "make me a web apge for wedding pho"
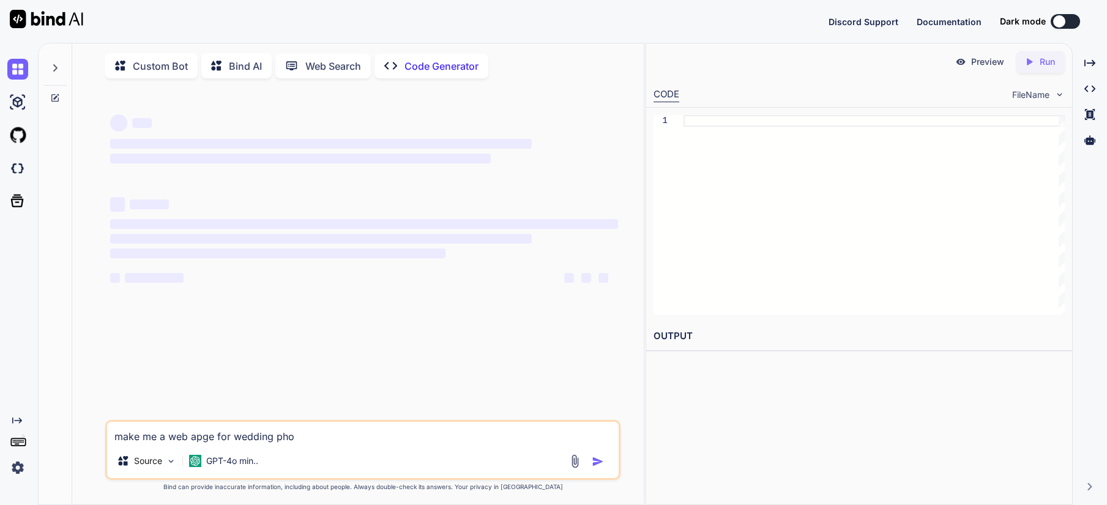
type textarea "x"
type textarea "make me a web apge for wedding ph"
type textarea "x"
type textarea "make me a web apge for wedding p"
type textarea "x"
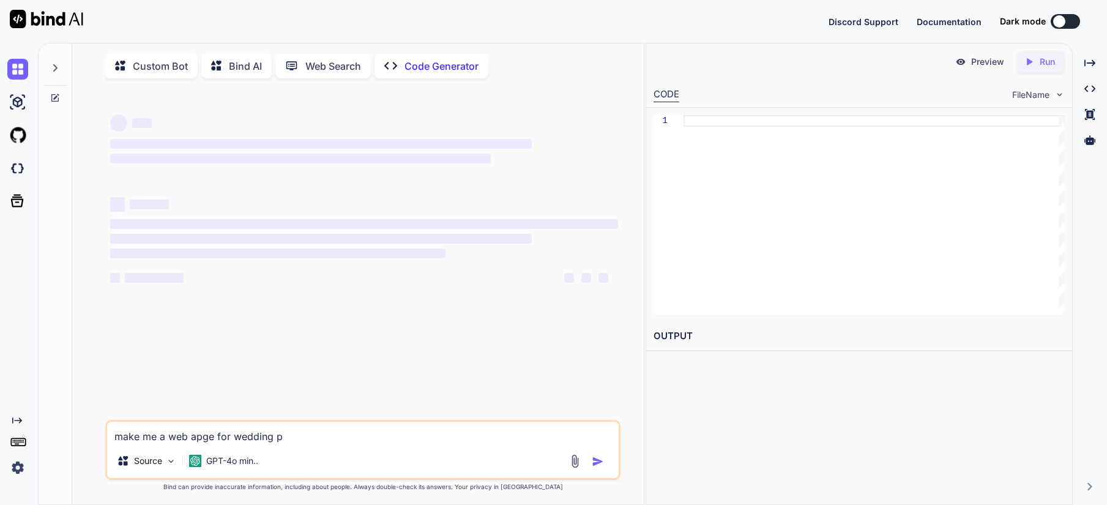
type textarea "make me a web apge for wedding"
type textarea "x"
type textarea "make me a web apge for wedding"
type textarea "x"
type textarea "make me a web apge for weddin"
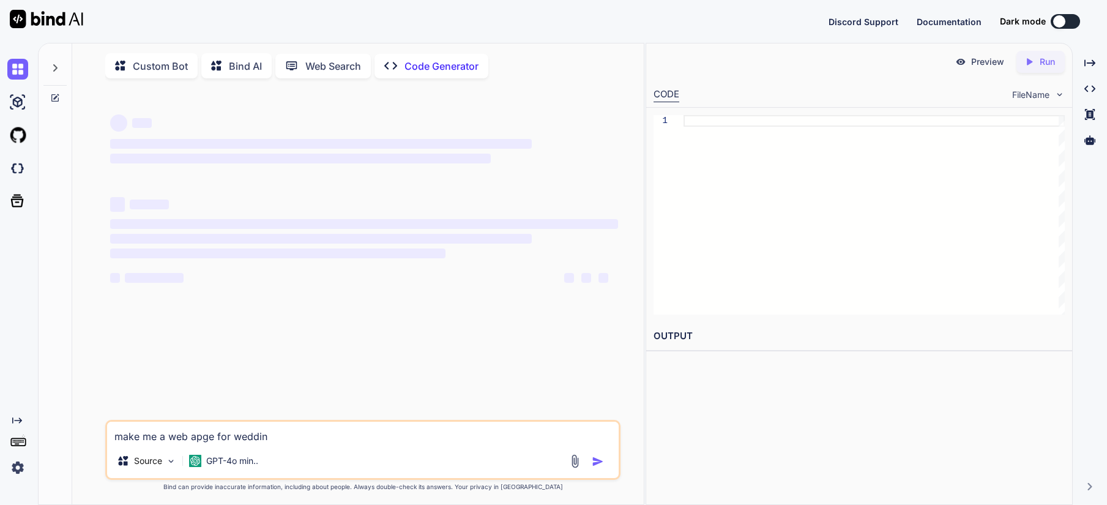
type textarea "x"
type textarea "make me a web apge for weddi"
type textarea "x"
type textarea "make me a web apge for wedd"
type textarea "x"
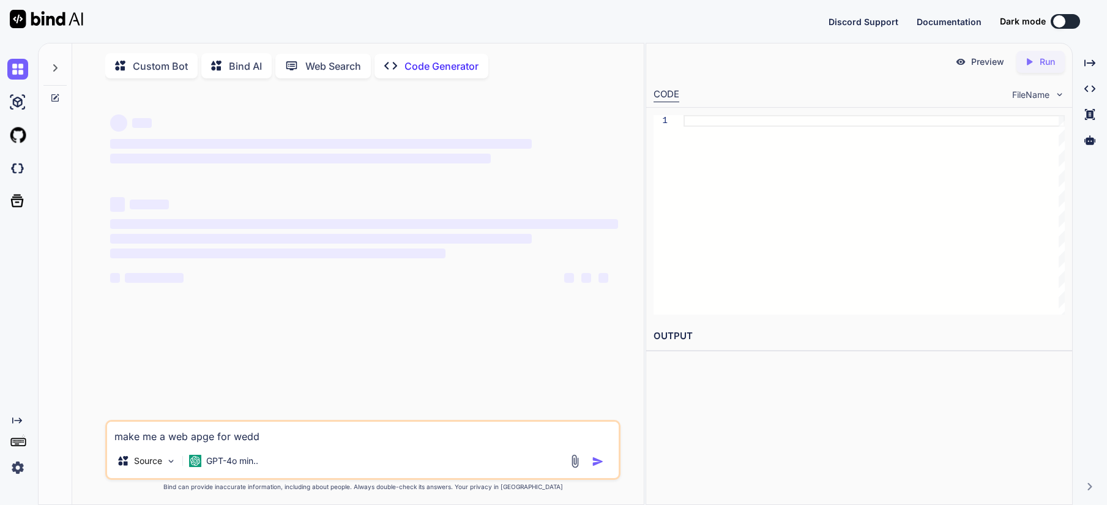
type textarea "make me a web apge for wed"
type textarea "x"
type textarea "make me a web apge for we"
type textarea "x"
type textarea "make me a web apge for w"
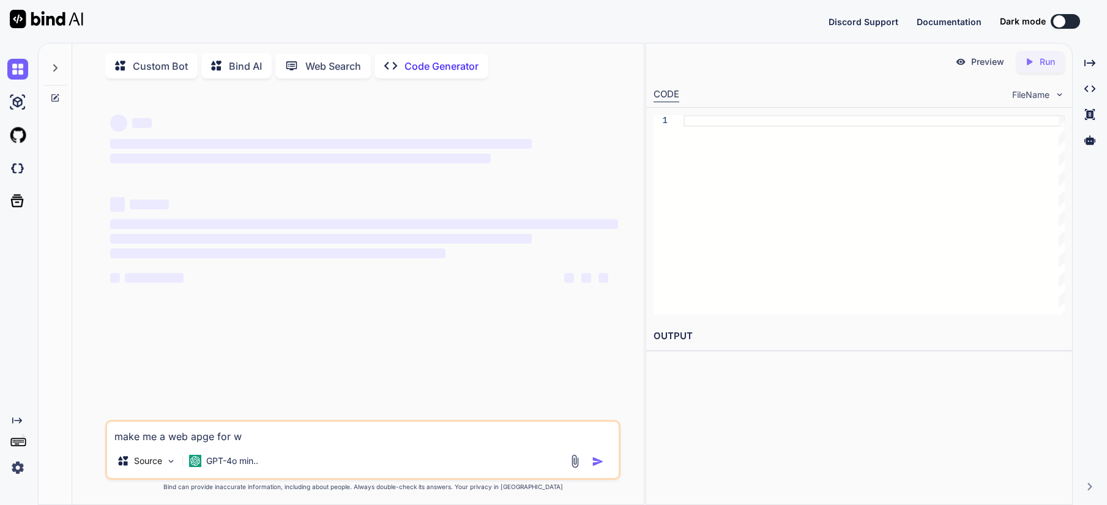
type textarea "x"
type textarea "make me a web apge for"
type textarea "x"
type textarea "make me a web apge for"
type textarea "x"
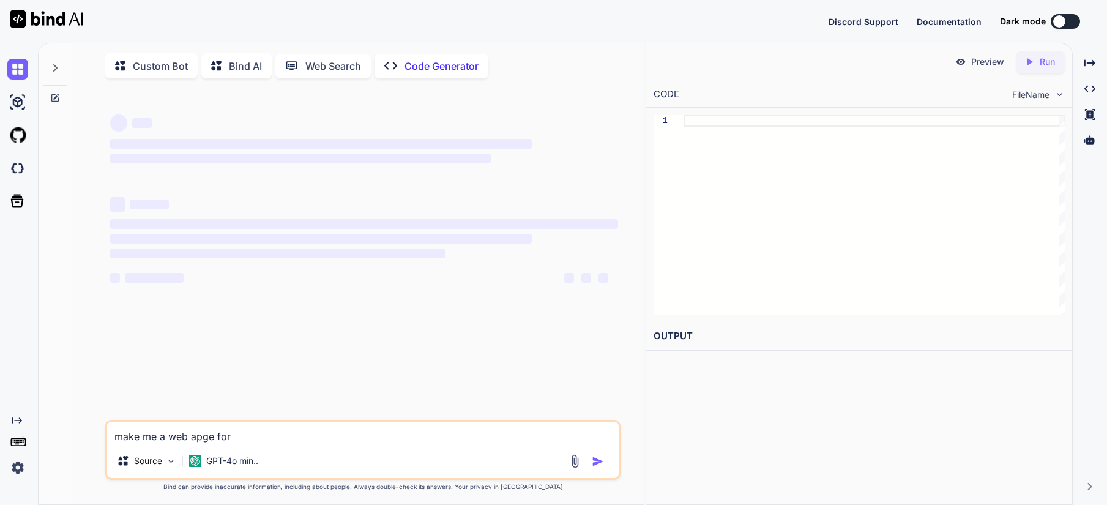
type textarea "make me a web apge fo"
type textarea "x"
type textarea "make me a web apge f"
type textarea "x"
type textarea "make me a web apge"
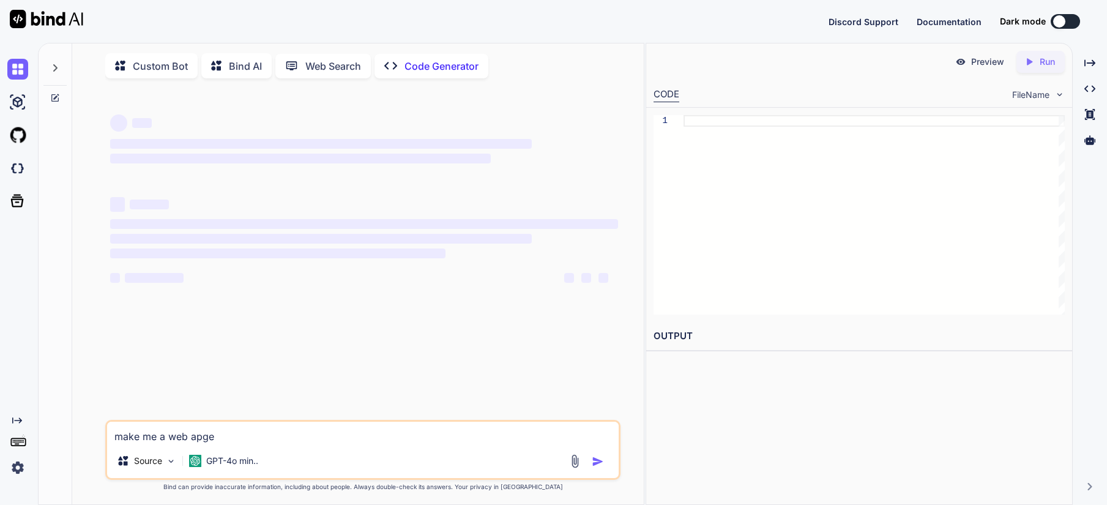
type textarea "x"
type textarea "make me a web apge"
type textarea "x"
type textarea "make me a web apg"
type textarea "x"
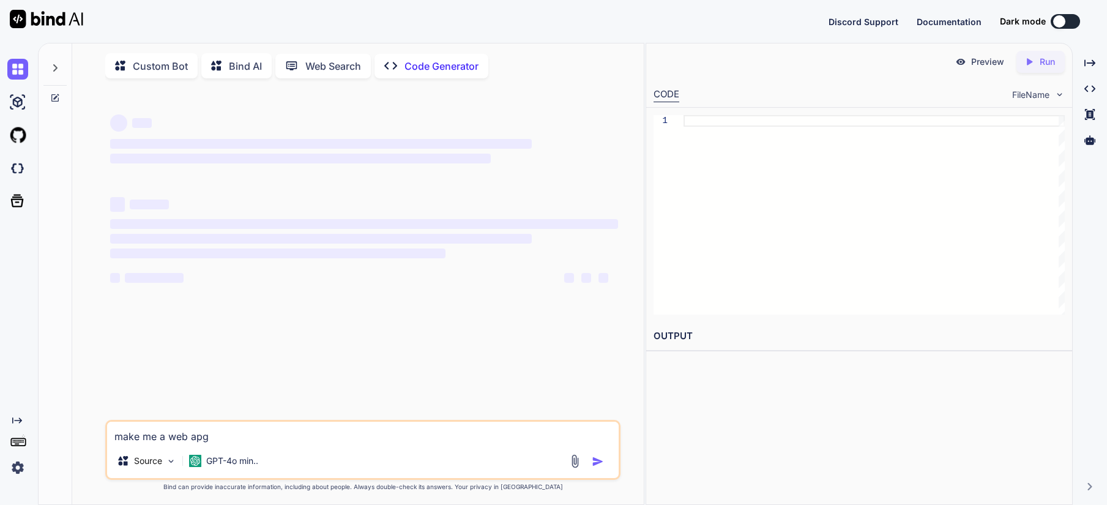
type textarea "make me a web ap"
type textarea "x"
type textarea "make me a web a"
type textarea "x"
type textarea "make me a web"
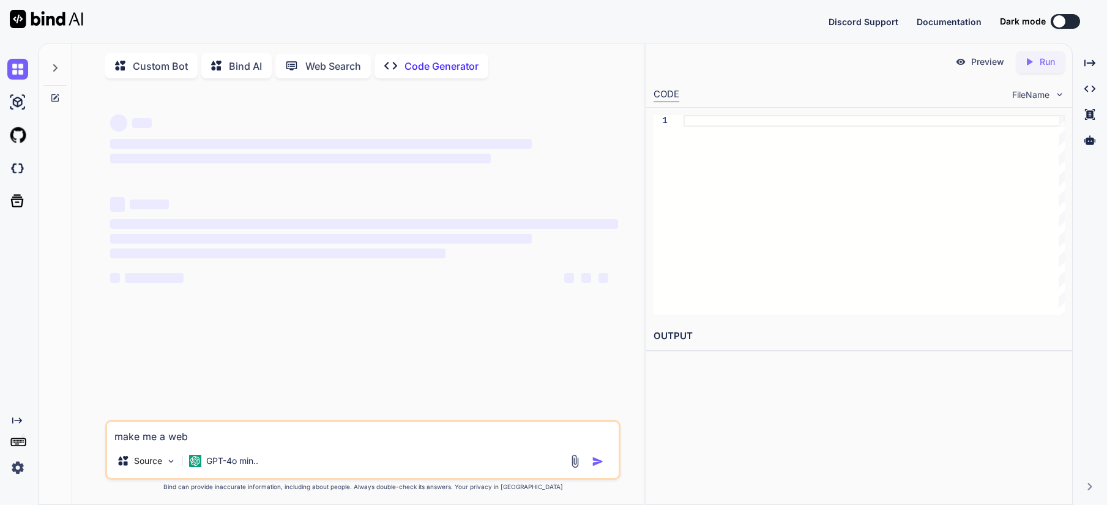
type textarea "x"
type textarea "make me a web"
type textarea "x"
type textarea "make me a we"
type textarea "x"
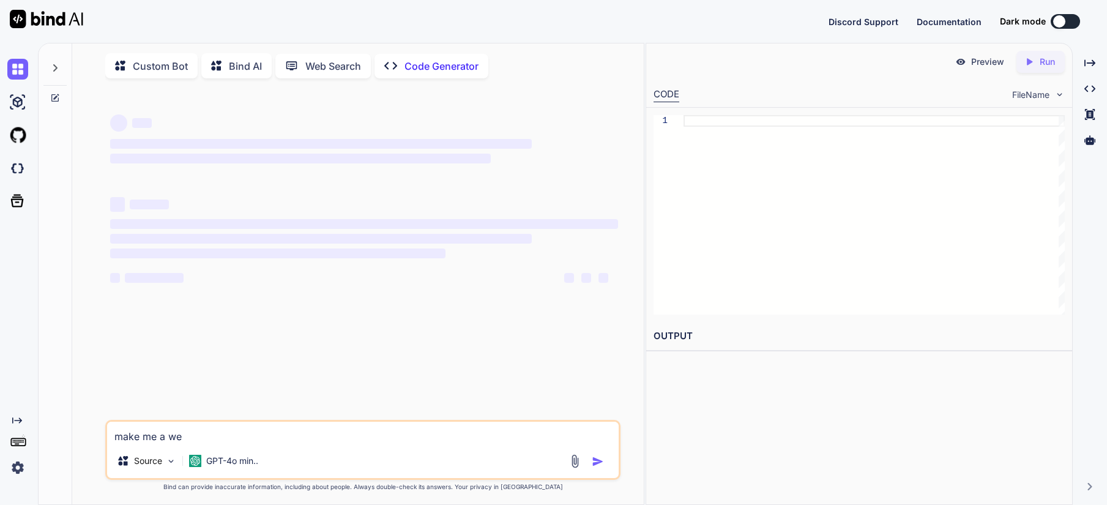
type textarea "make me a w"
type textarea "x"
type textarea "make me a"
type textarea "x"
type textarea "make me a"
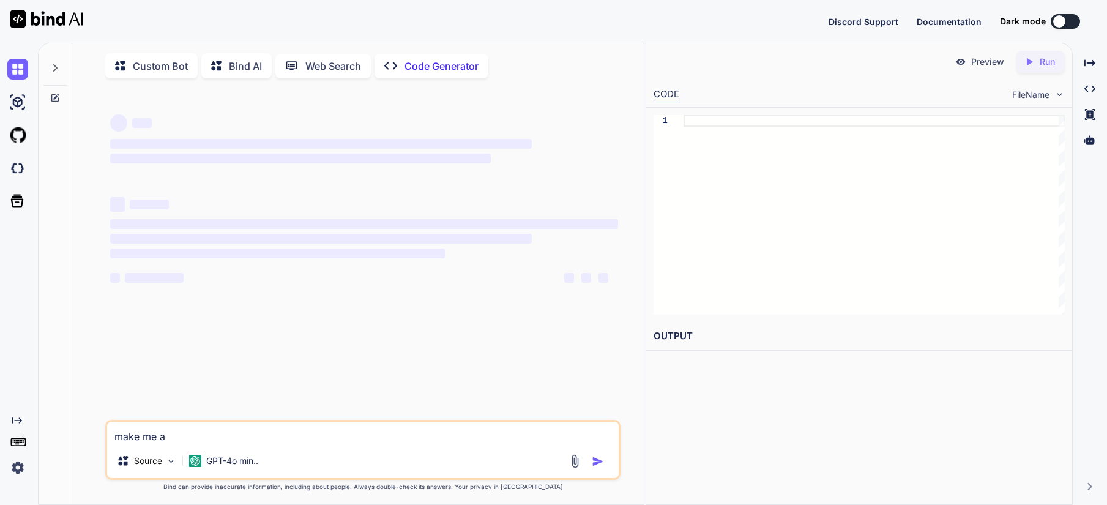
type textarea "x"
type textarea "make me"
type textarea "x"
type textarea "make me"
type textarea "x"
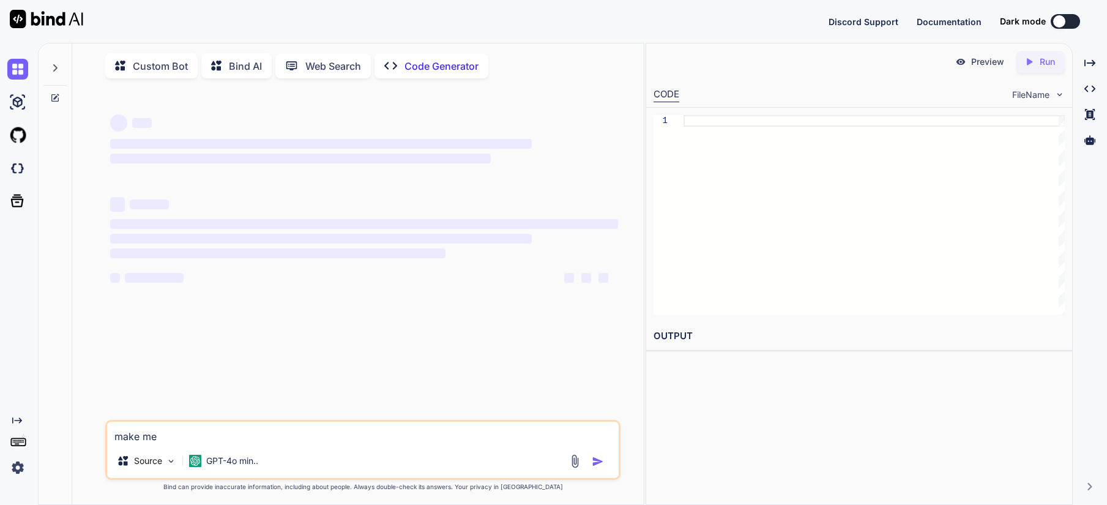
type textarea "make m"
type textarea "x"
type textarea "make"
type textarea "x"
type textarea "make"
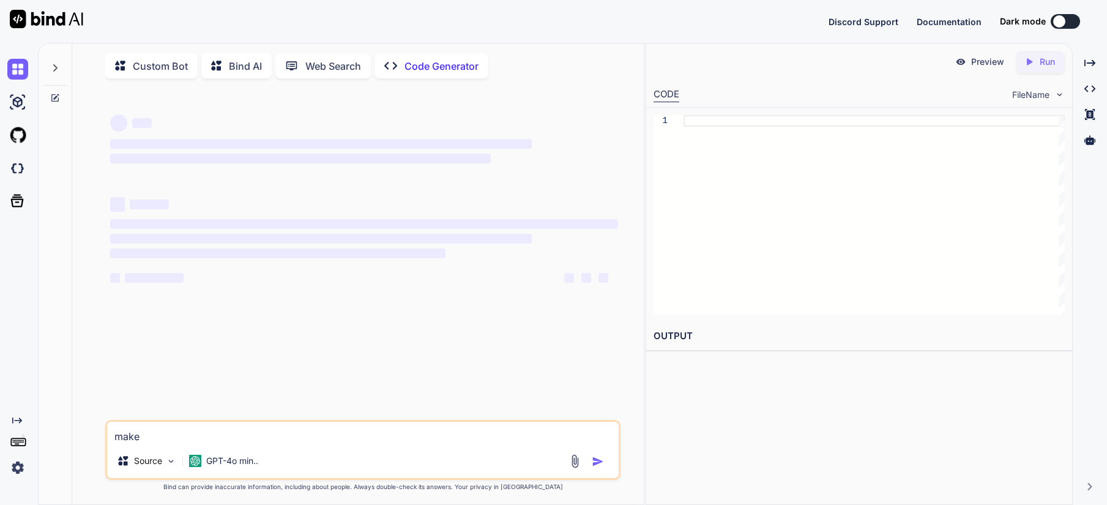
type textarea "x"
type textarea "mak"
type textarea "x"
type textarea "ma"
type textarea "x"
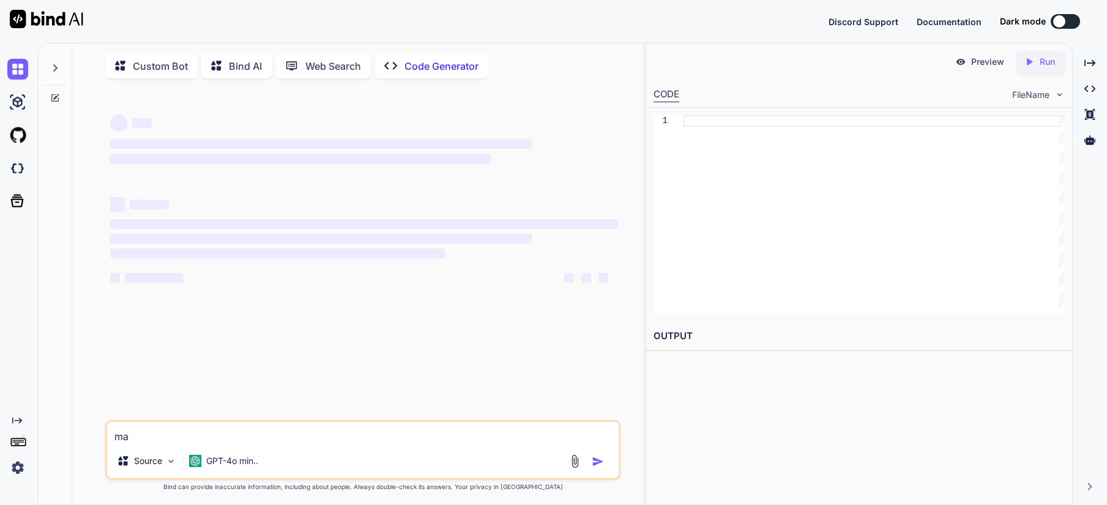
type textarea "m"
type textarea "x"
type textarea "M"
type textarea "x"
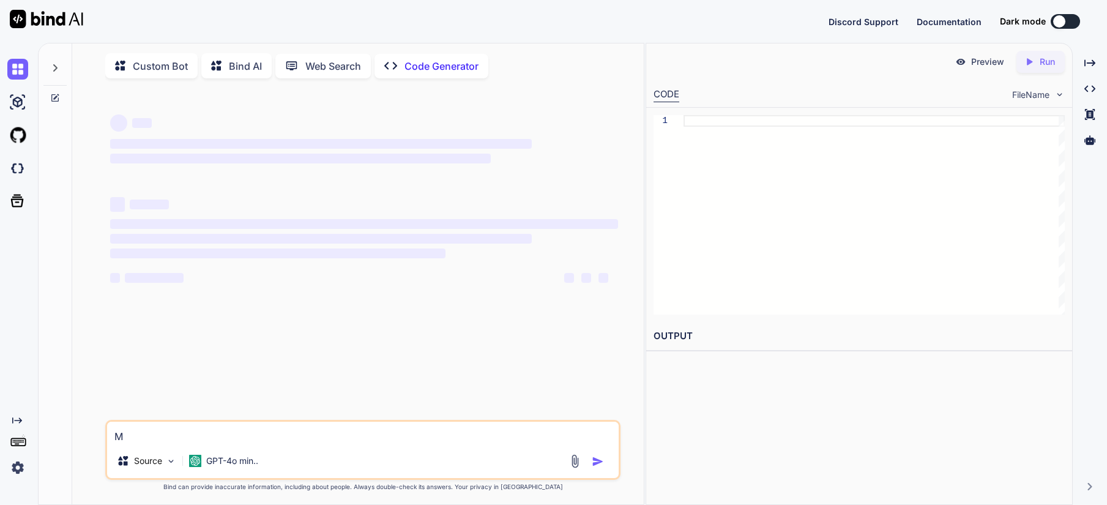
type textarea "MK"
type textarea "x"
type textarea "MKA"
type textarea "x"
type textarea "MKAE"
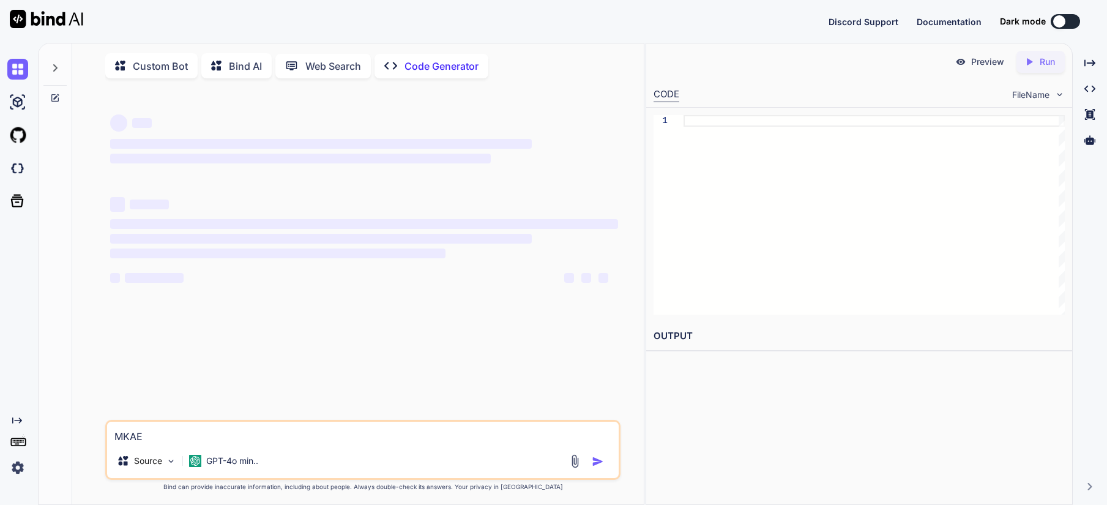
type textarea "x"
type textarea "MKAE"
type textarea "x"
type textarea "MKAE A"
type textarea "x"
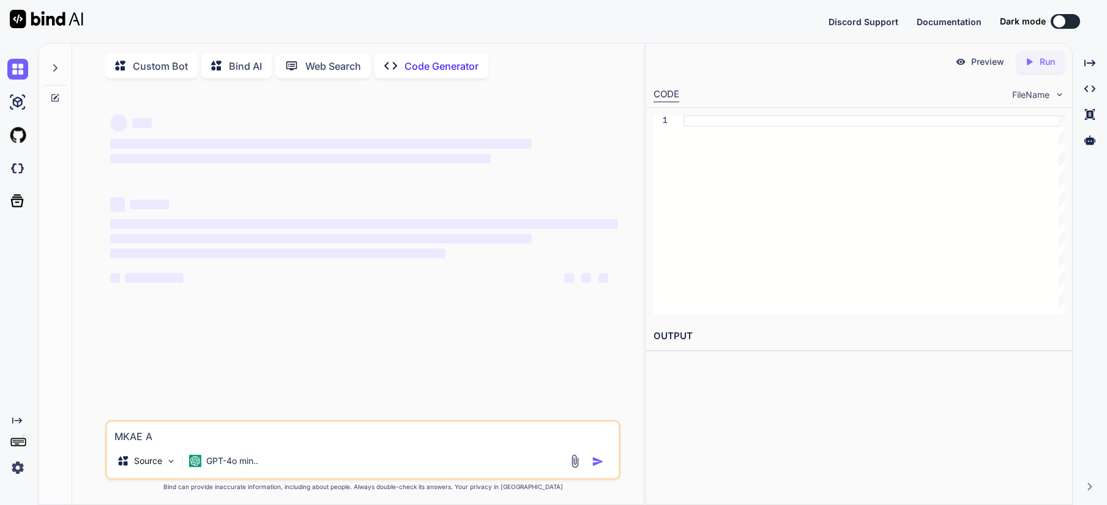
type textarea "MKAE"
type textarea "x"
type textarea "MKAE"
type textarea "x"
type textarea "MKA"
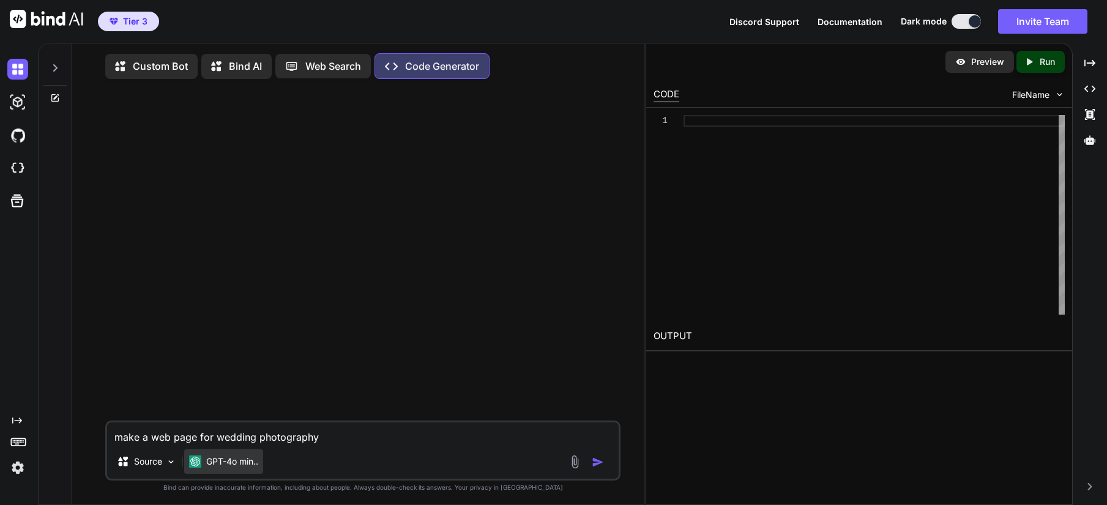
click at [227, 458] on p "GPT-4o min.." at bounding box center [232, 461] width 52 height 12
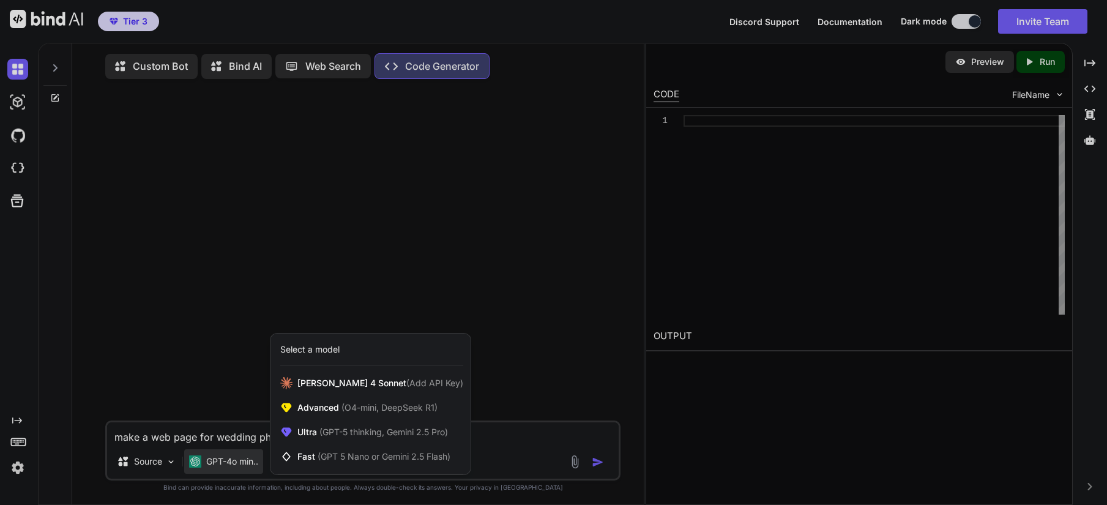
click at [529, 436] on div at bounding box center [553, 252] width 1107 height 505
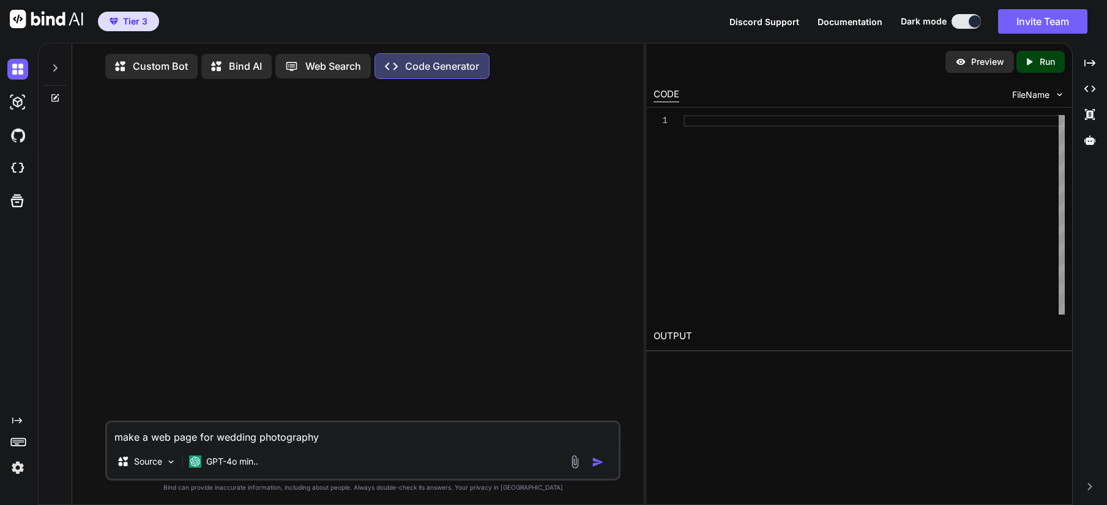
click at [381, 437] on textarea "make a web page for wedding photography" at bounding box center [362, 433] width 511 height 22
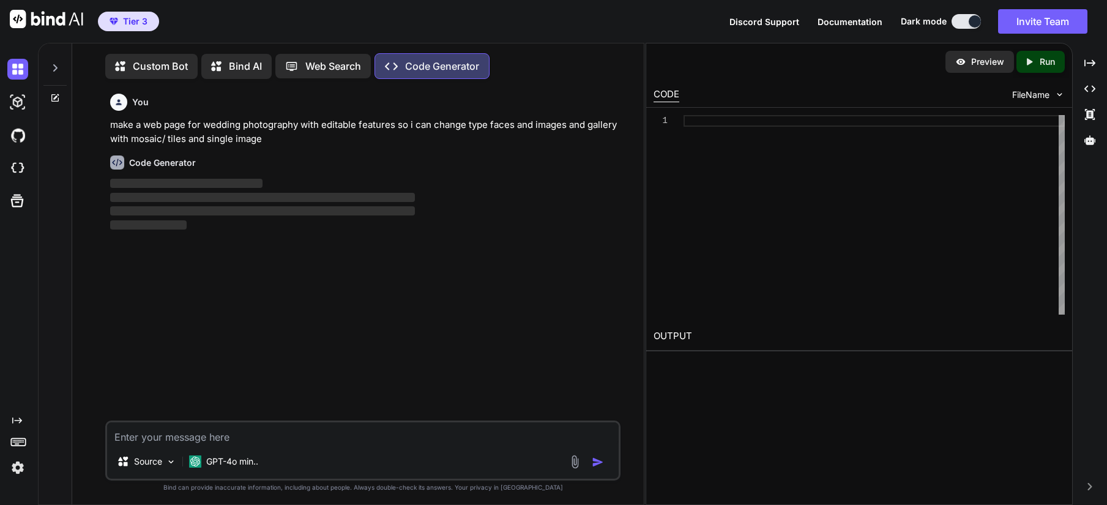
scroll to position [6, 0]
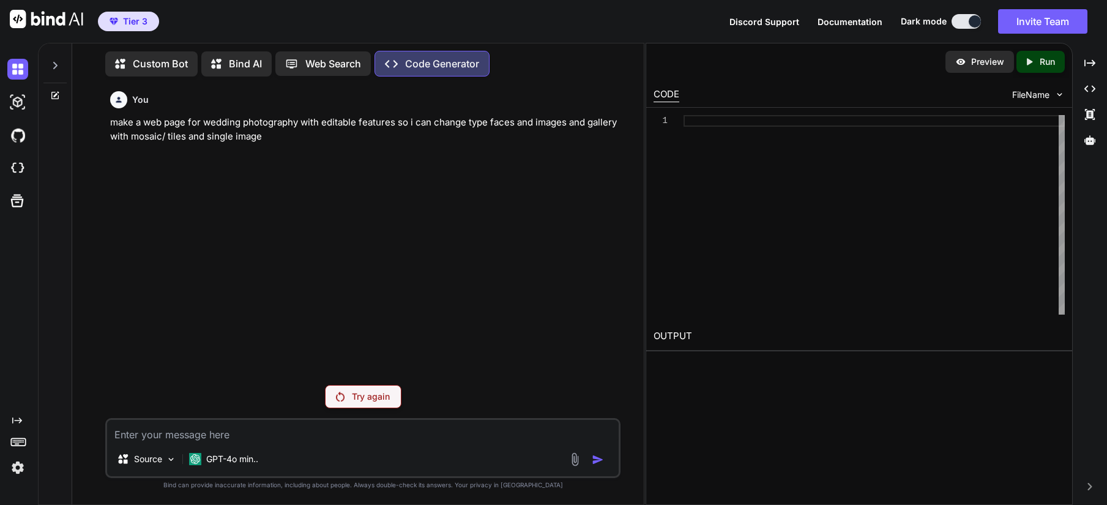
click at [346, 392] on div "Try again" at bounding box center [363, 396] width 76 height 23
click at [247, 460] on p "GPT-4o min.." at bounding box center [232, 459] width 52 height 12
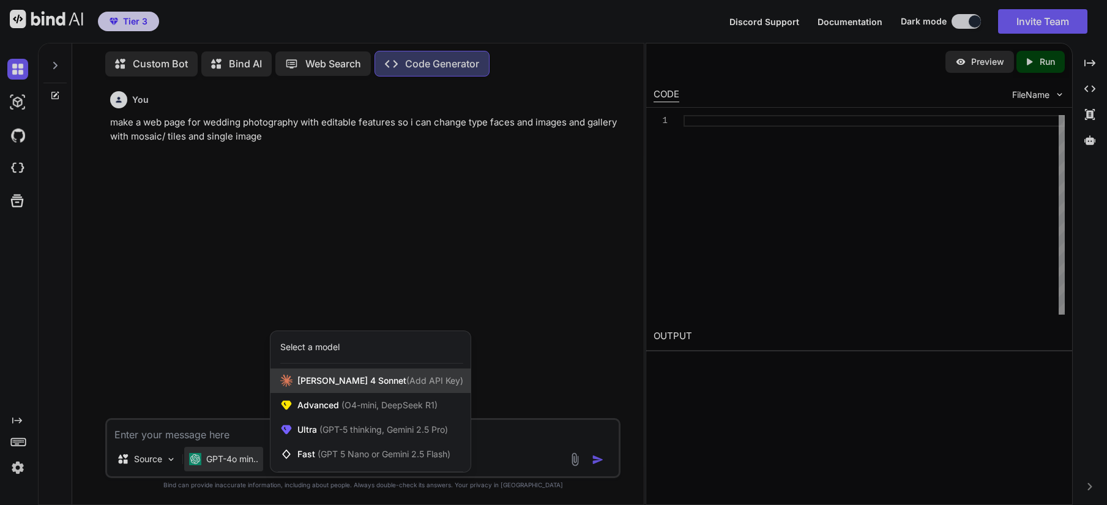
click at [325, 379] on span "Claude 4 Sonnet (Add API Key)" at bounding box center [380, 380] width 166 height 12
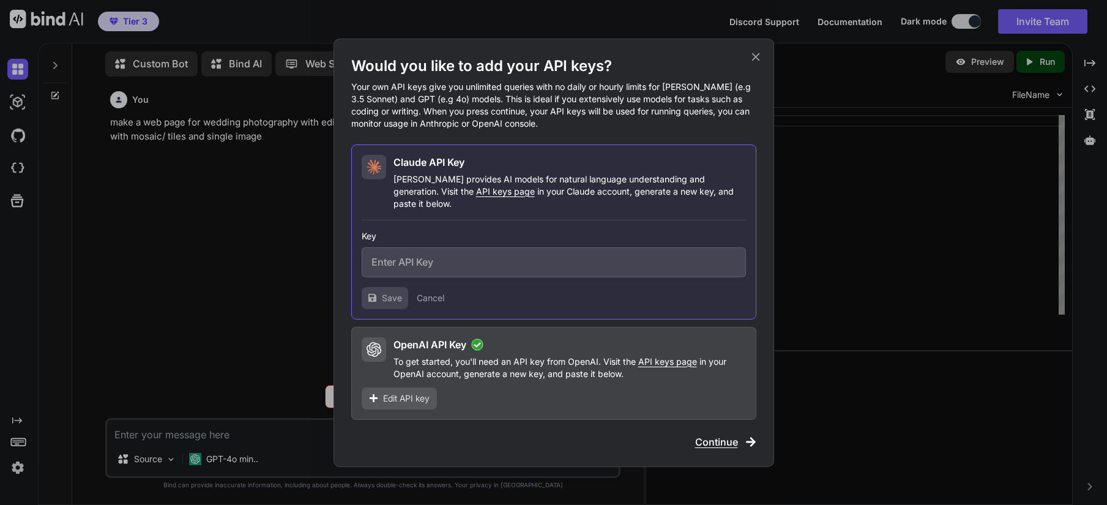
click at [441, 296] on button "Cancel" at bounding box center [431, 298] width 28 height 12
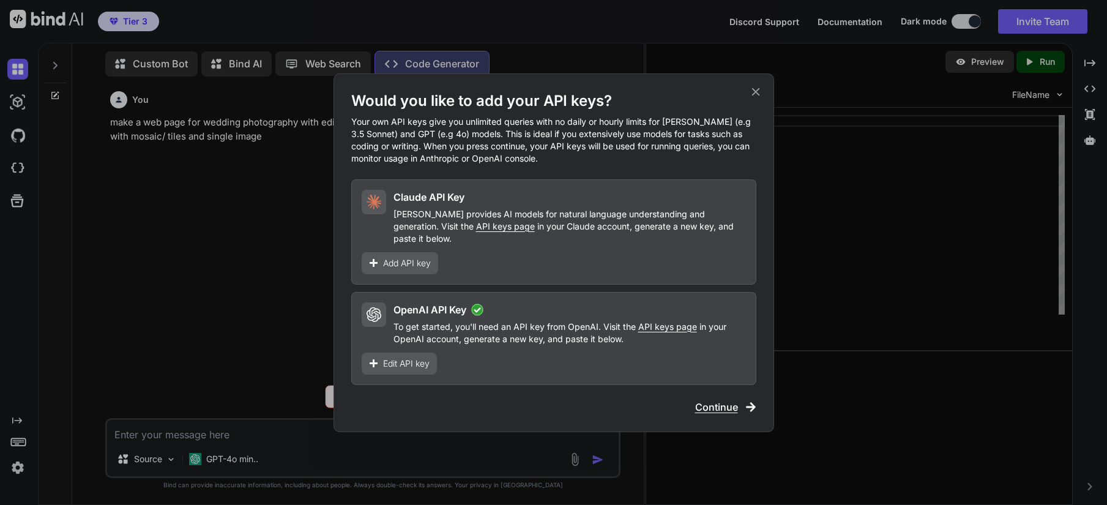
click at [757, 95] on icon at bounding box center [755, 91] width 8 height 8
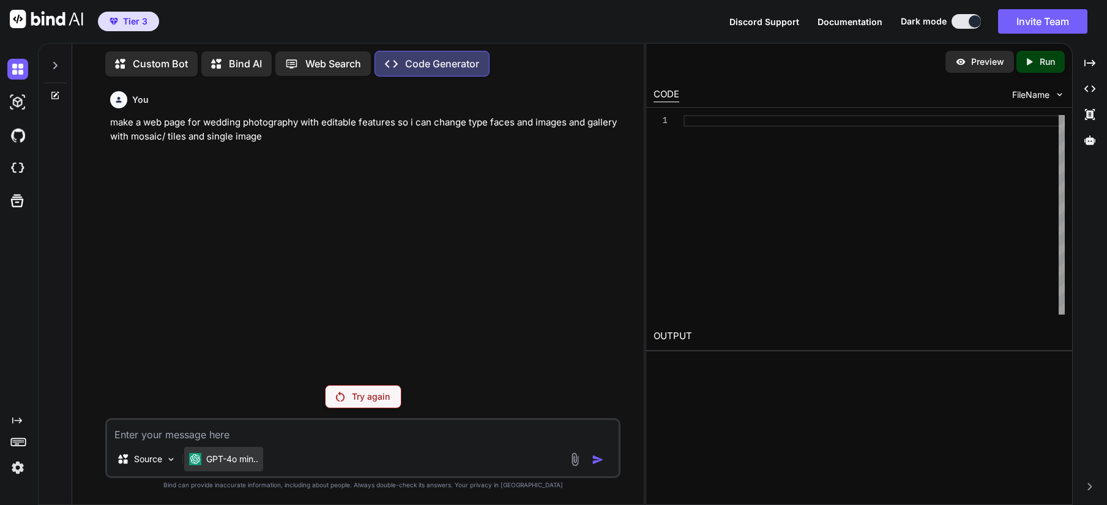
click at [239, 464] on p "GPT-4o min.." at bounding box center [232, 459] width 52 height 12
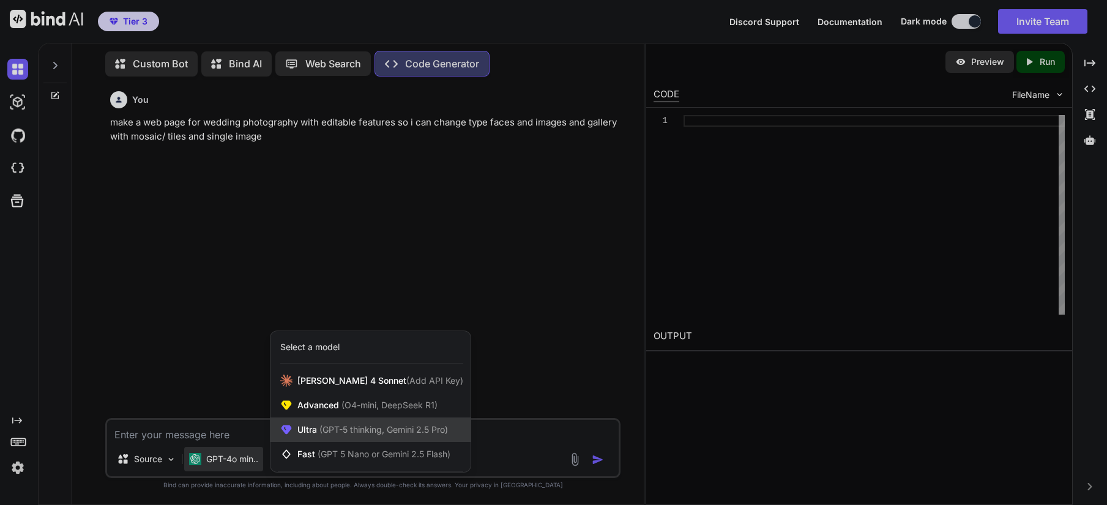
click at [325, 429] on span "(GPT-5 thinking, Gemini 2.5 Pro)" at bounding box center [382, 429] width 131 height 10
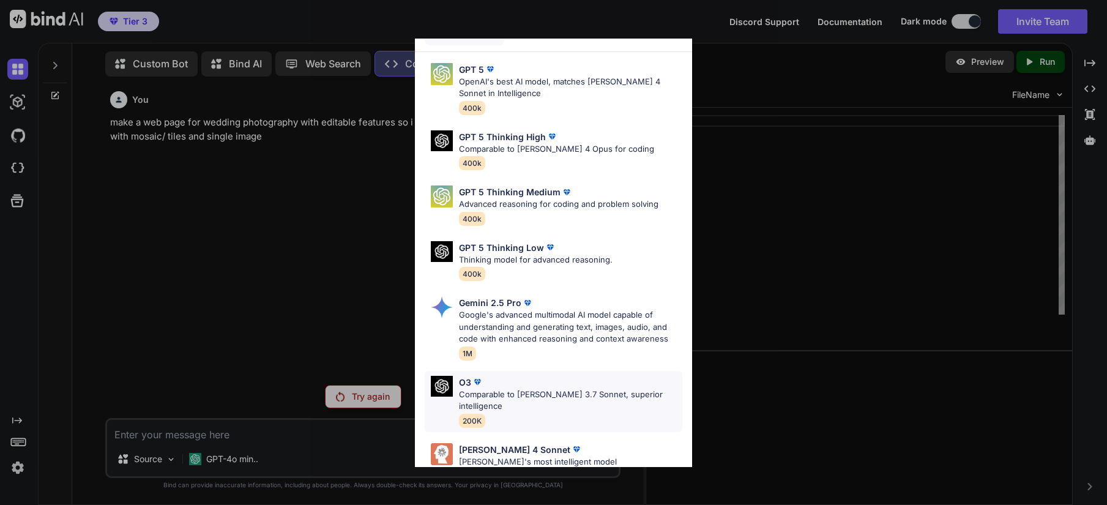
scroll to position [0, 0]
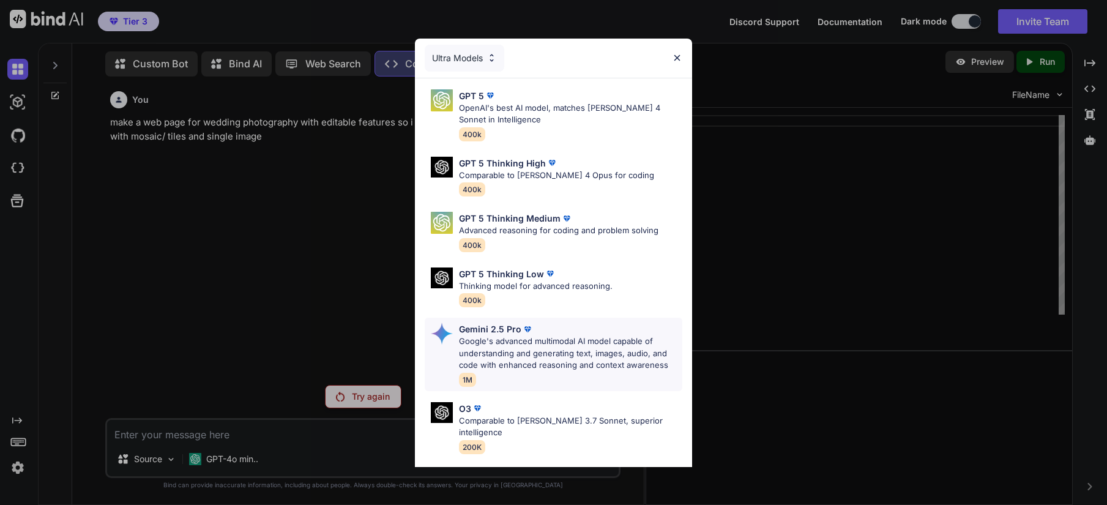
click at [584, 363] on p "Google's advanced multimodal AI model capable of understanding and generating t…" at bounding box center [570, 353] width 223 height 36
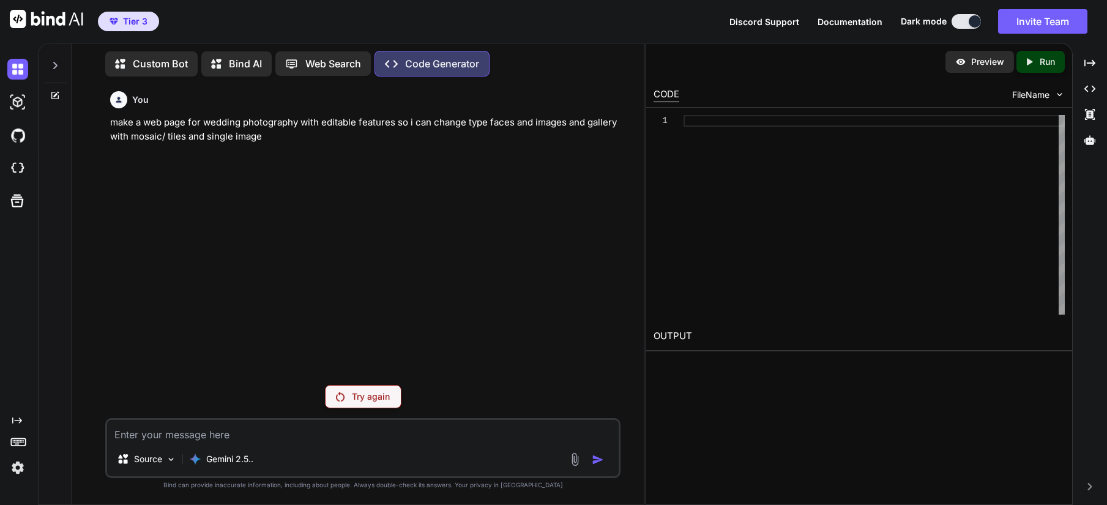
click at [367, 407] on div "Try again" at bounding box center [363, 396] width 76 height 23
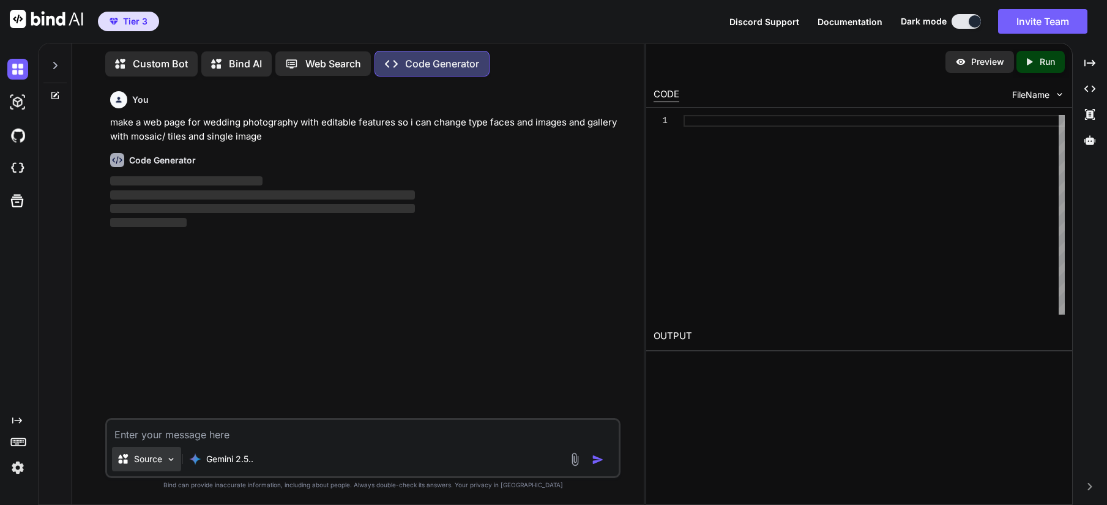
click at [159, 459] on p "Source" at bounding box center [148, 459] width 28 height 12
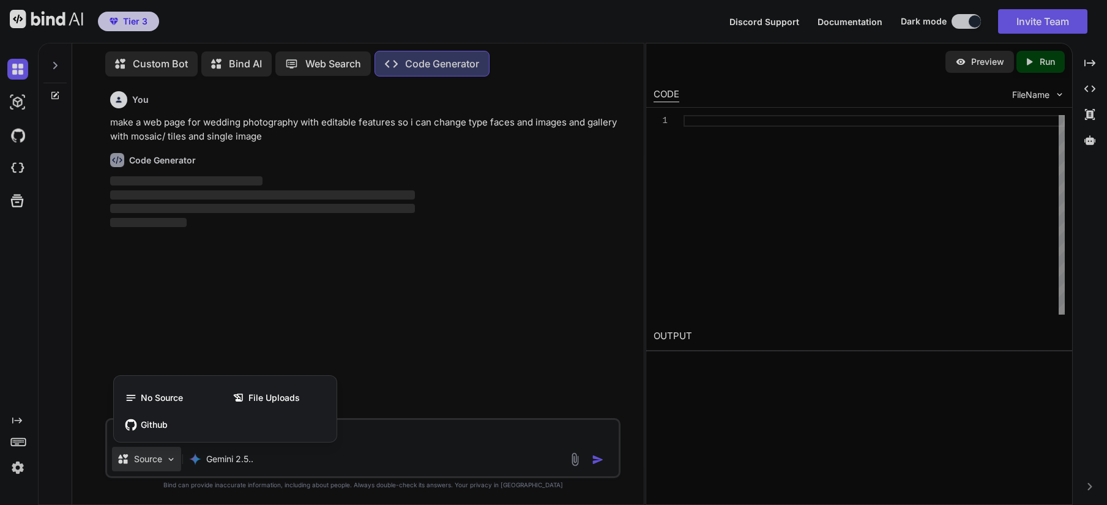
click at [370, 405] on div at bounding box center [553, 252] width 1107 height 505
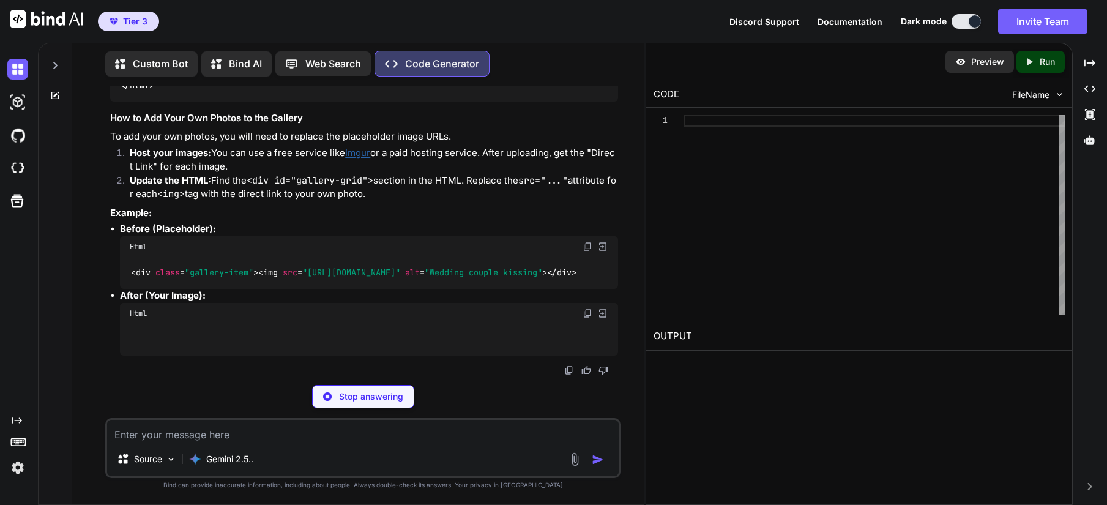
scroll to position [6248, 0]
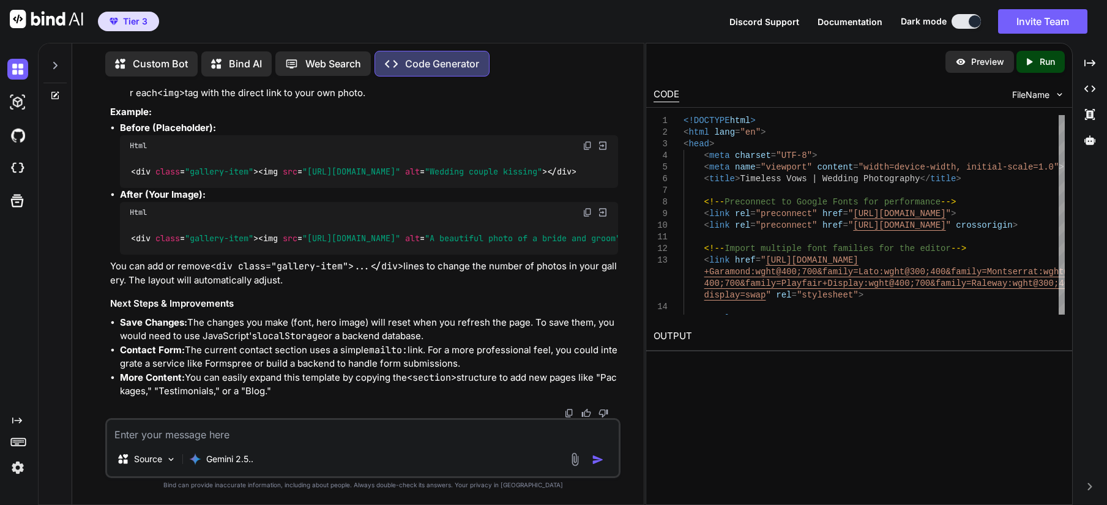
click at [988, 64] on p "Preview" at bounding box center [987, 62] width 33 height 12
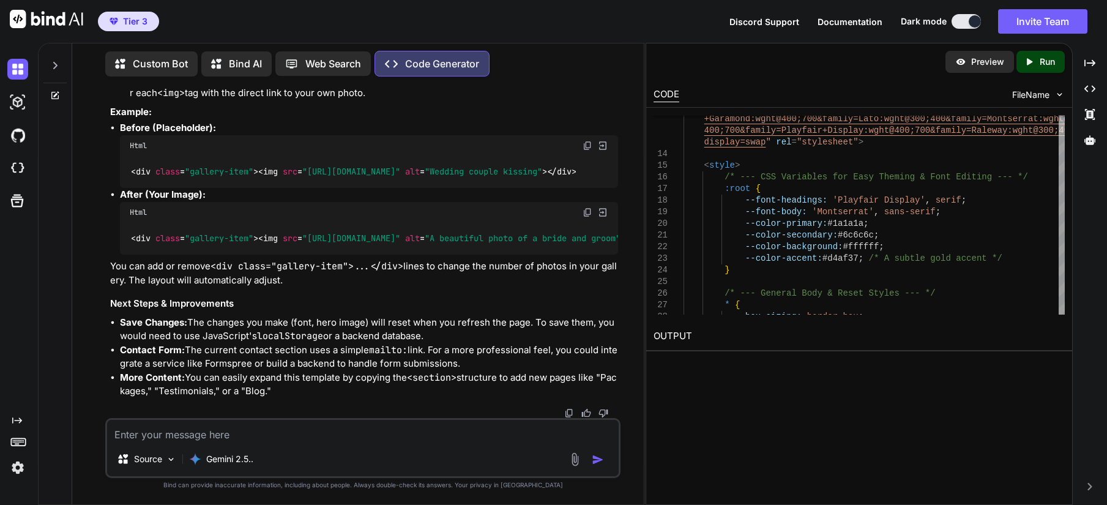
click at [1041, 65] on p "Run" at bounding box center [1046, 62] width 15 height 12
click at [752, 365] on link "https://app.onecompiler.com/43wf6rsqe_43wgz44p2" at bounding box center [702, 365] width 99 height 12
click at [319, 70] on div "Web Search" at bounding box center [322, 63] width 95 height 24
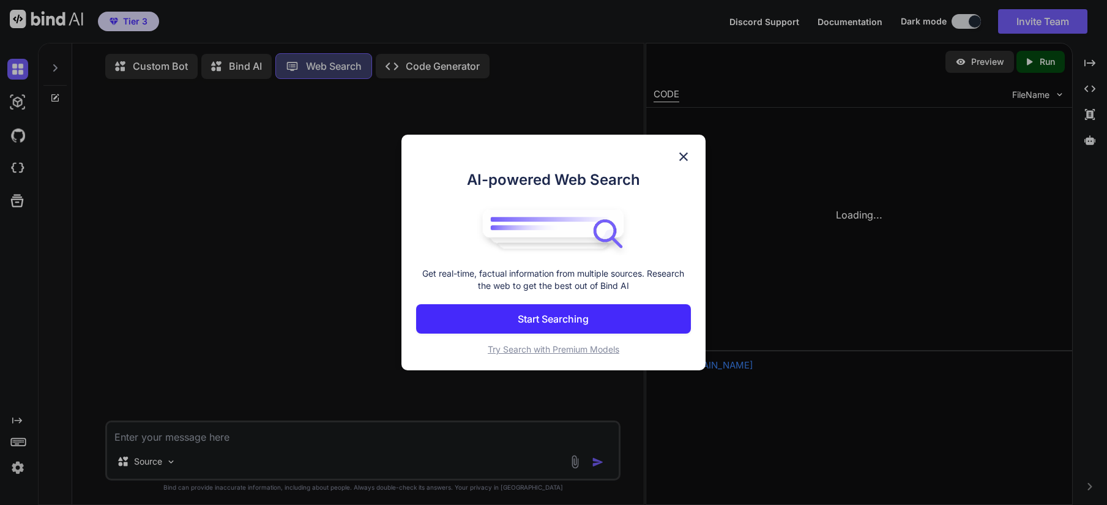
scroll to position [6, 0]
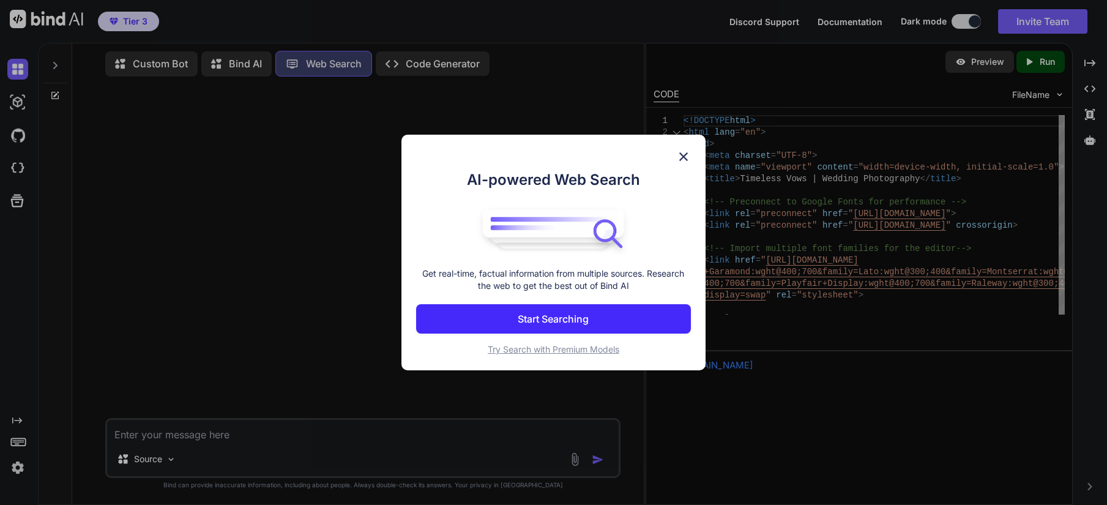
click at [682, 157] on img at bounding box center [683, 156] width 15 height 15
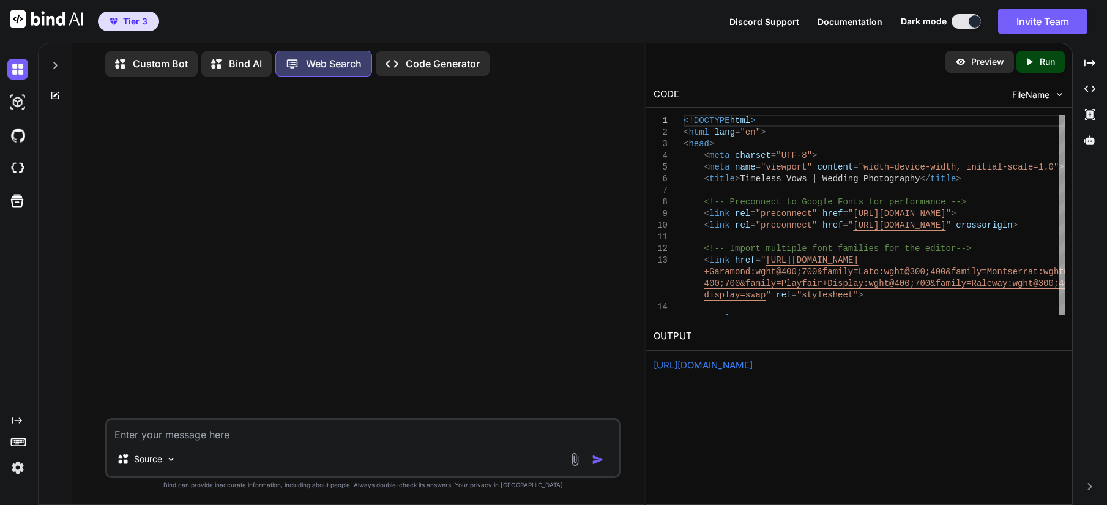
click at [240, 58] on p "Bind AI" at bounding box center [245, 63] width 33 height 15
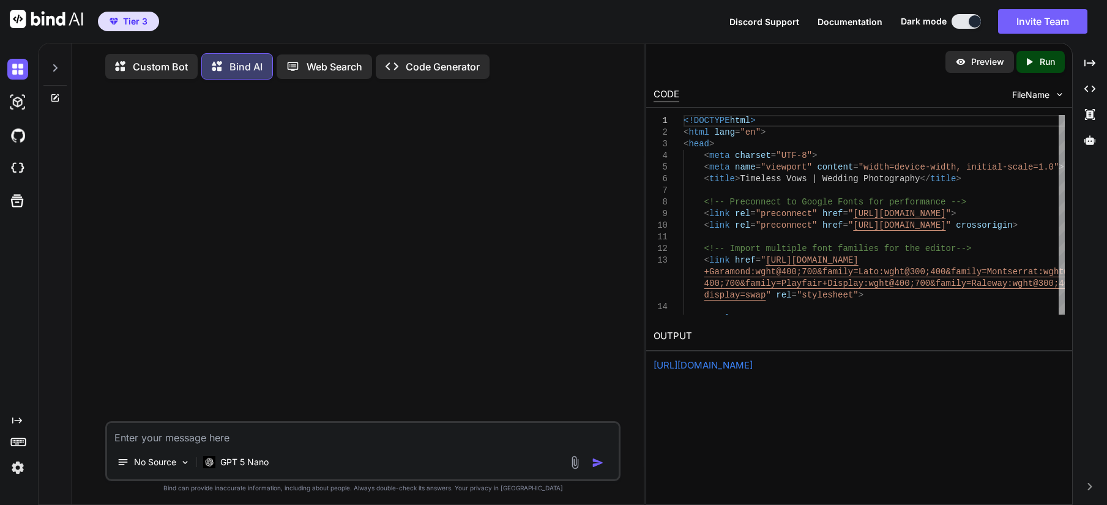
drag, startPoint x: 240, startPoint y: 58, endPoint x: 292, endPoint y: 185, distance: 137.8
click at [292, 185] on div at bounding box center [364, 255] width 513 height 332
click at [160, 67] on p "Custom Bot" at bounding box center [160, 66] width 55 height 15
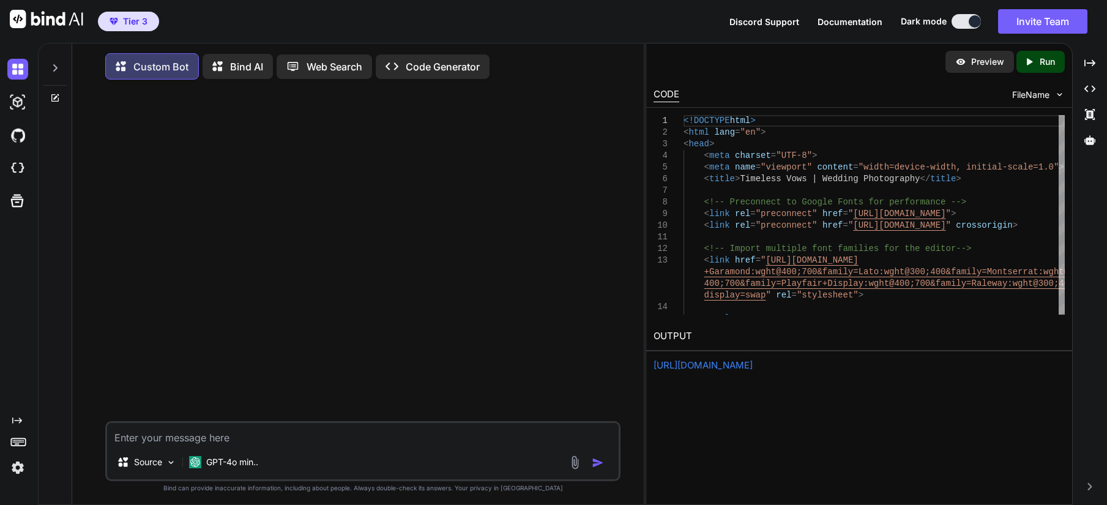
click at [56, 65] on icon at bounding box center [55, 68] width 10 height 10
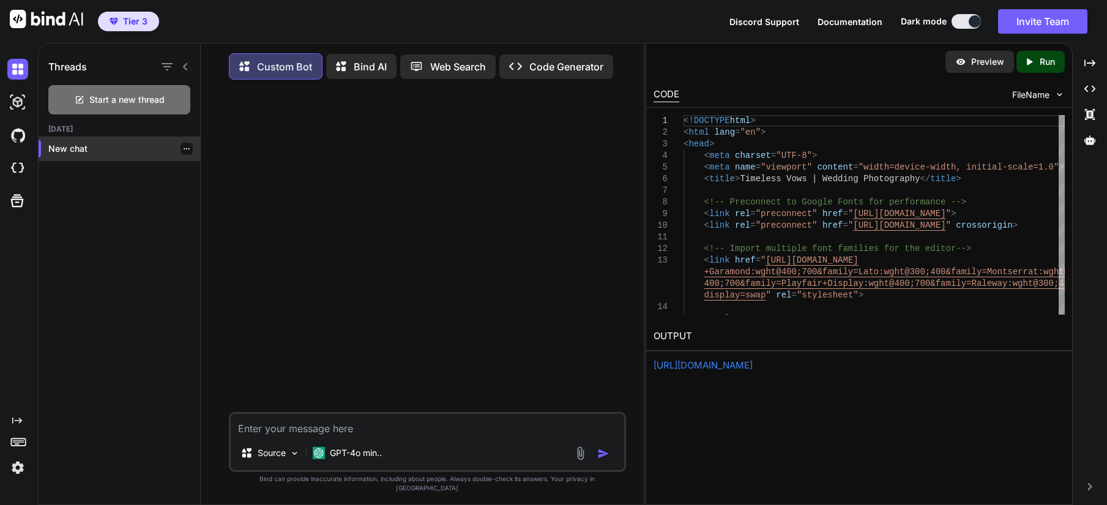
click at [66, 149] on p "New chat" at bounding box center [124, 149] width 152 height 12
click at [94, 102] on span "Start a new thread" at bounding box center [126, 100] width 75 height 12
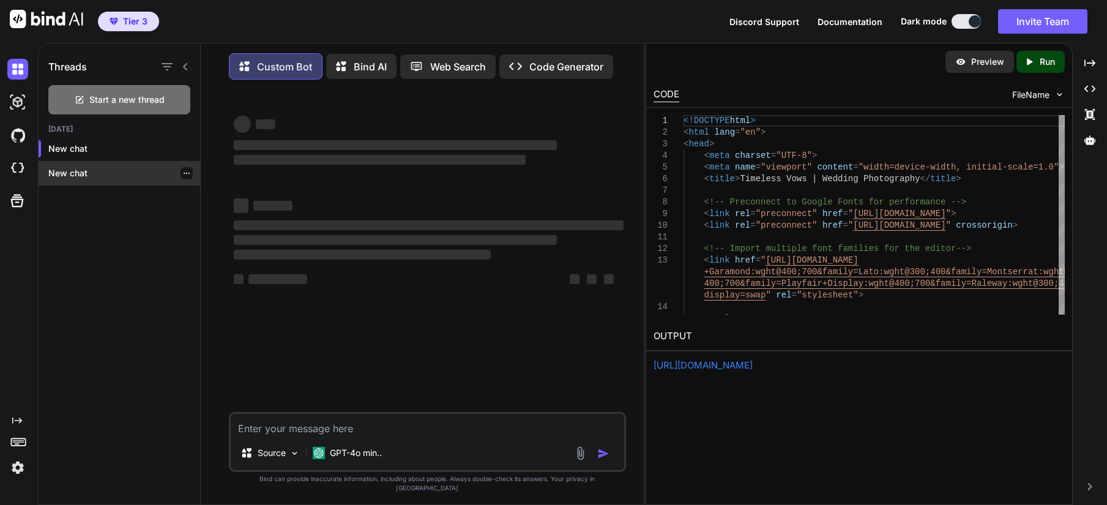
click at [68, 173] on p "New chat" at bounding box center [124, 173] width 152 height 12
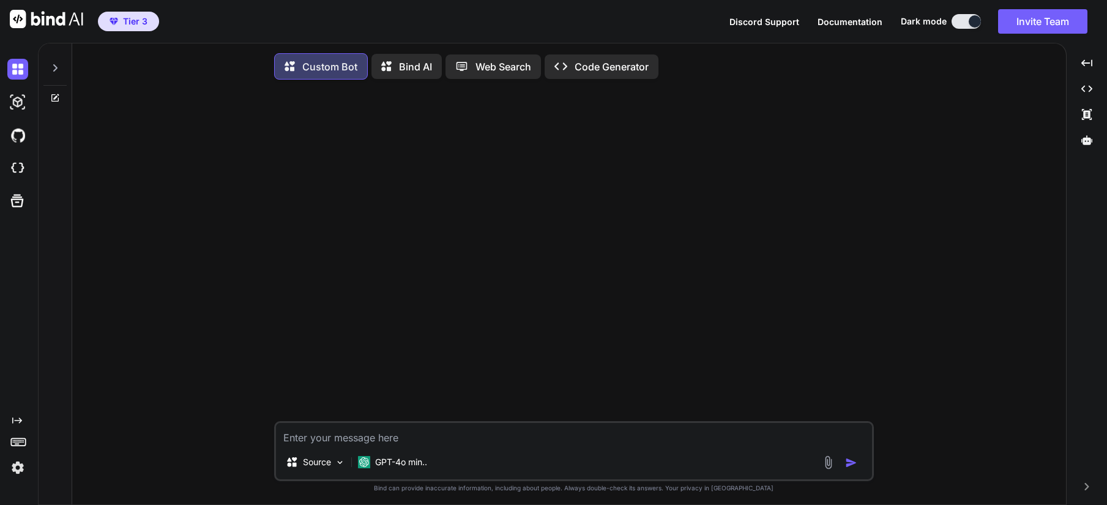
click at [403, 71] on p "Bind AI" at bounding box center [415, 66] width 33 height 15
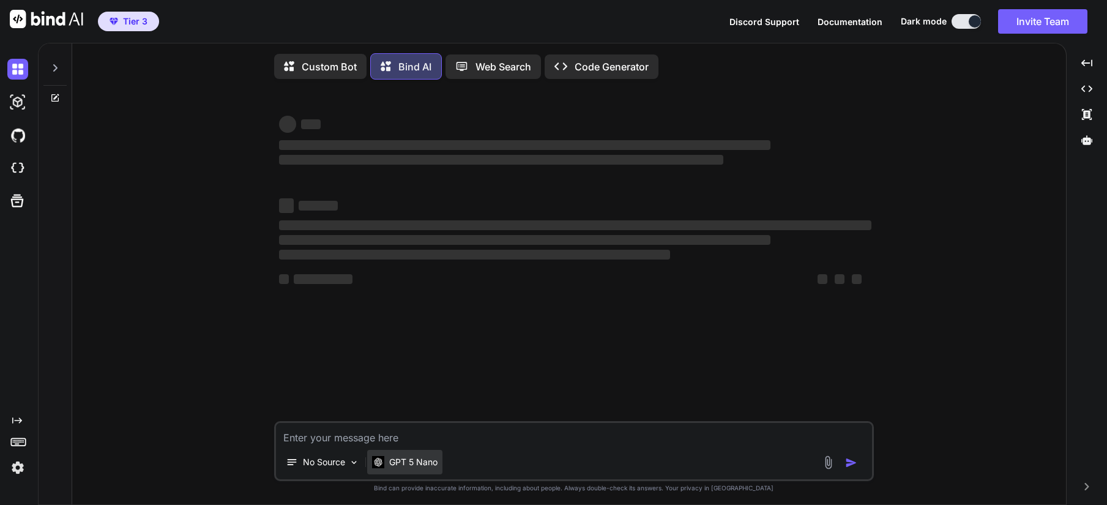
click at [406, 468] on p "GPT 5 Nano" at bounding box center [413, 462] width 48 height 12
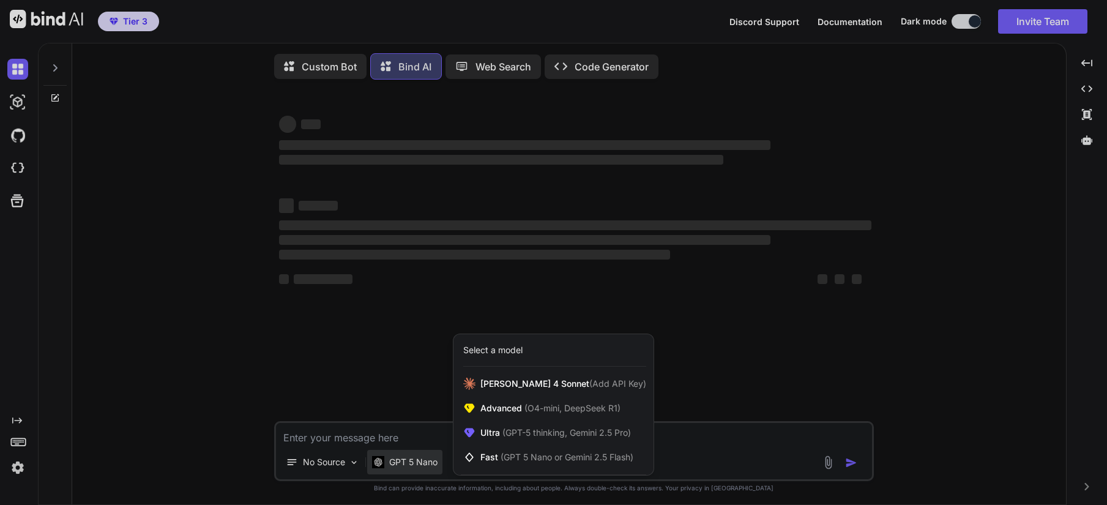
click at [403, 395] on div at bounding box center [553, 252] width 1107 height 505
type textarea "x"
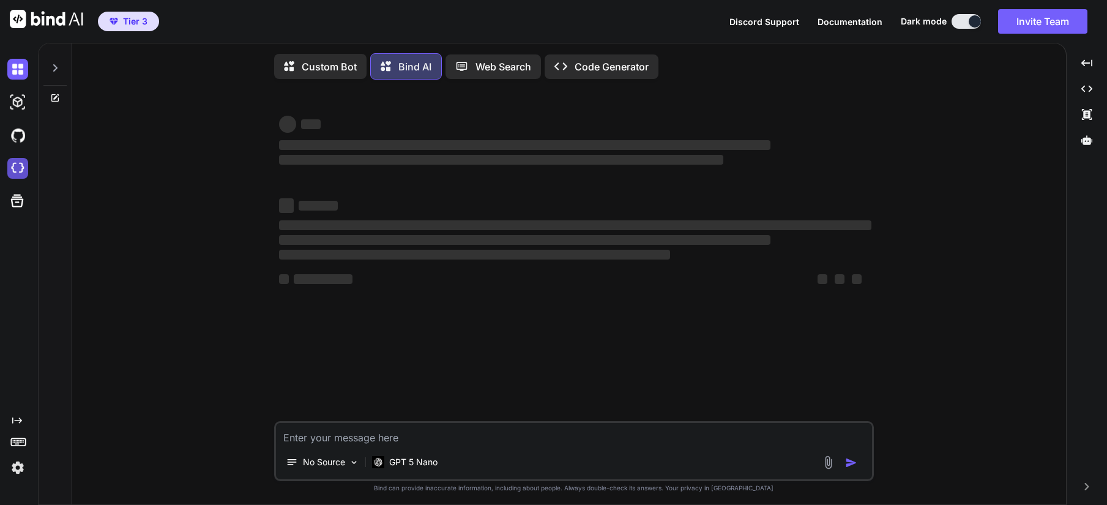
click at [17, 163] on img at bounding box center [17, 168] width 21 height 21
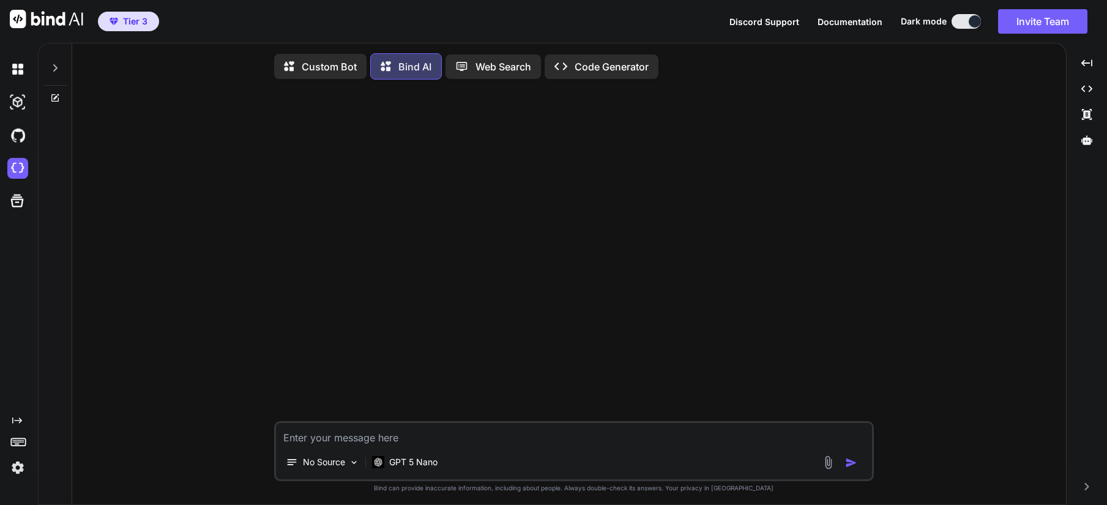
click at [64, 18] on img at bounding box center [46, 19] width 73 height 18
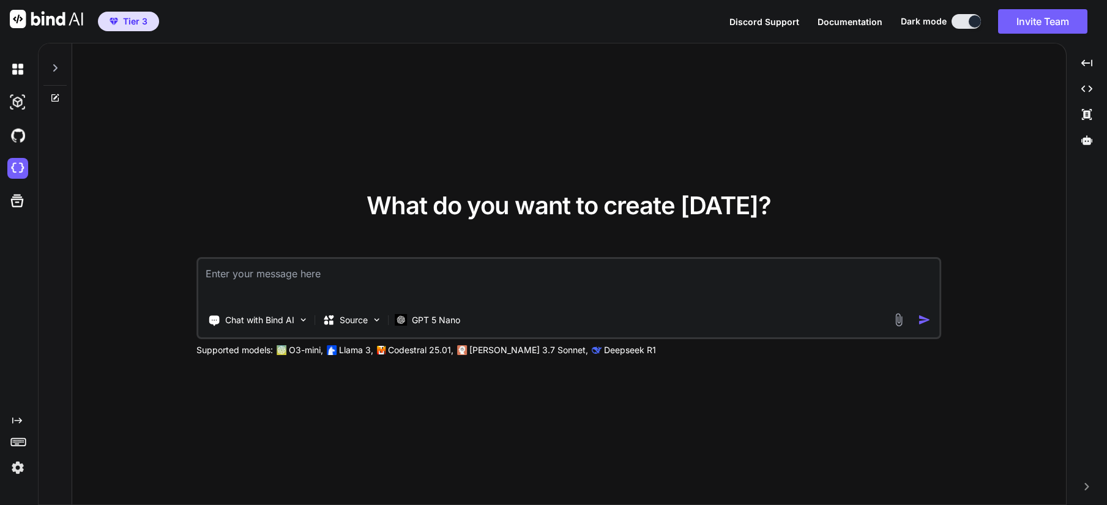
click at [54, 69] on icon at bounding box center [55, 68] width 10 height 10
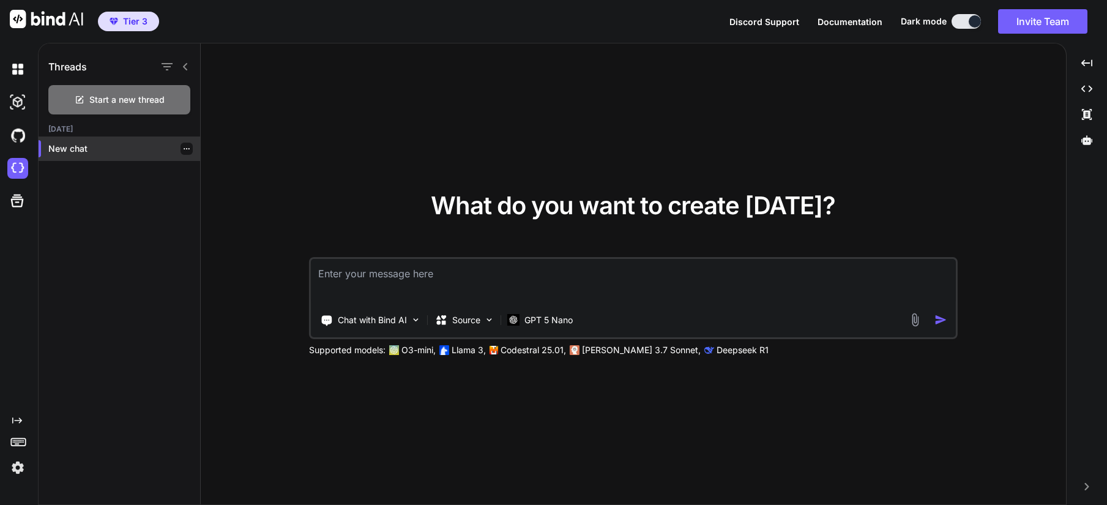
click at [79, 148] on p "New chat" at bounding box center [124, 149] width 152 height 12
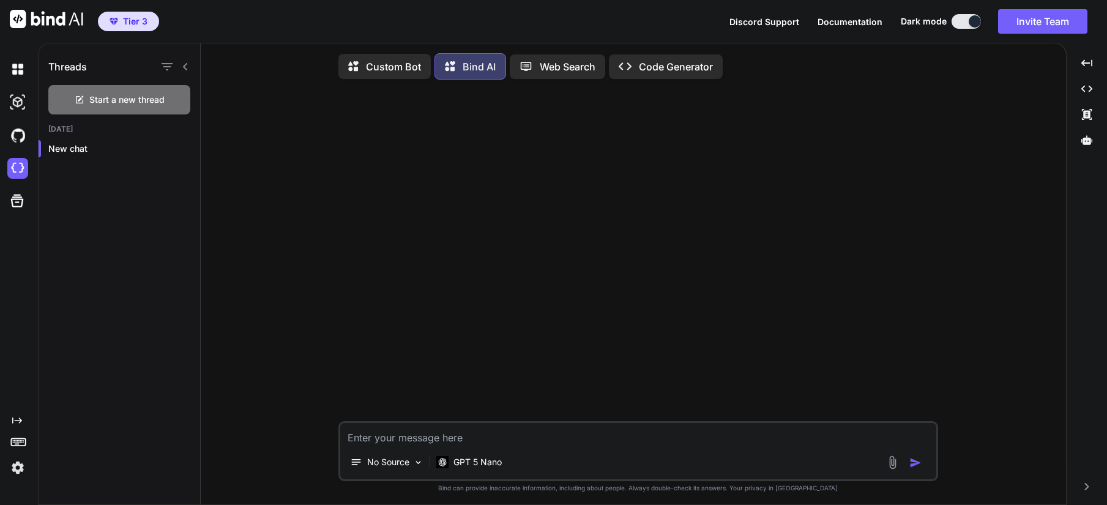
click at [422, 444] on textarea at bounding box center [638, 434] width 596 height 22
type textarea "a simple web page about socks"
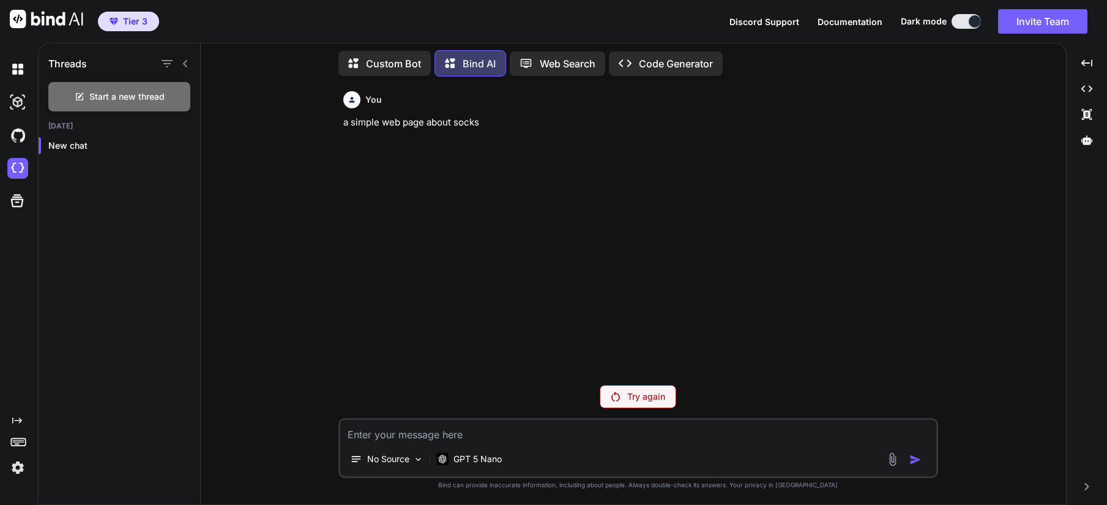
click at [663, 406] on div "Try again" at bounding box center [638, 396] width 76 height 23
click at [468, 461] on p "GPT 5 Nano" at bounding box center [477, 459] width 48 height 12
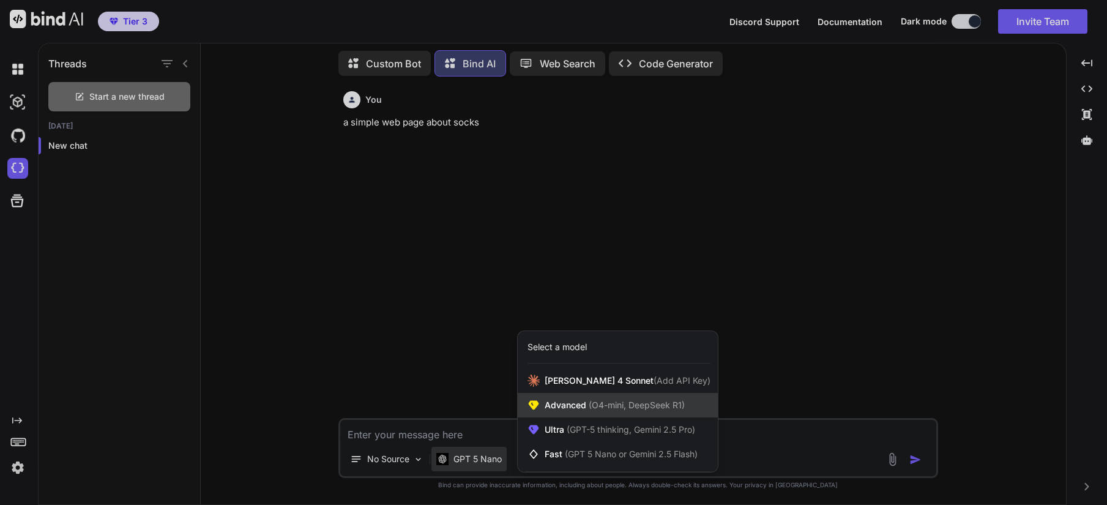
click at [584, 409] on span "Advanced (O4-mini, DeepSeek R1)" at bounding box center [614, 405] width 140 height 12
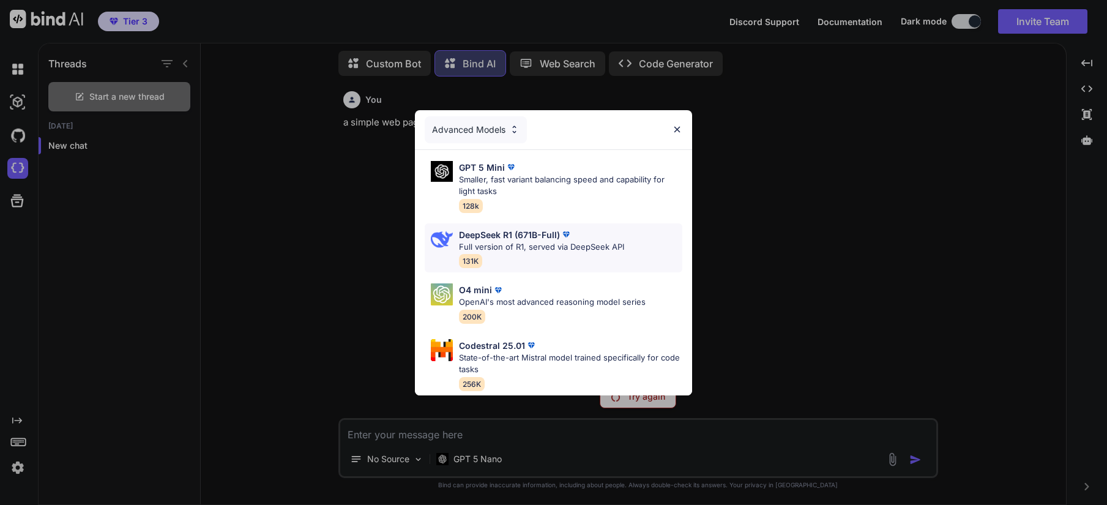
click at [529, 245] on p "Full version of R1, served via DeepSeek API" at bounding box center [541, 247] width 165 height 12
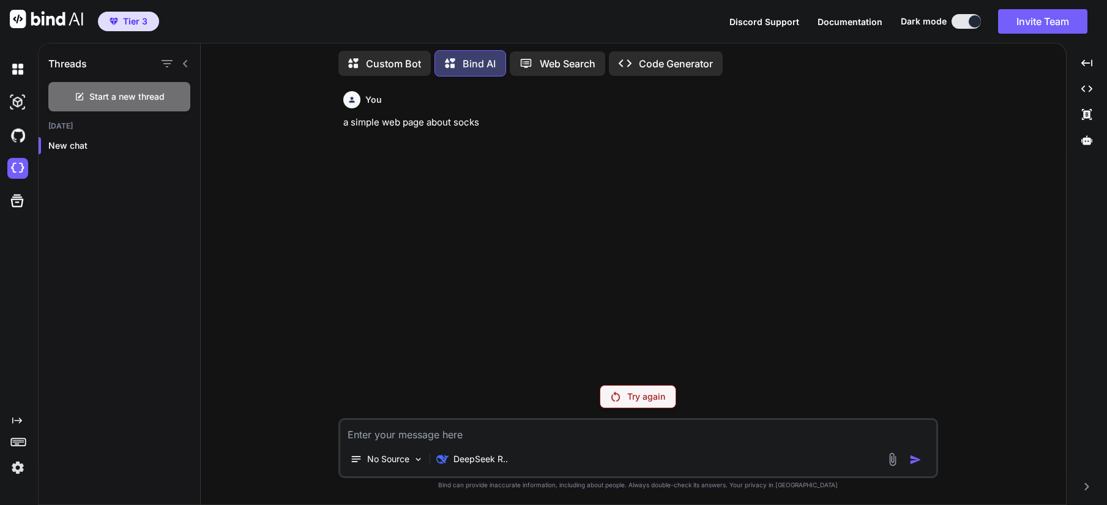
click at [638, 392] on p "Try again" at bounding box center [646, 396] width 38 height 12
click at [690, 62] on p "Code Generator" at bounding box center [676, 63] width 74 height 15
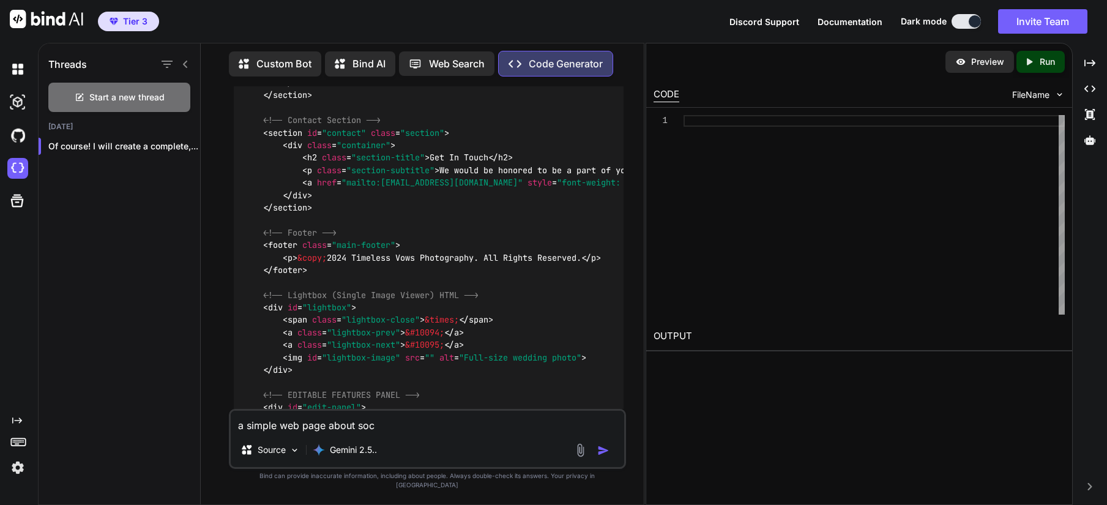
scroll to position [1958, 0]
click at [280, 56] on p "Custom Bot" at bounding box center [283, 63] width 55 height 15
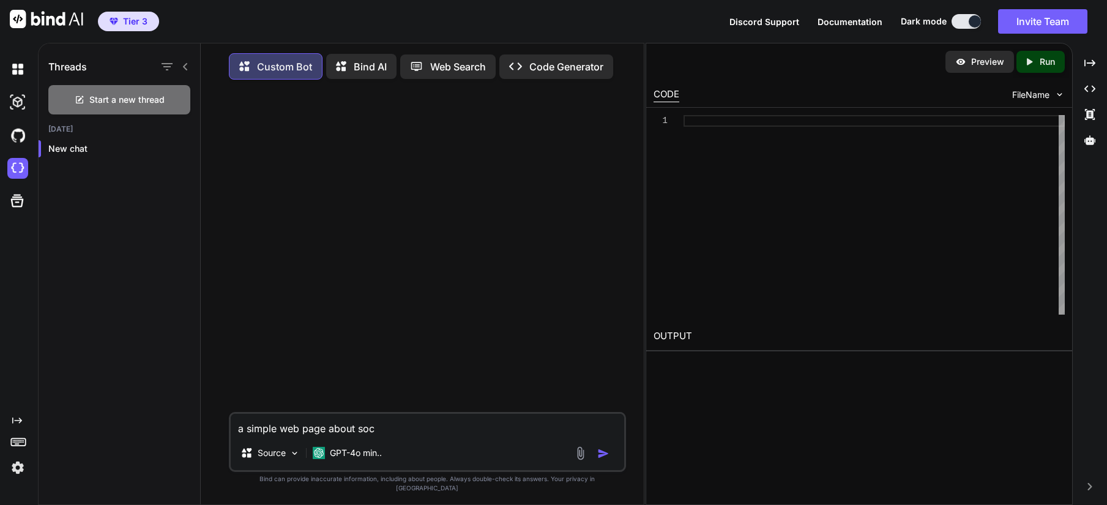
click at [360, 64] on p "Bind AI" at bounding box center [370, 66] width 33 height 15
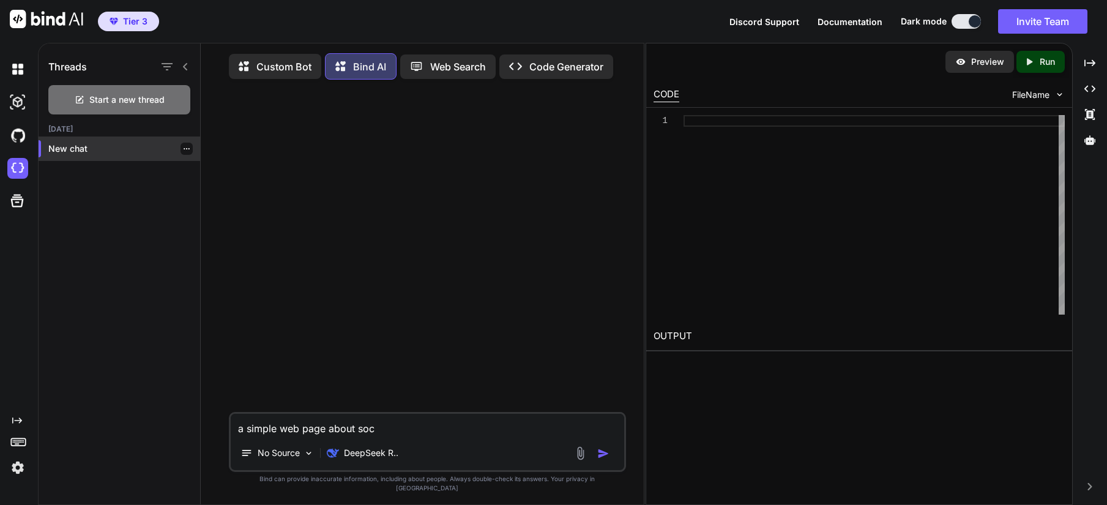
click at [76, 144] on p "New chat" at bounding box center [124, 149] width 152 height 12
click at [112, 92] on div "Start a new thread" at bounding box center [119, 99] width 142 height 29
click at [73, 148] on p "New chat" at bounding box center [124, 149] width 152 height 12
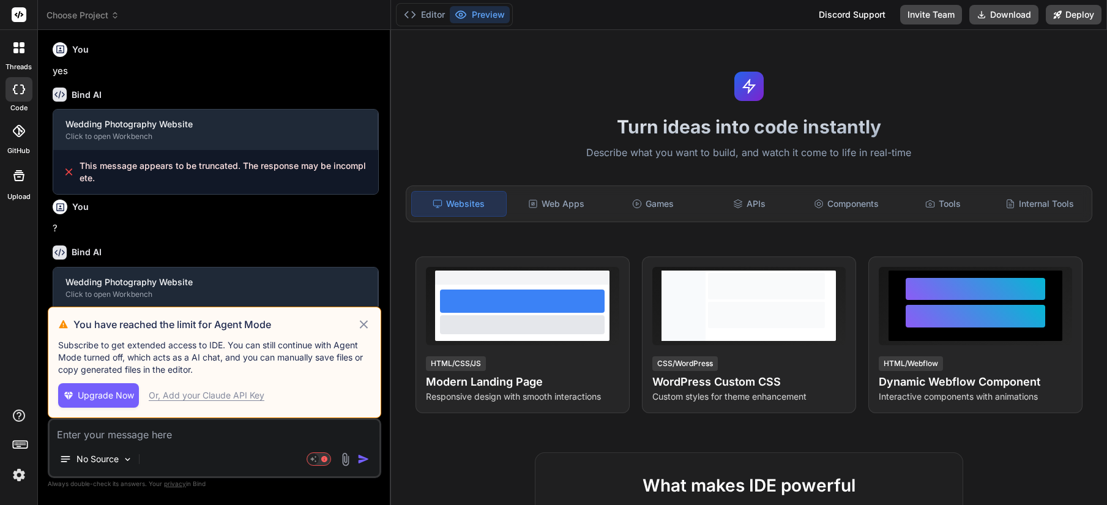
scroll to position [384, 0]
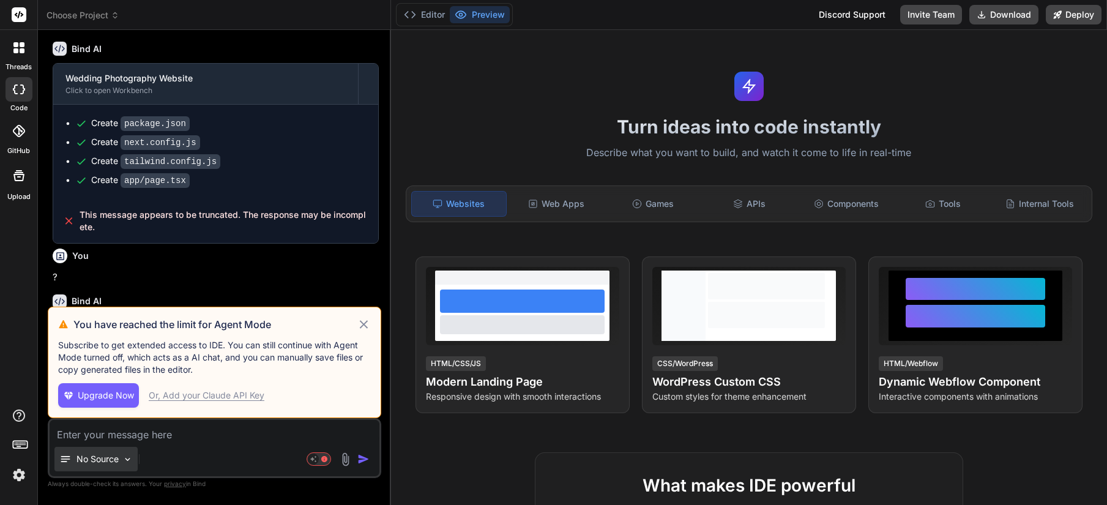
click at [120, 457] on div "No Source" at bounding box center [95, 459] width 83 height 24
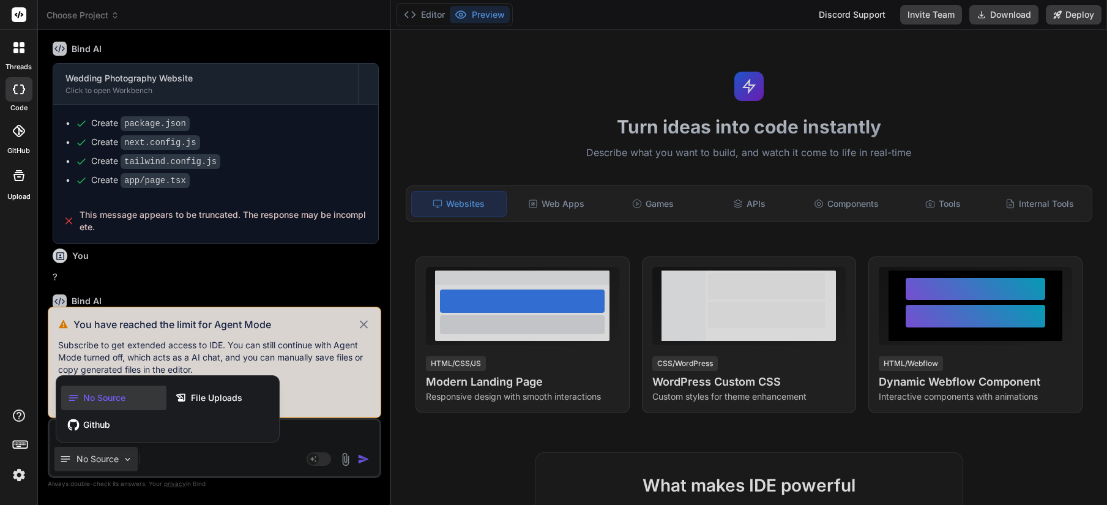
click at [233, 295] on div at bounding box center [553, 252] width 1107 height 505
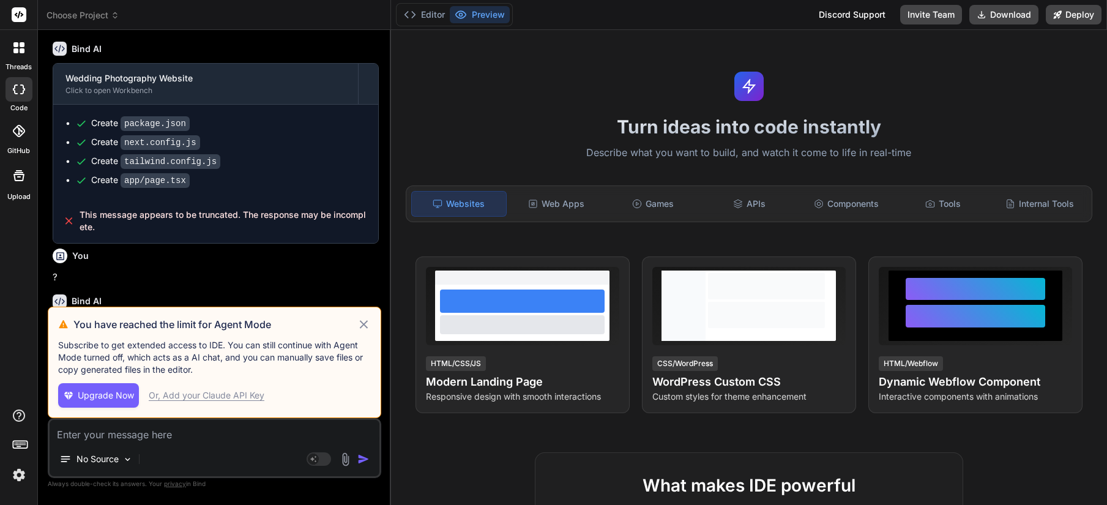
click at [365, 321] on icon at bounding box center [364, 324] width 14 height 15
type textarea "x"
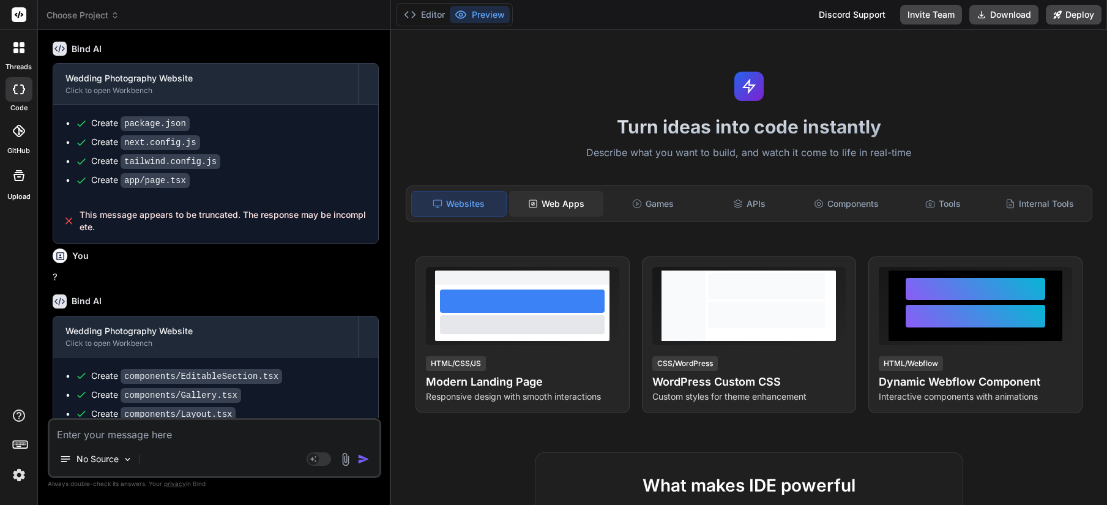
click at [562, 209] on div "Web Apps" at bounding box center [556, 204] width 94 height 26
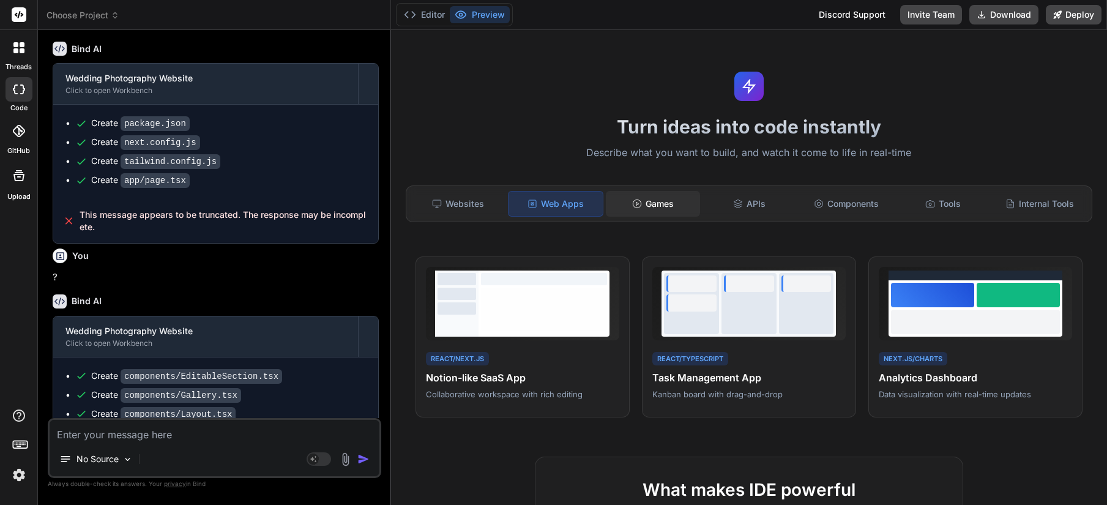
click at [650, 206] on div "Games" at bounding box center [653, 204] width 94 height 26
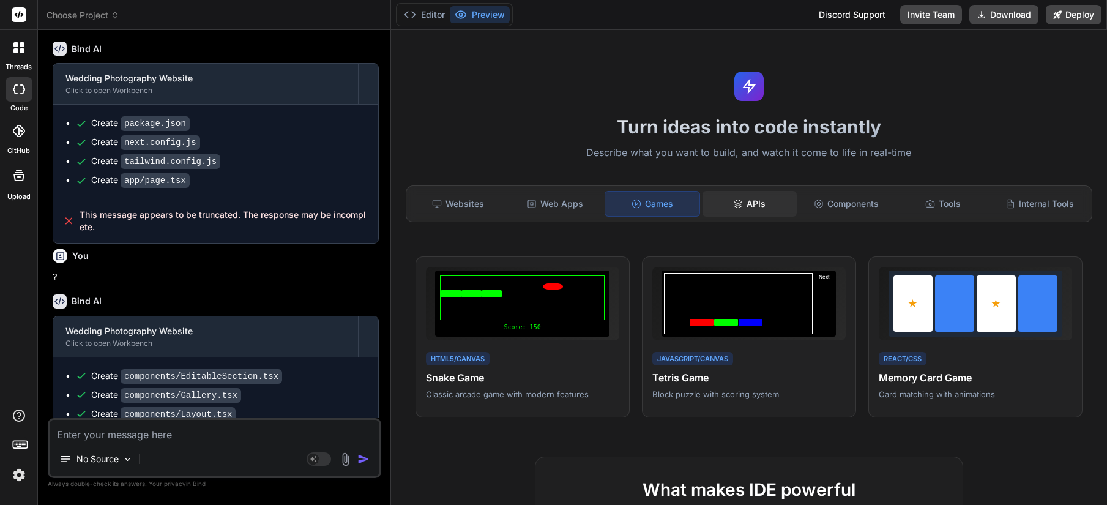
click at [755, 203] on div "APIs" at bounding box center [749, 204] width 94 height 26
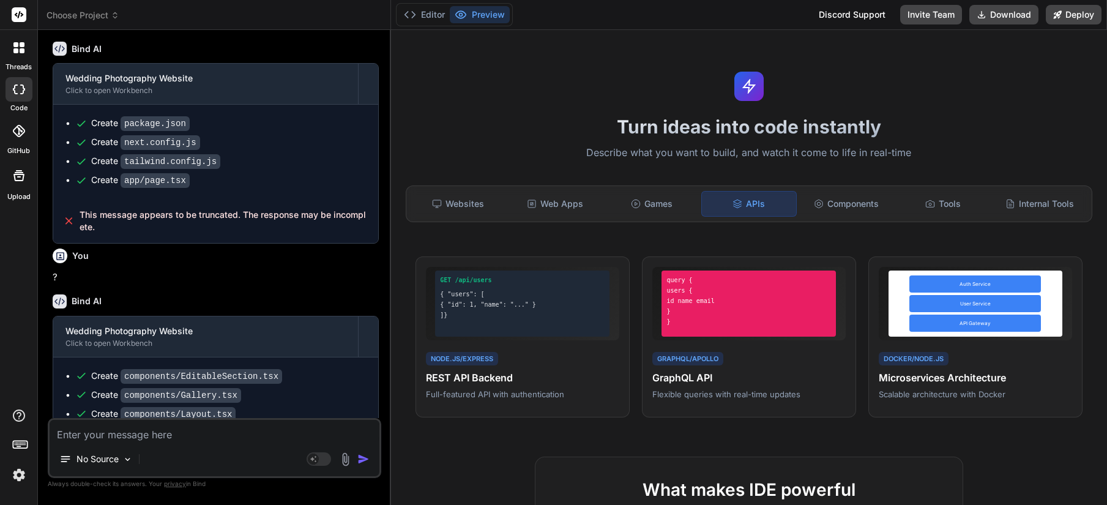
click at [18, 127] on icon at bounding box center [19, 131] width 12 height 12
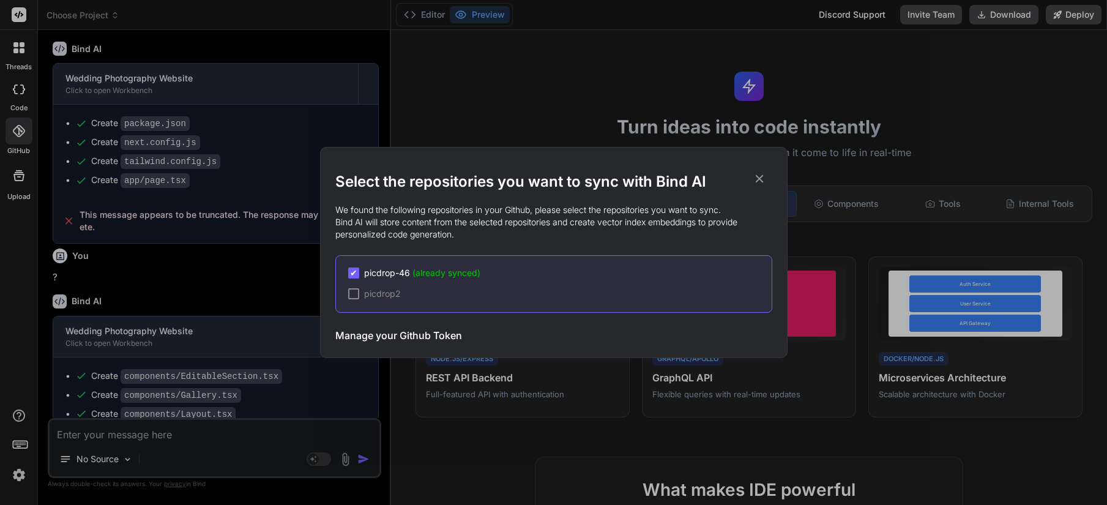
click at [759, 176] on icon at bounding box center [758, 178] width 13 height 13
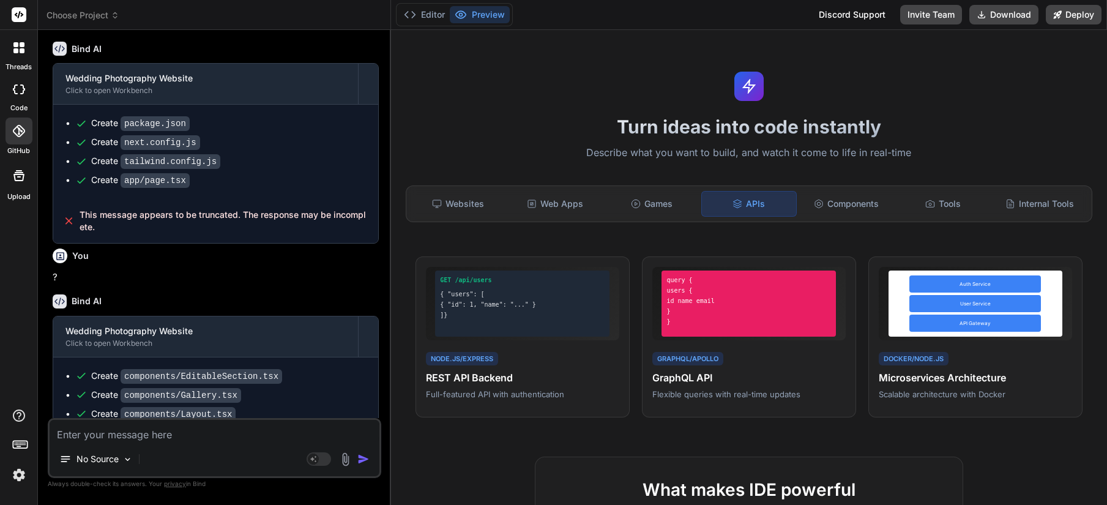
click at [20, 43] on icon at bounding box center [22, 44] width 5 height 5
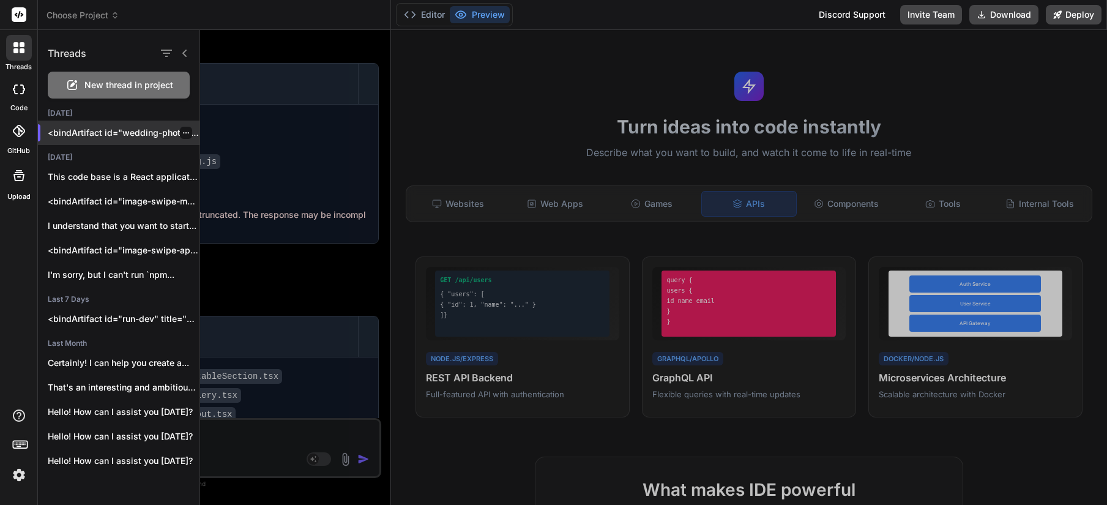
click at [116, 133] on p "<bindArtifact id="wedding-photography-website" title="Wedding Photography Websi…" at bounding box center [124, 133] width 152 height 12
